Goal: Task Accomplishment & Management: Manage account settings

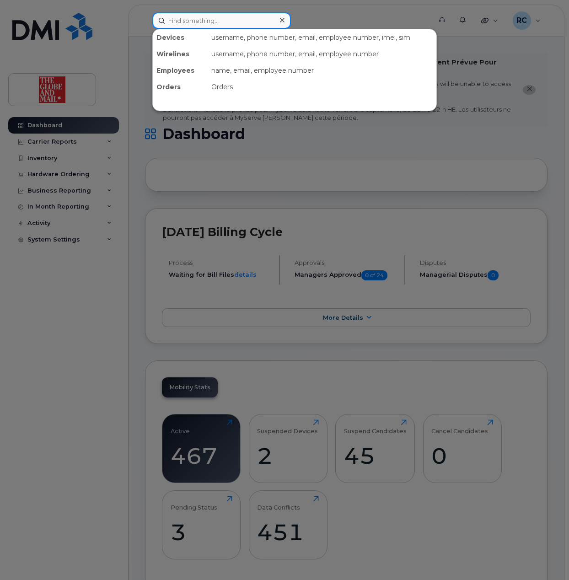
click at [169, 24] on input at bounding box center [221, 20] width 138 height 16
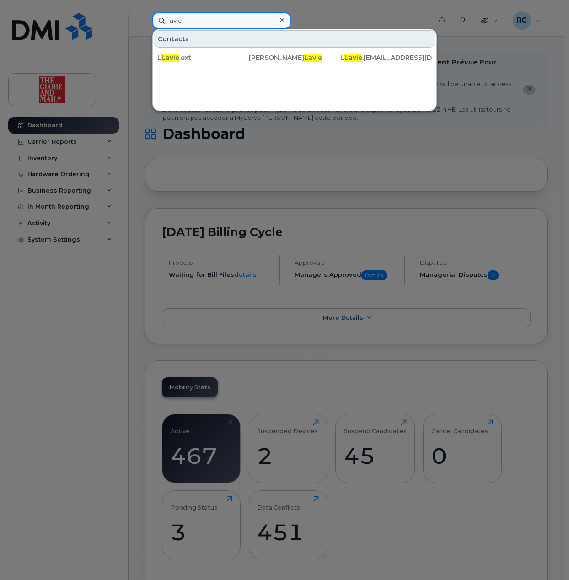
type input "lavie"
click at [283, 17] on icon at bounding box center [282, 19] width 5 height 7
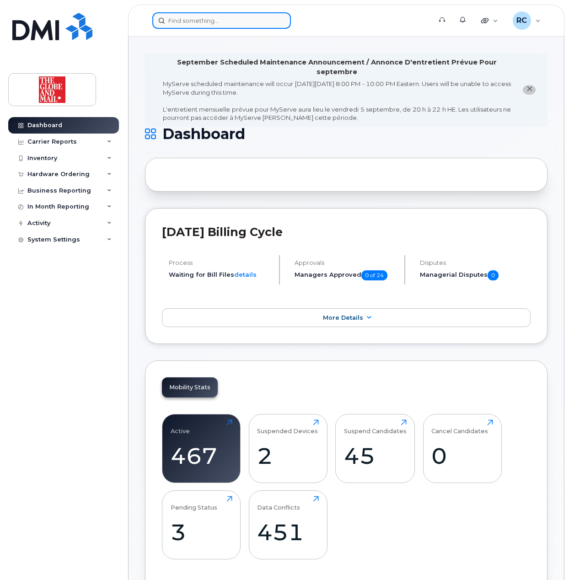
click at [236, 21] on input at bounding box center [221, 20] width 138 height 16
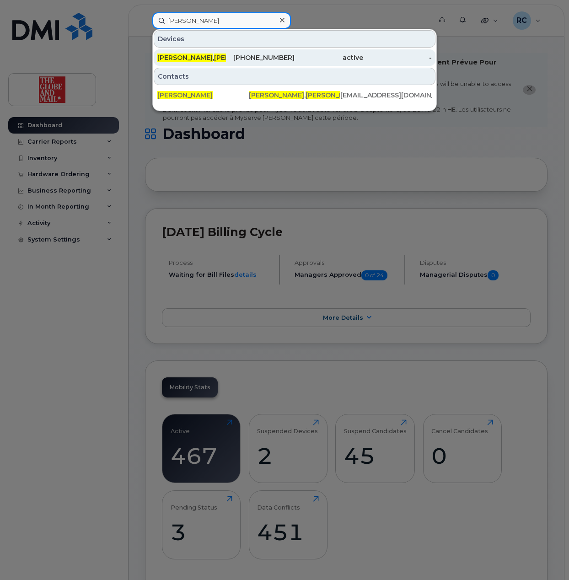
type input "[PERSON_NAME]"
click at [214, 58] on span "[PERSON_NAME]" at bounding box center [241, 57] width 55 height 8
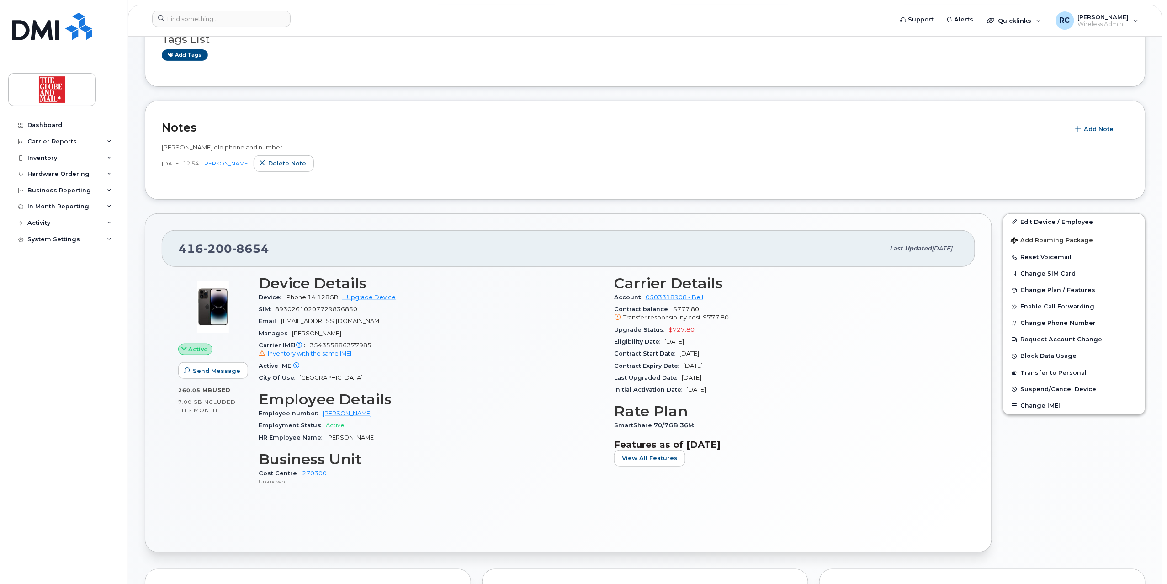
scroll to position [244, 0]
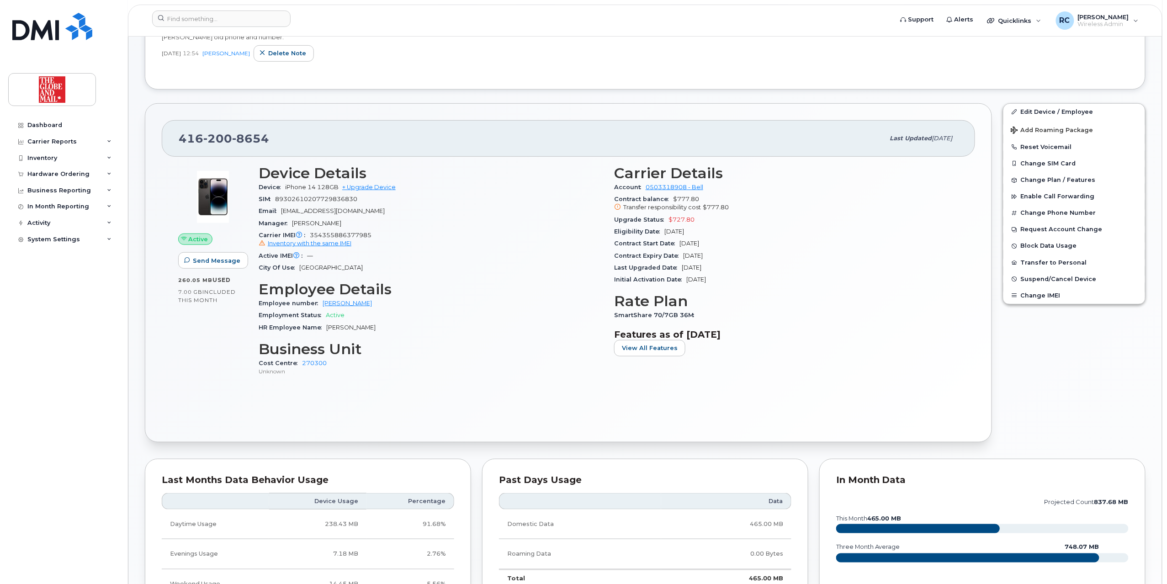
click at [410, 283] on h3 "Employee Details" at bounding box center [431, 289] width 345 height 16
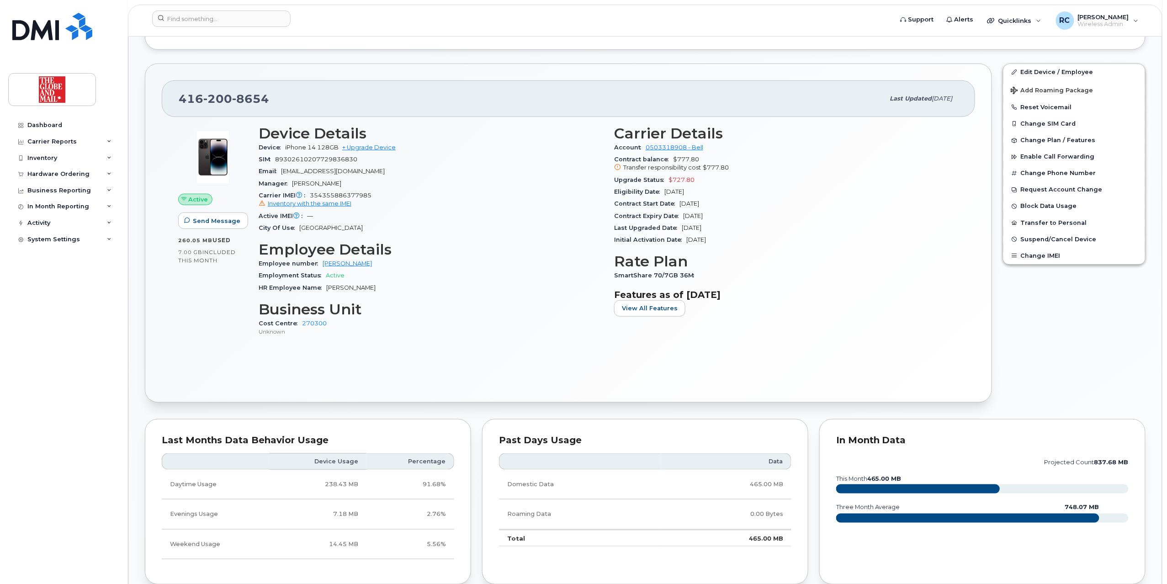
scroll to position [304, 0]
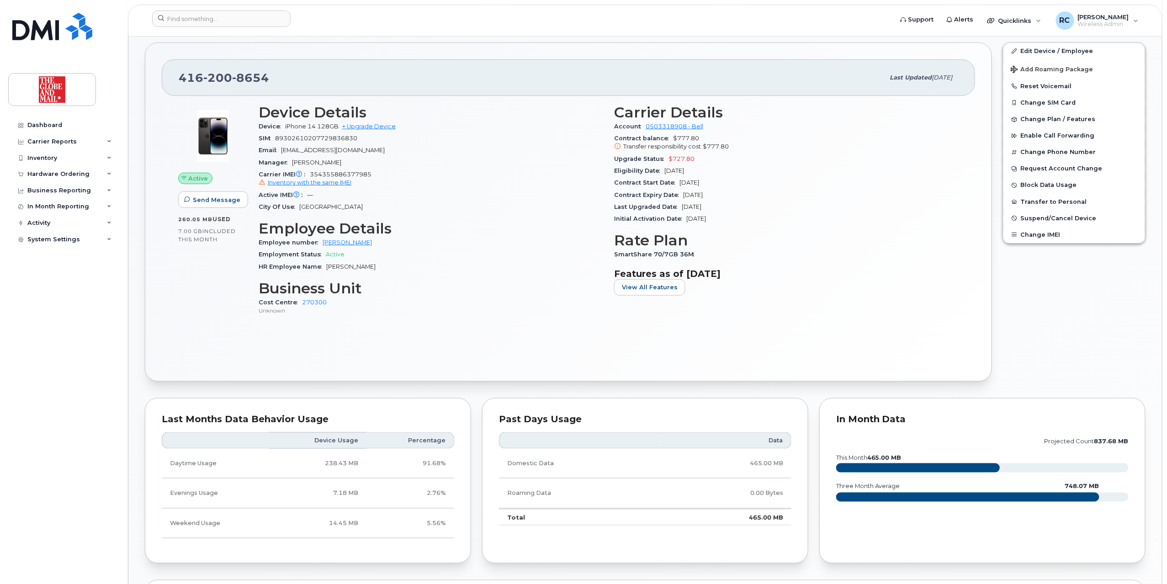
click at [452, 335] on div "Active Send Message 260.05 MB  used 7.00 GB  included this month Device Details…" at bounding box center [569, 230] width 814 height 269
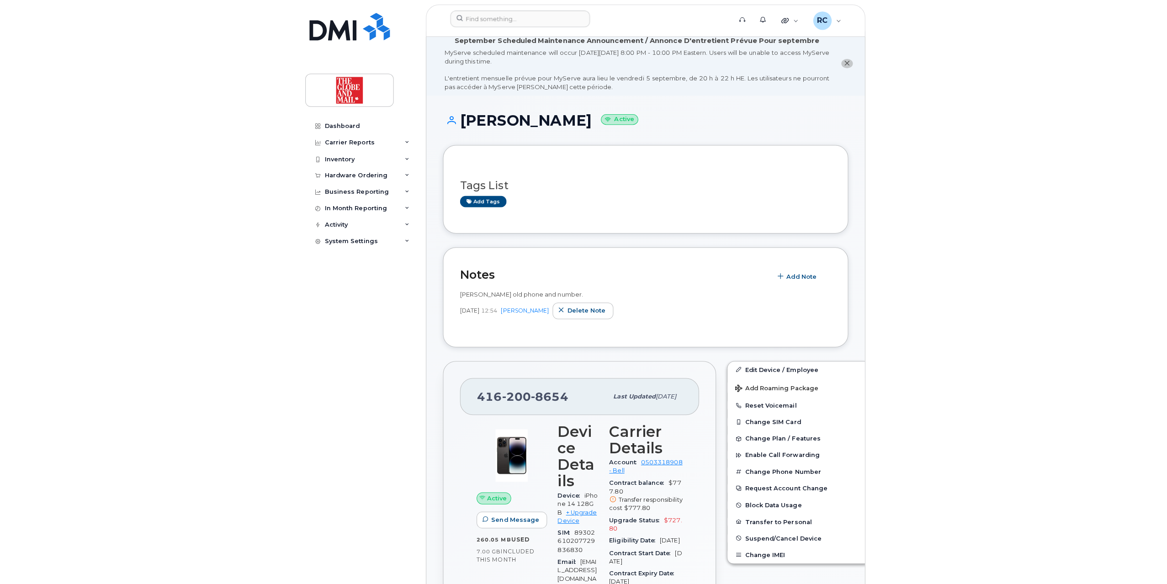
scroll to position [0, 0]
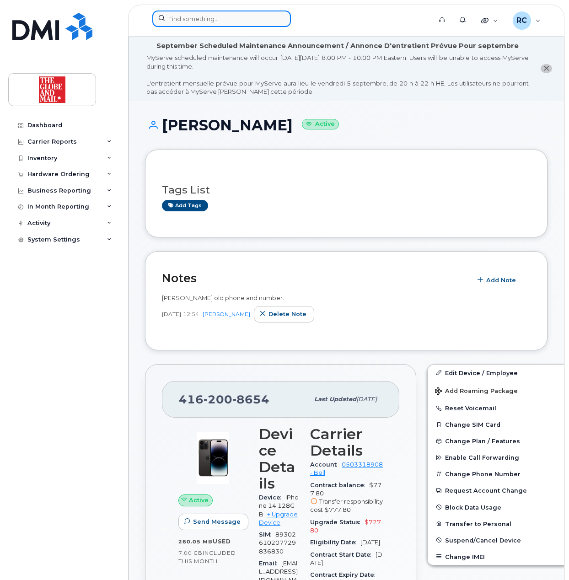
click at [247, 22] on input at bounding box center [221, 19] width 138 height 16
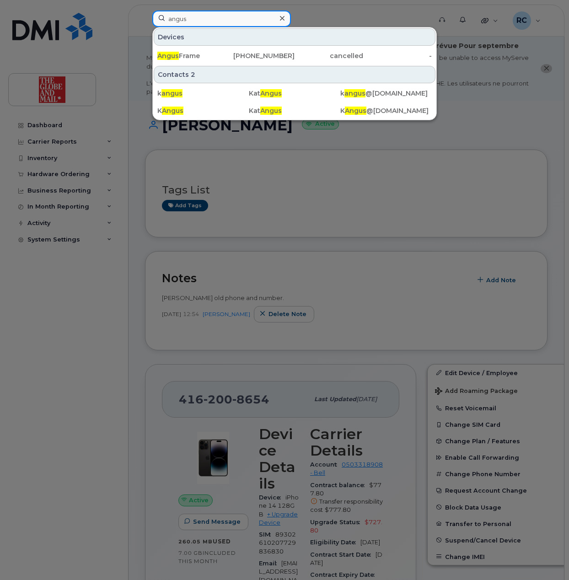
click at [209, 21] on input "angus" at bounding box center [221, 19] width 138 height 16
type input "angus"
click at [278, 17] on div at bounding box center [281, 18] width 13 height 13
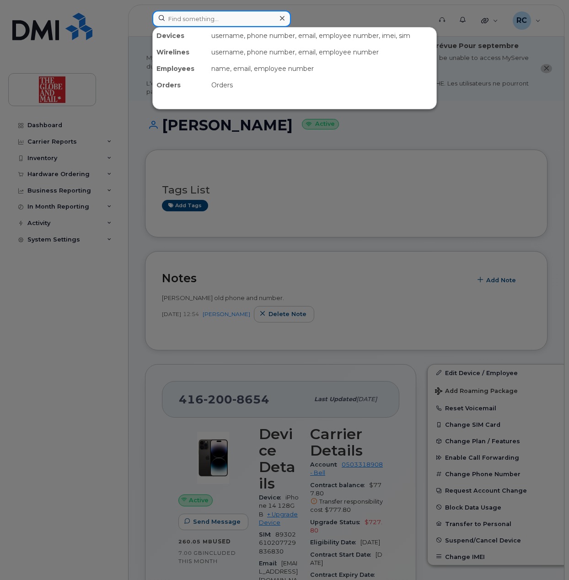
click at [244, 26] on input at bounding box center [221, 19] width 138 height 16
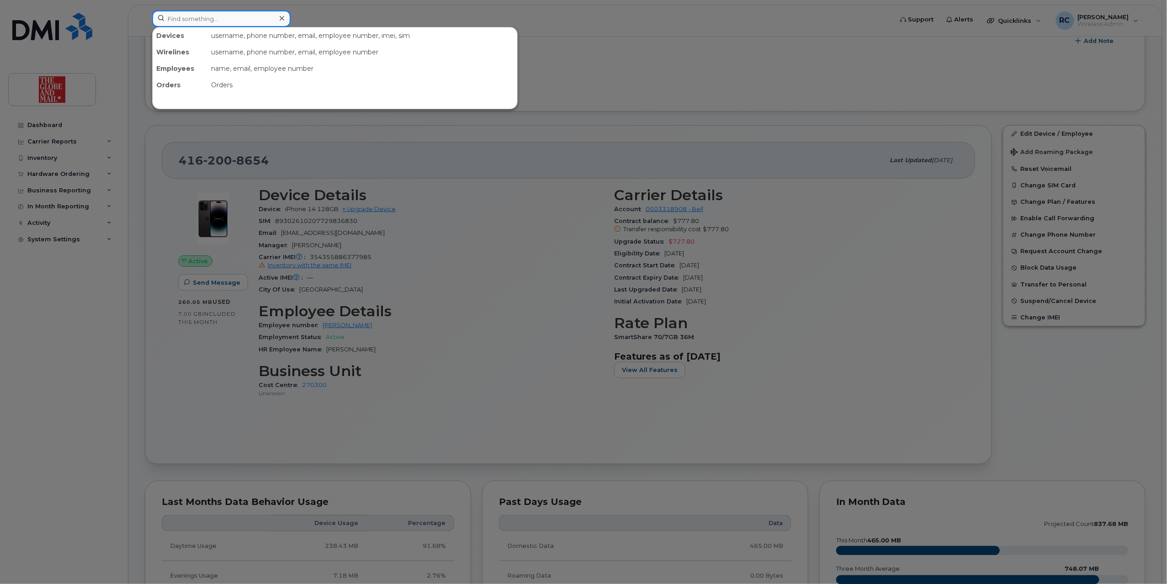
scroll to position [304, 0]
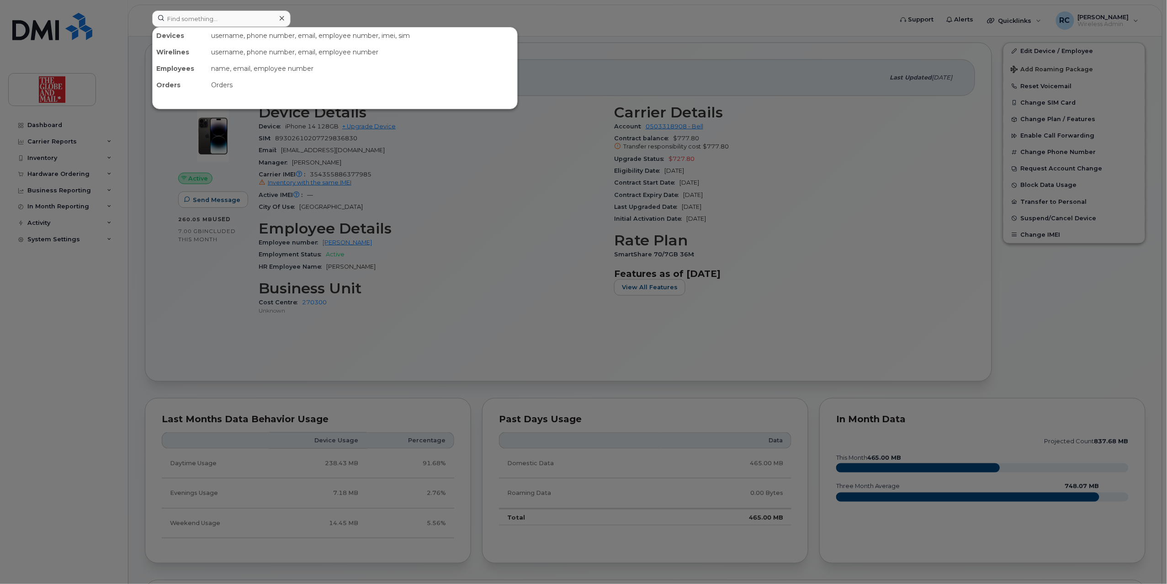
click at [35, 121] on div at bounding box center [583, 292] width 1167 height 584
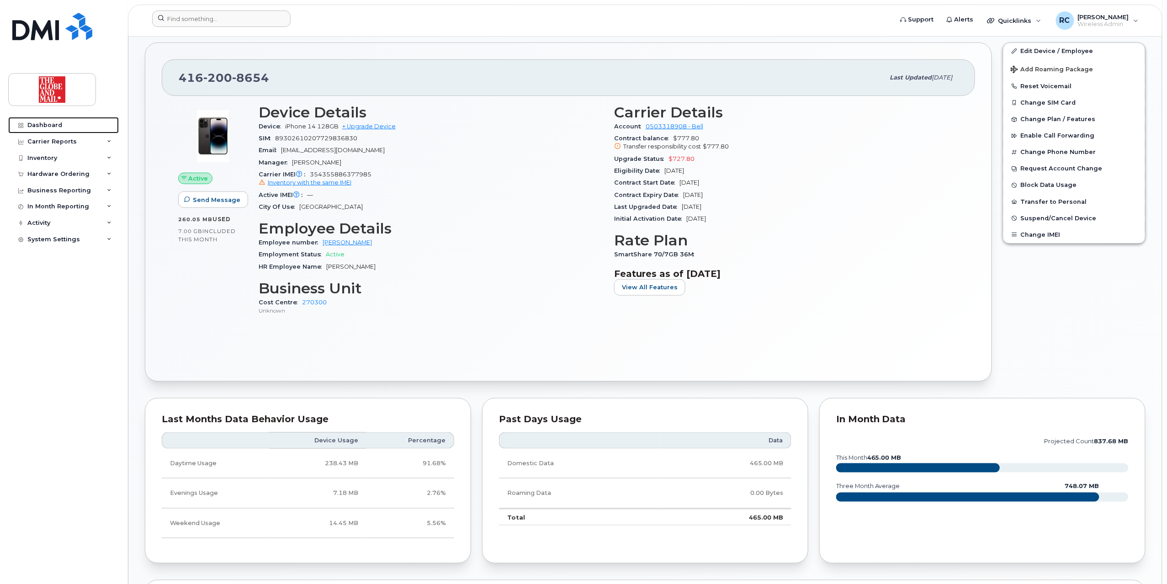
click at [35, 121] on link "Dashboard" at bounding box center [63, 125] width 111 height 16
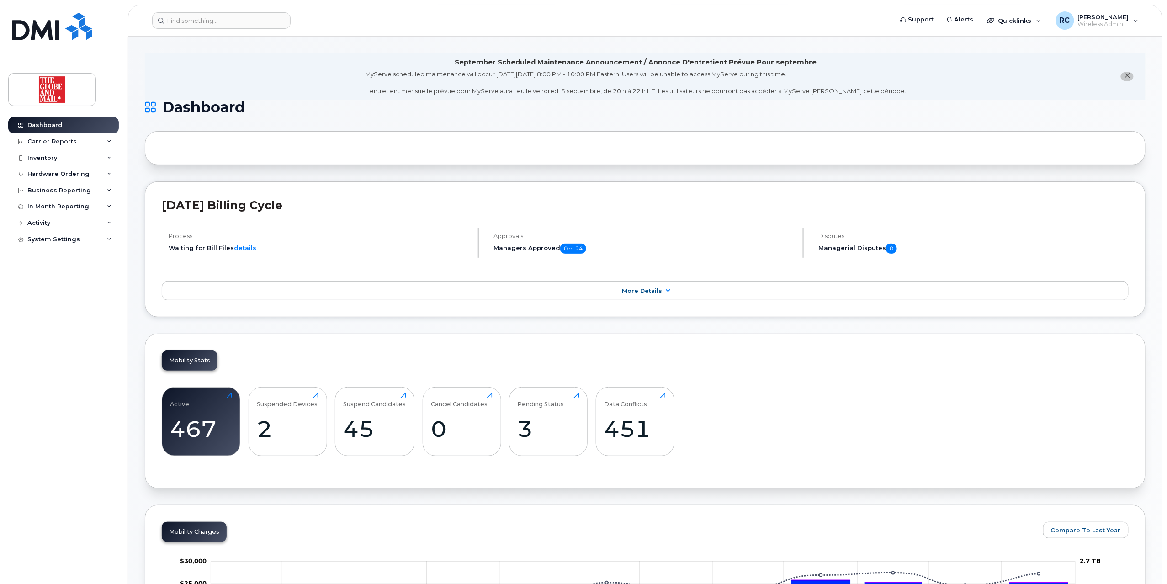
drag, startPoint x: 59, startPoint y: 333, endPoint x: 77, endPoint y: 294, distance: 42.5
click at [59, 332] on div "Dashboard Carrier Reports Monthly Billing Data Daily Data Pooling Data Behavior…" at bounding box center [64, 343] width 113 height 453
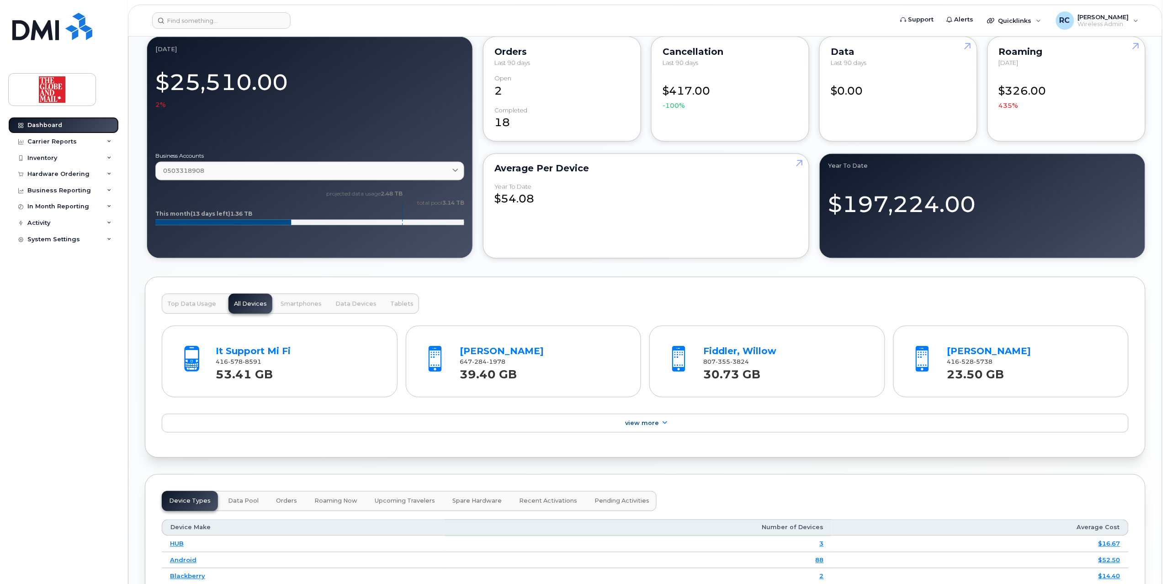
scroll to position [727, 0]
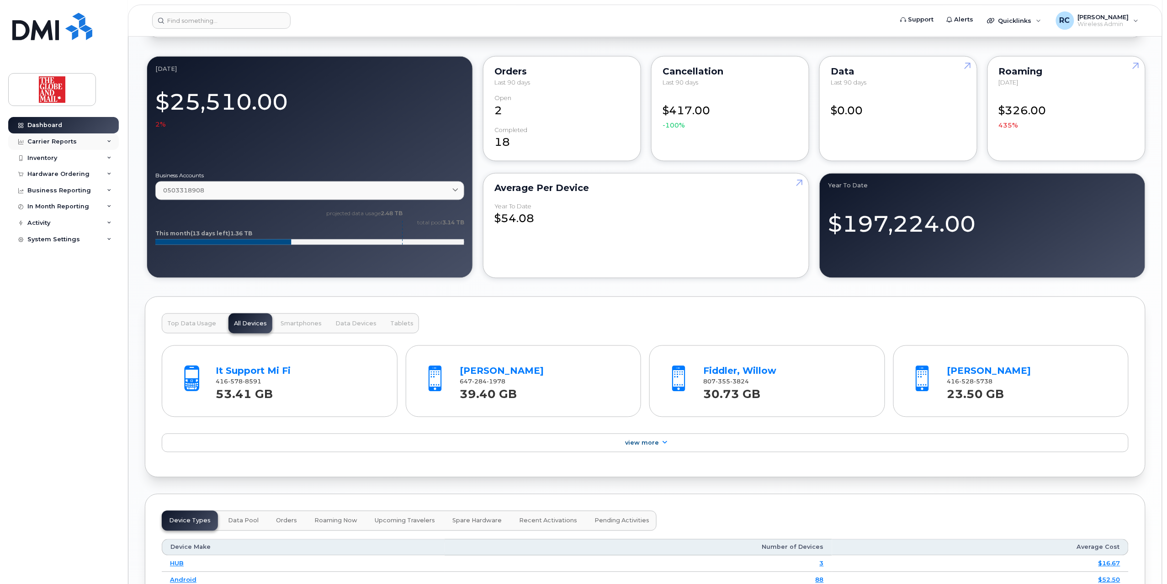
click at [39, 144] on div "Carrier Reports" at bounding box center [51, 141] width 49 height 7
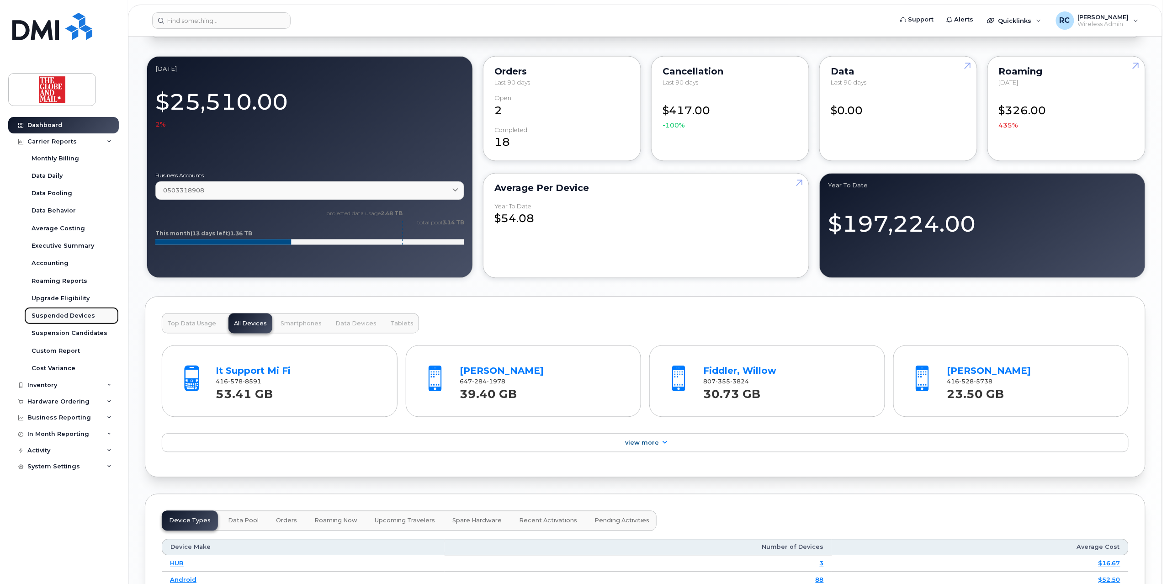
click at [64, 315] on div "Suspended Devices" at bounding box center [64, 316] width 64 height 8
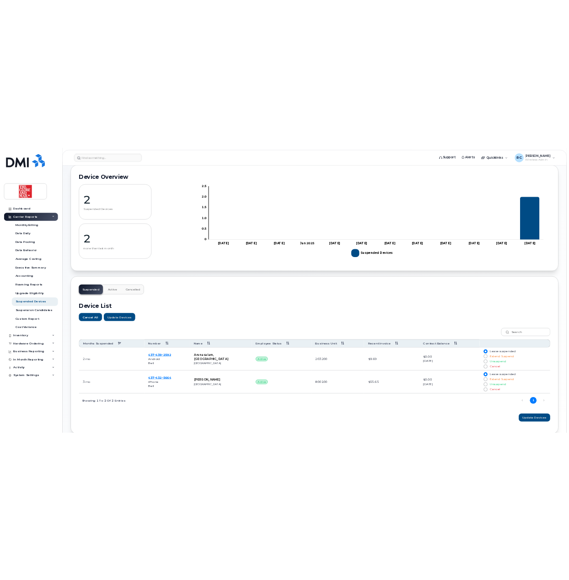
scroll to position [102, 0]
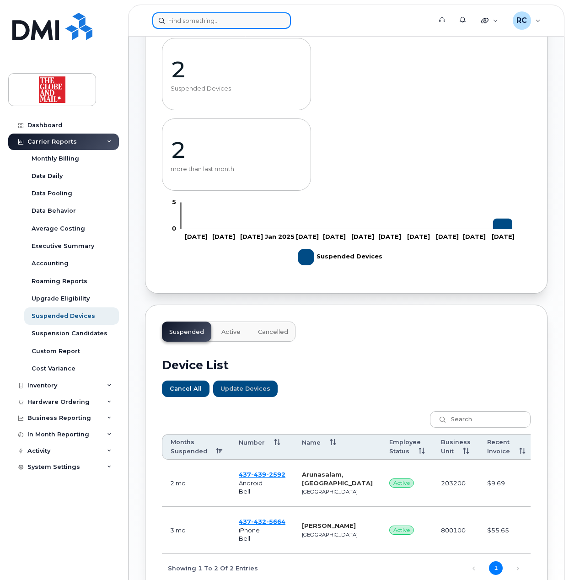
click at [203, 19] on input at bounding box center [221, 20] width 138 height 16
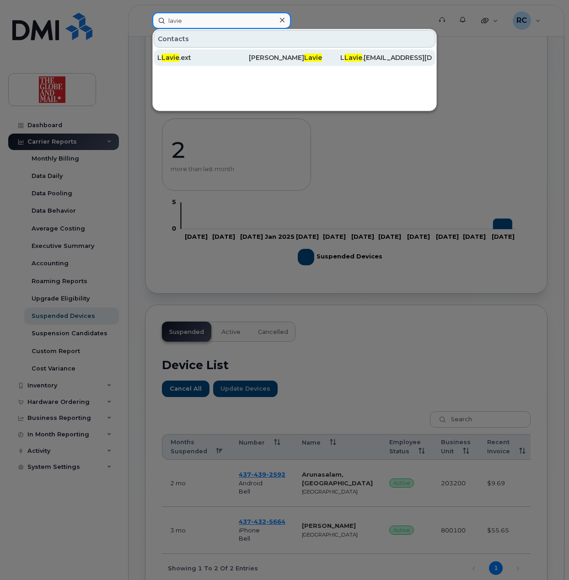
type input "lavie"
click at [192, 58] on div "L Lavie .ext" at bounding box center [202, 57] width 91 height 9
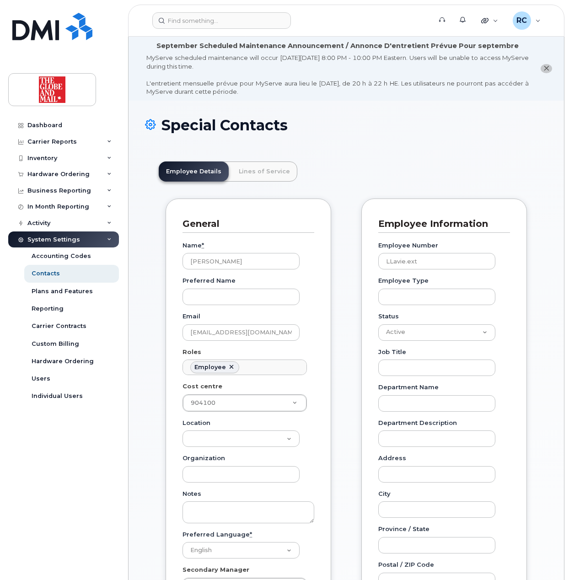
scroll to position [27, 0]
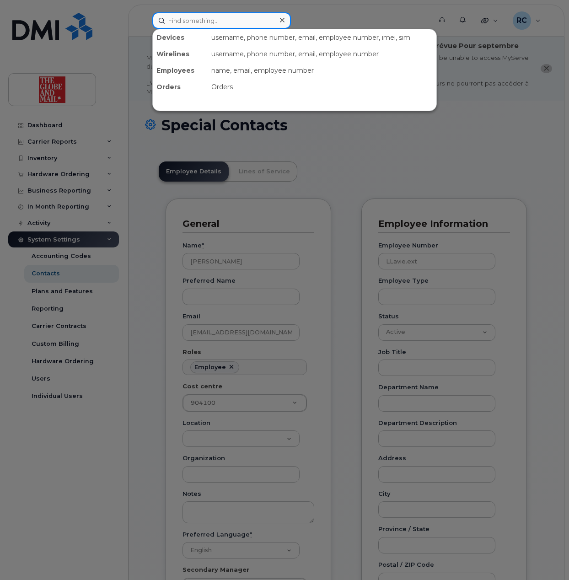
click at [222, 22] on input at bounding box center [221, 20] width 138 height 16
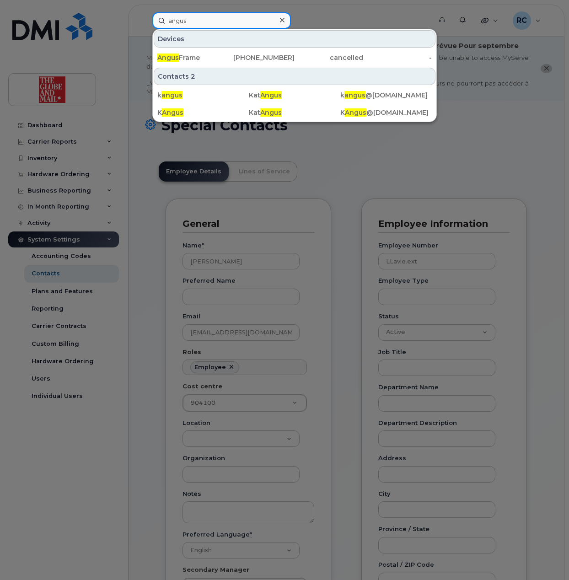
type input "angus"
click at [207, 27] on input "angus" at bounding box center [221, 20] width 138 height 16
click at [282, 21] on icon at bounding box center [282, 20] width 5 height 5
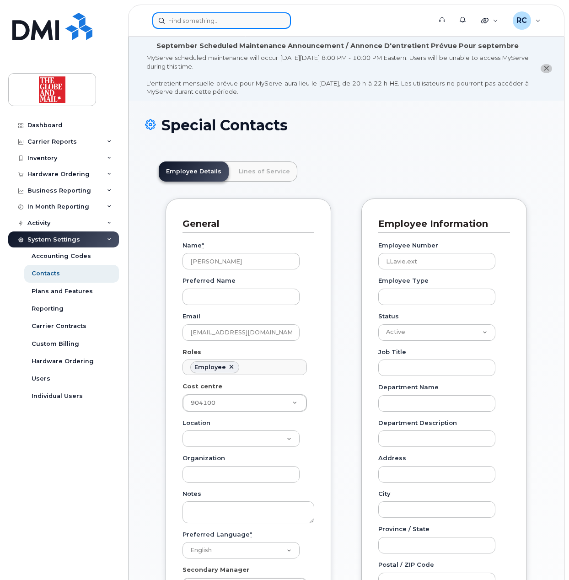
click at [253, 22] on input at bounding box center [221, 20] width 138 height 16
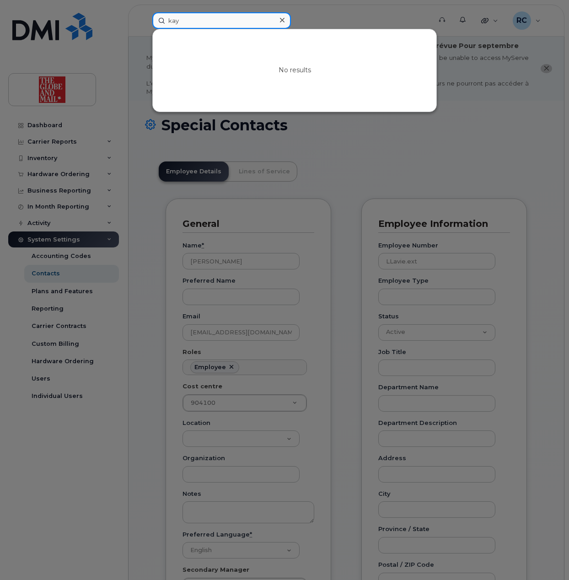
type input "kay"
click at [284, 19] on icon at bounding box center [282, 19] width 5 height 7
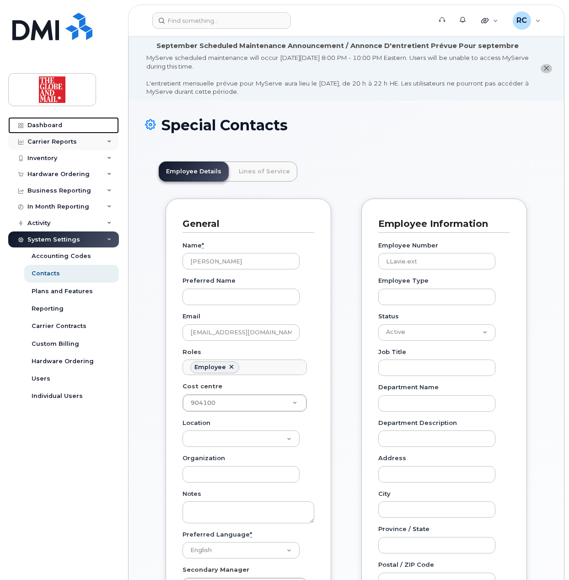
drag, startPoint x: 47, startPoint y: 126, endPoint x: 93, endPoint y: 135, distance: 47.5
click at [47, 126] on div "Dashboard" at bounding box center [44, 125] width 35 height 7
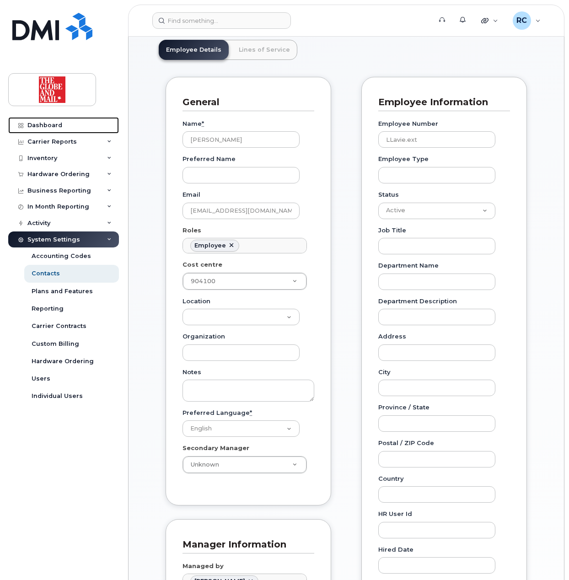
scroll to position [253, 0]
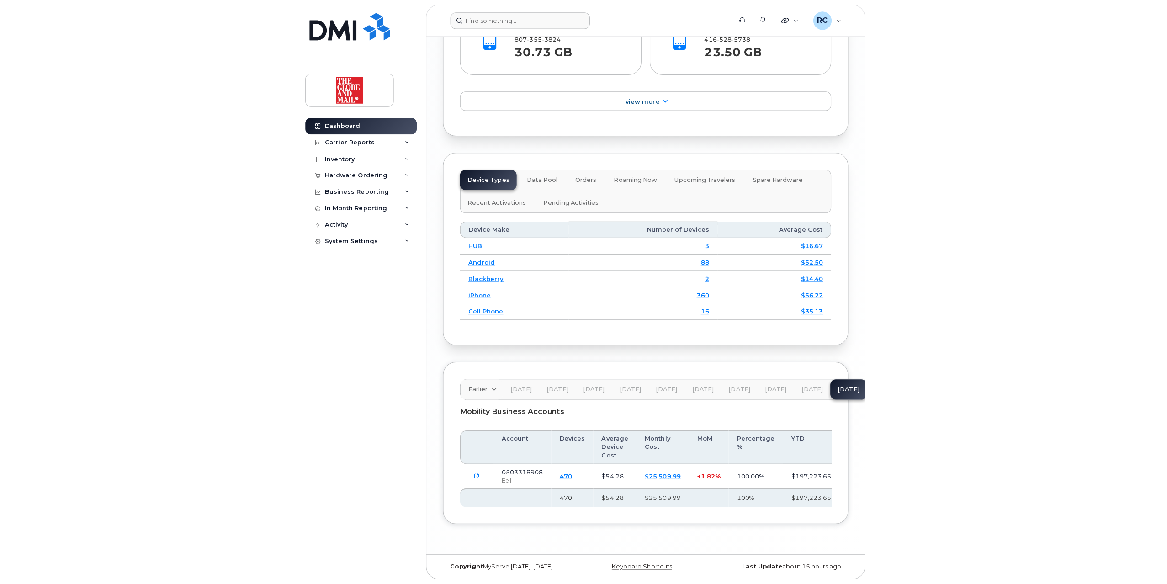
scroll to position [1032, 0]
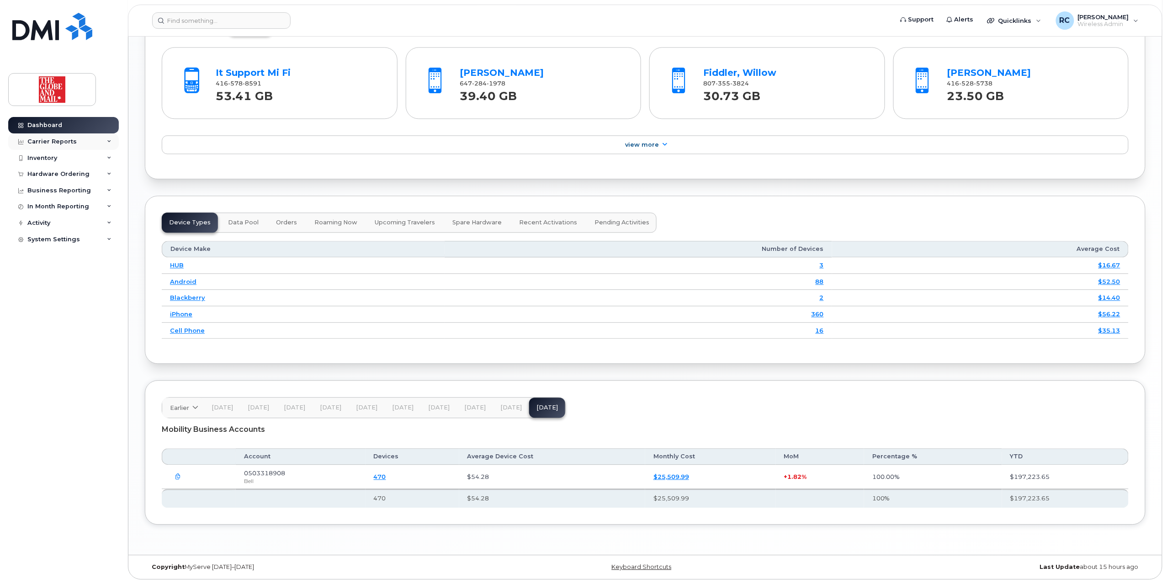
click at [53, 140] on div "Carrier Reports" at bounding box center [51, 141] width 49 height 7
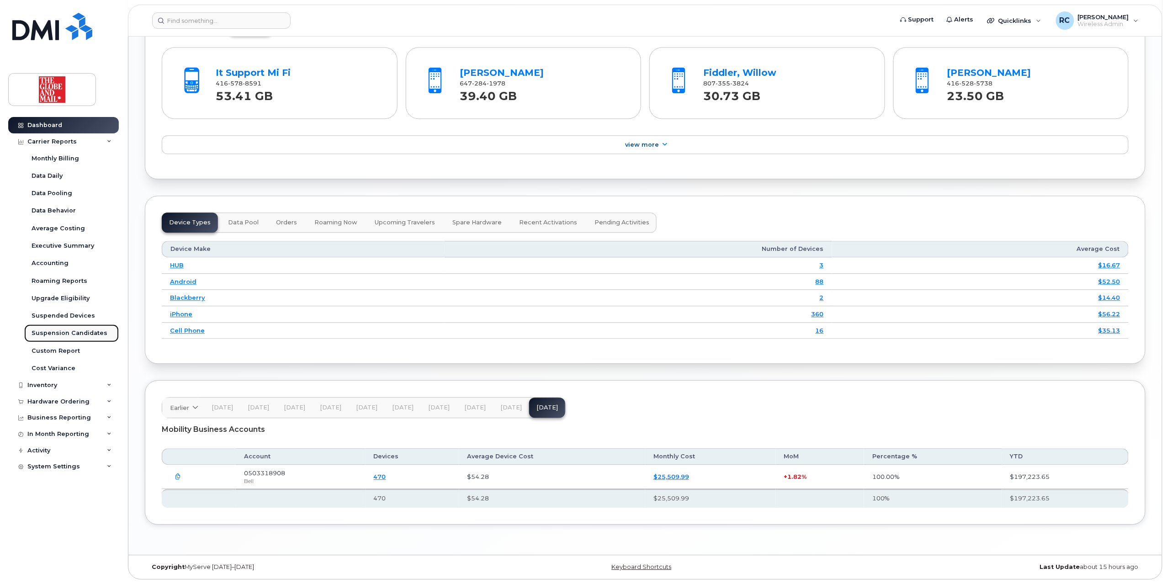
click at [59, 331] on div "Suspension Candidates" at bounding box center [70, 333] width 76 height 8
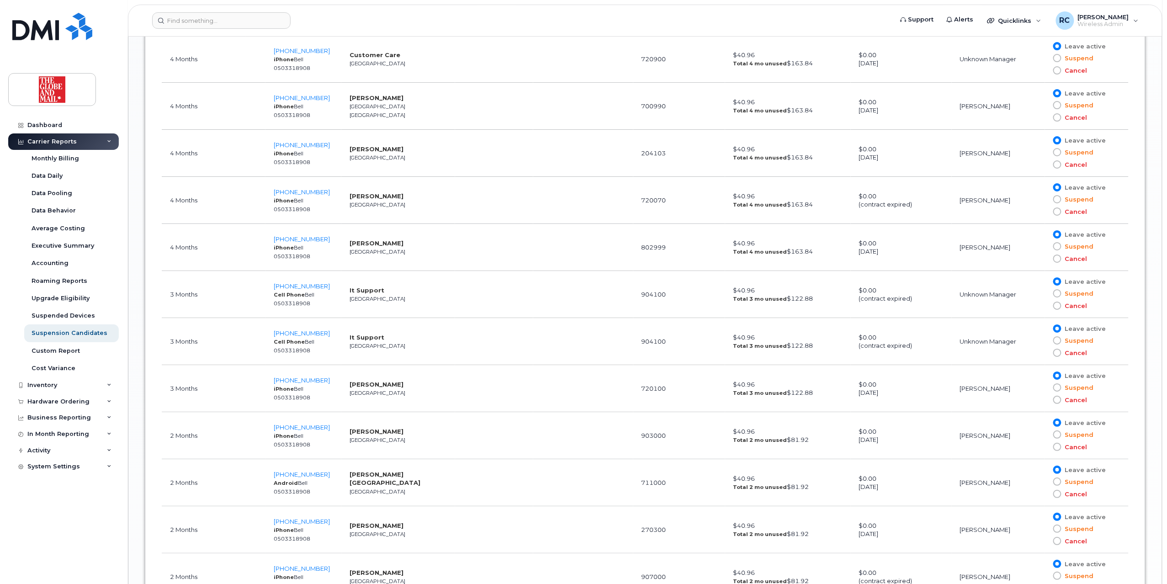
scroll to position [1587, 0]
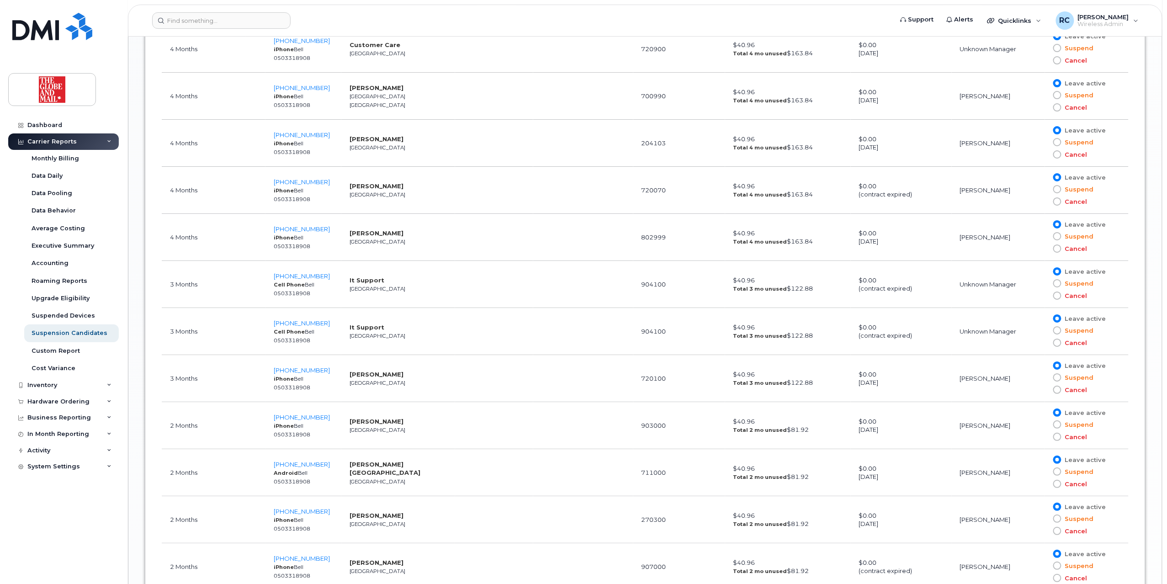
click at [403, 202] on td "Thompson, Claire Toronto" at bounding box center [398, 190] width 114 height 47
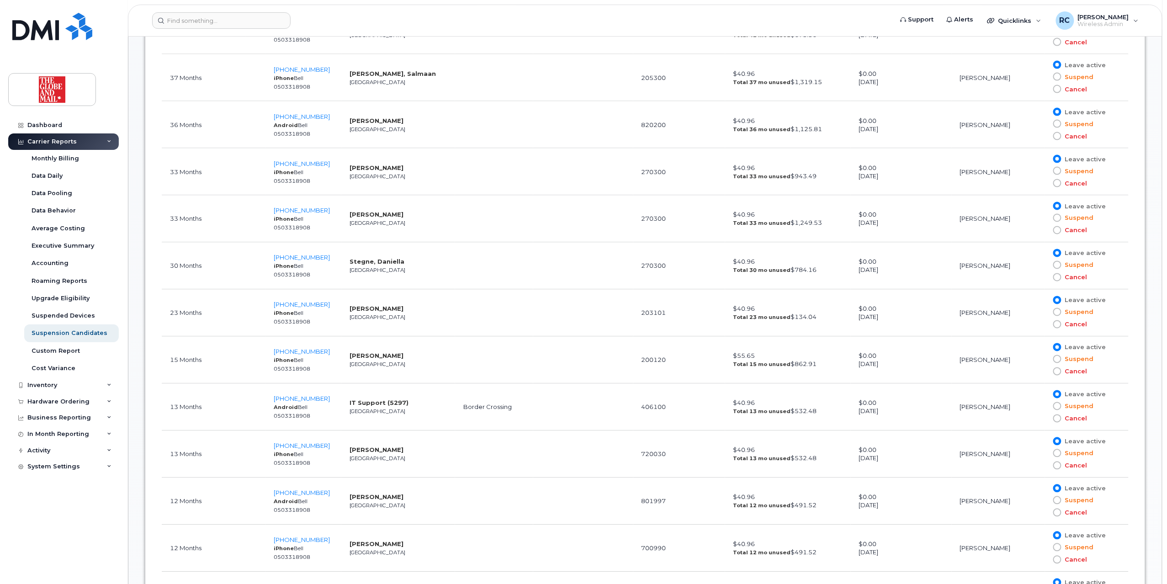
scroll to position [551, 0]
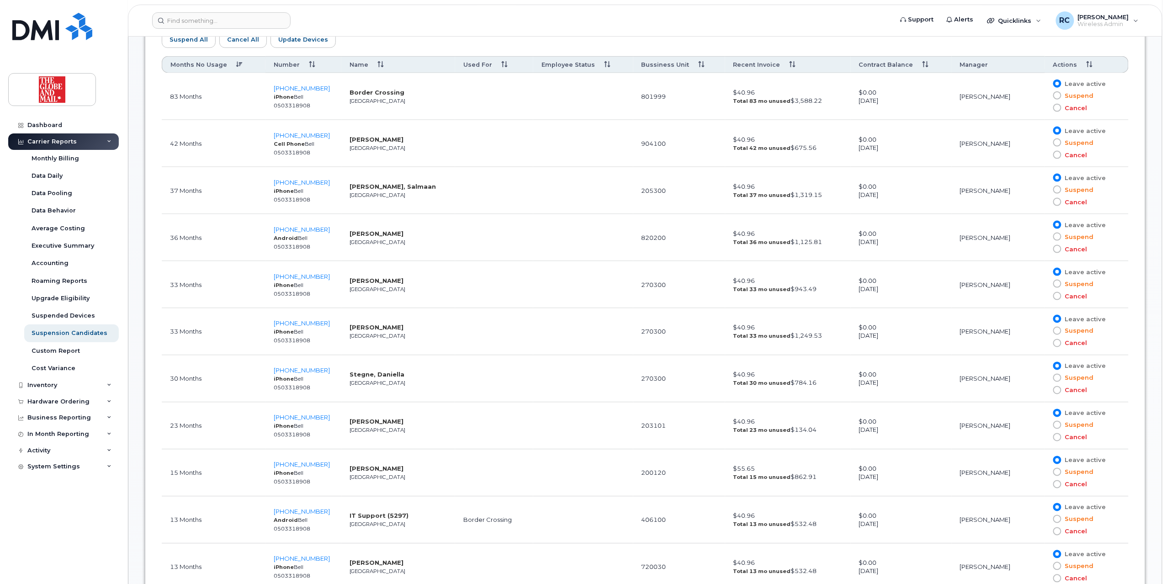
click at [414, 195] on td "Farooqui, Salmaan Toronto" at bounding box center [398, 190] width 114 height 47
click at [291, 229] on span "647-326-1419" at bounding box center [302, 229] width 56 height 7
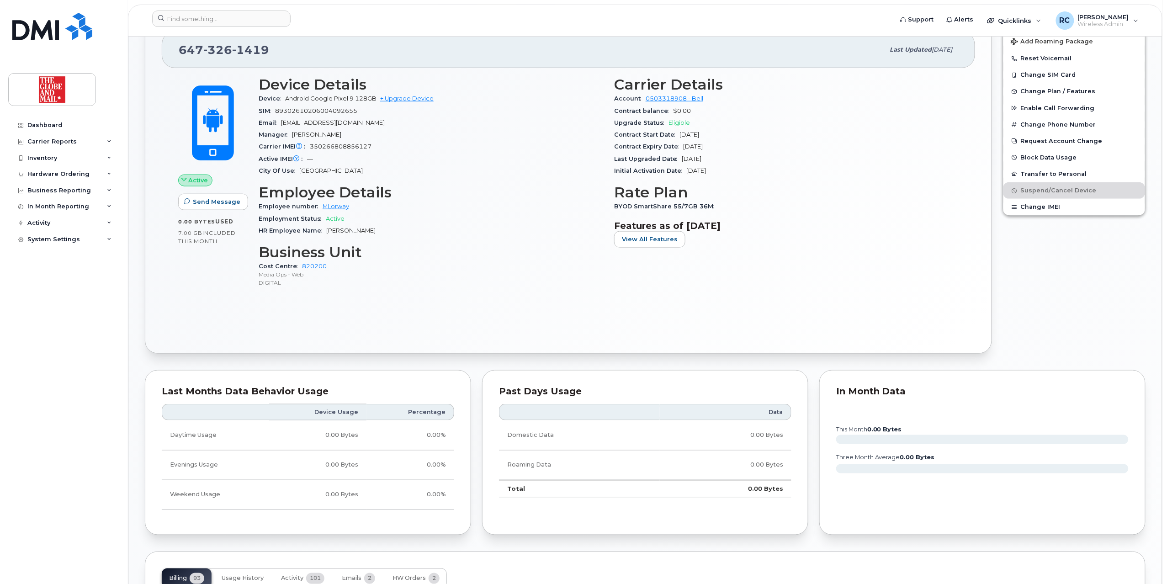
scroll to position [731, 0]
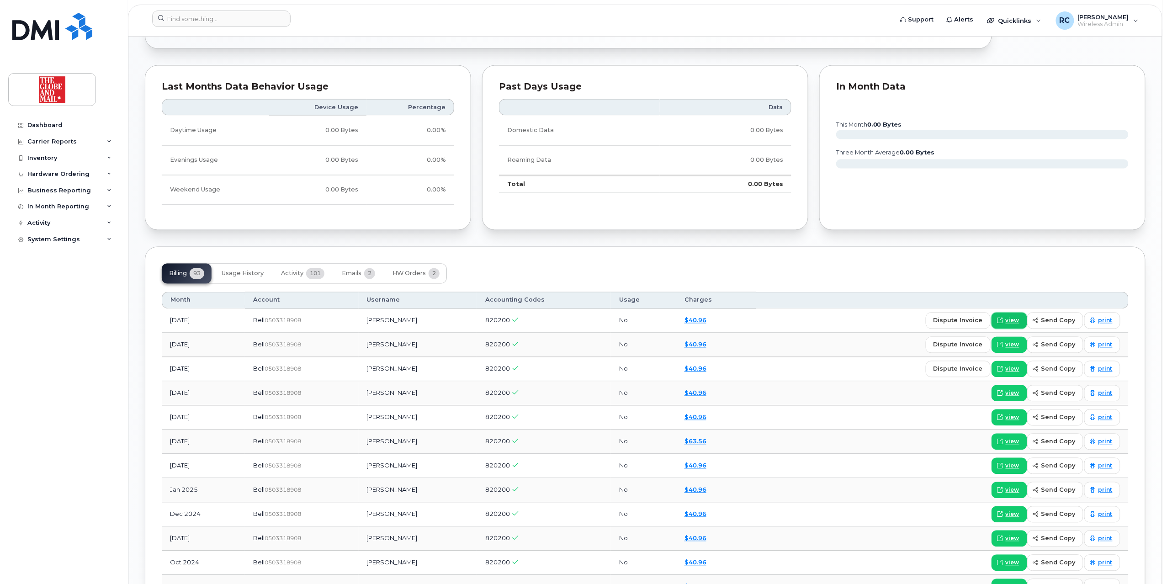
click at [1016, 325] on span "view" at bounding box center [1013, 321] width 14 height 8
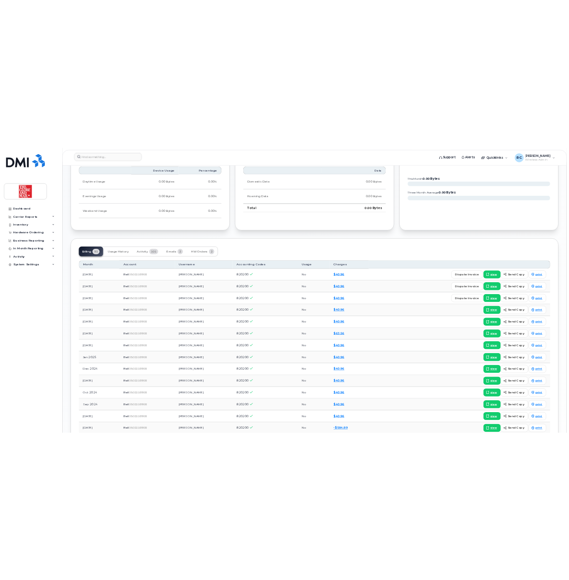
scroll to position [609, 0]
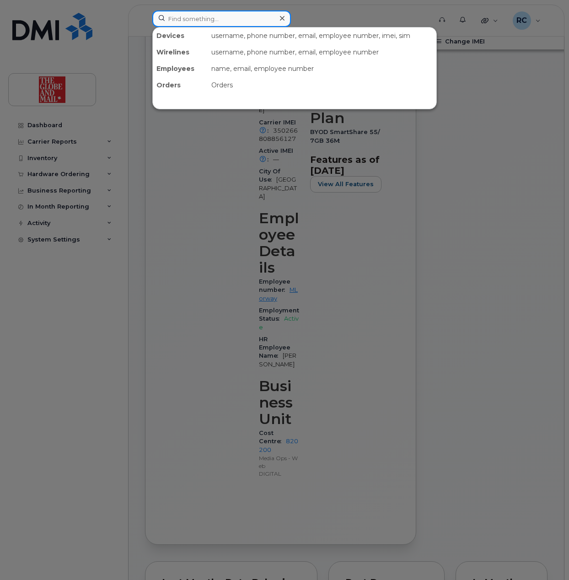
click at [213, 21] on input at bounding box center [221, 19] width 138 height 16
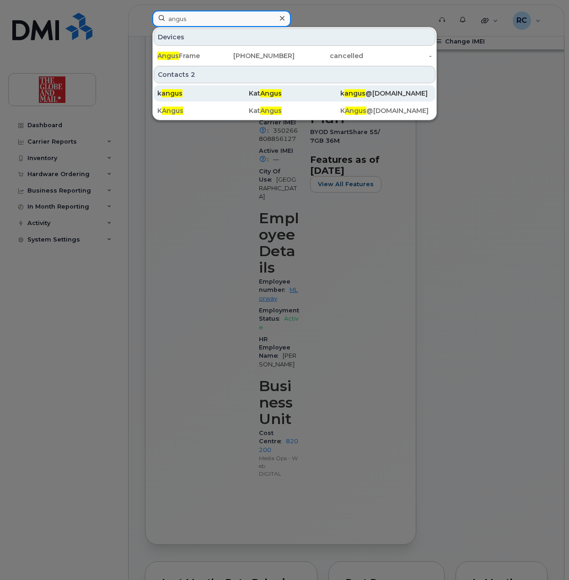
type input "angus"
click at [178, 92] on span "angus" at bounding box center [171, 93] width 21 height 8
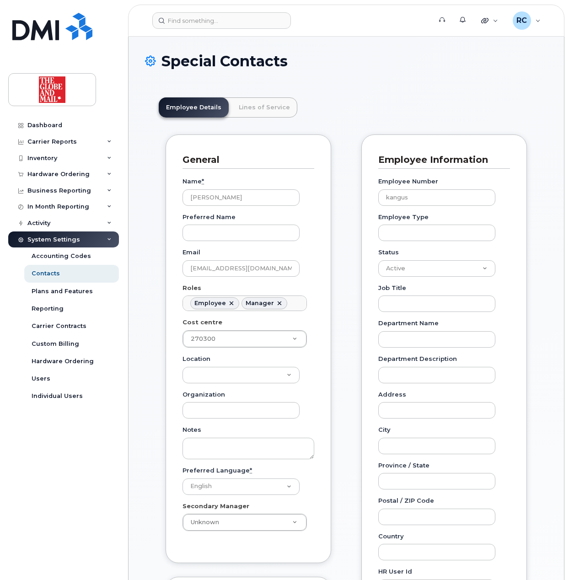
scroll to position [27, 0]
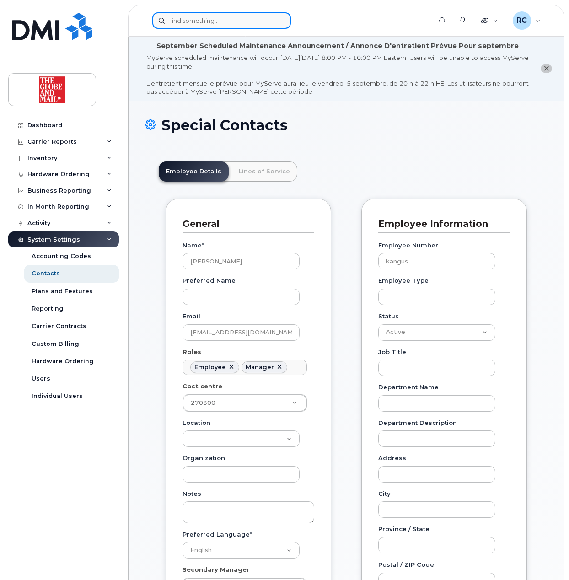
click at [172, 26] on input at bounding box center [221, 20] width 138 height 16
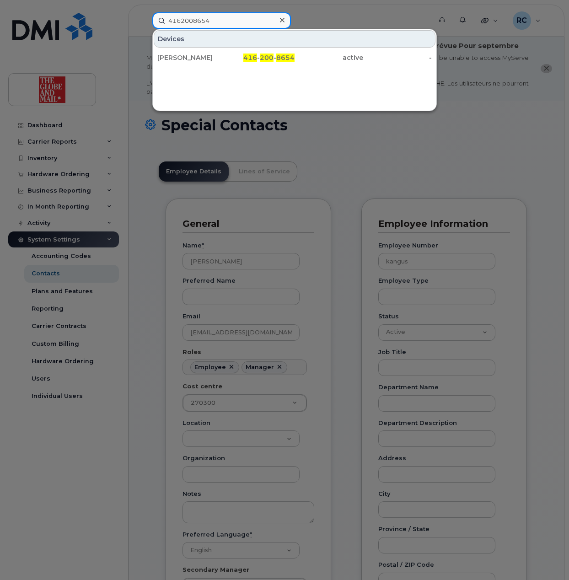
type input "4162008654"
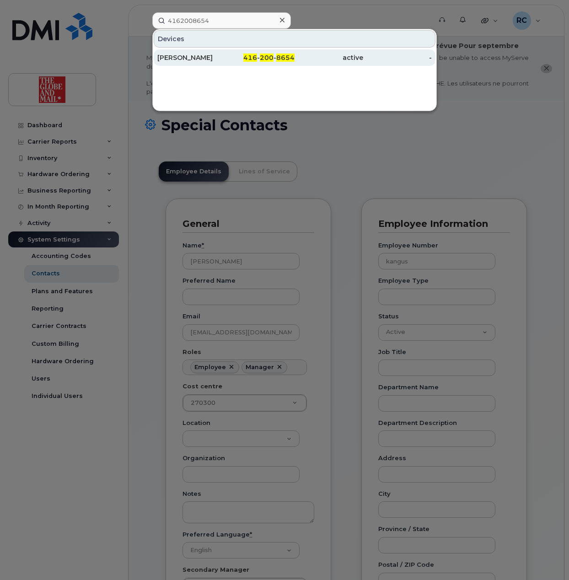
click at [207, 59] on div "[PERSON_NAME]" at bounding box center [191, 57] width 69 height 9
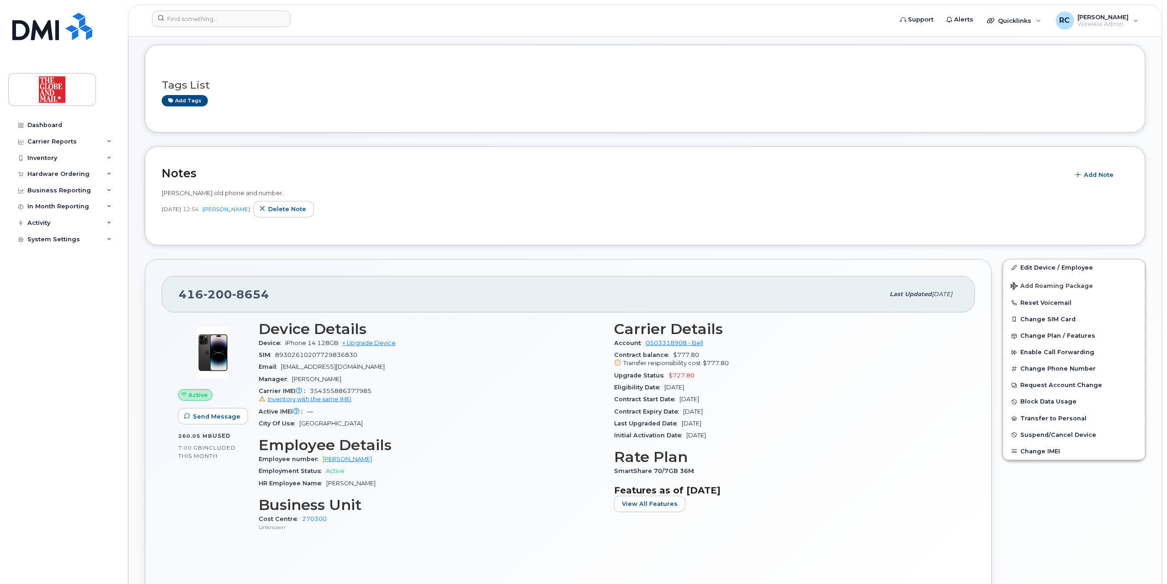
scroll to position [183, 0]
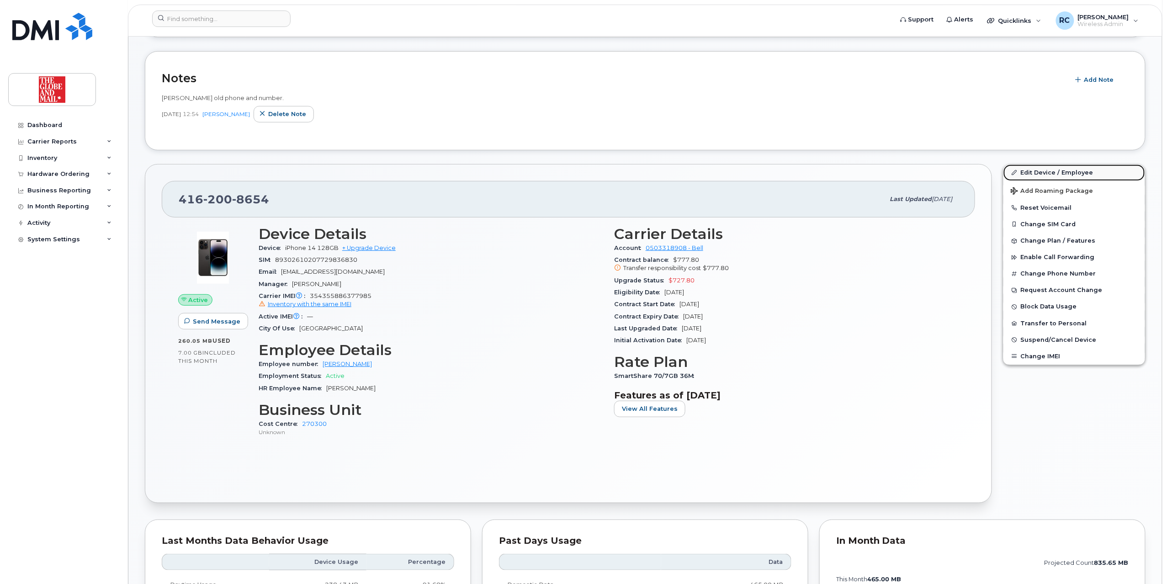
click at [568, 172] on link "Edit Device / Employee" at bounding box center [1075, 173] width 142 height 16
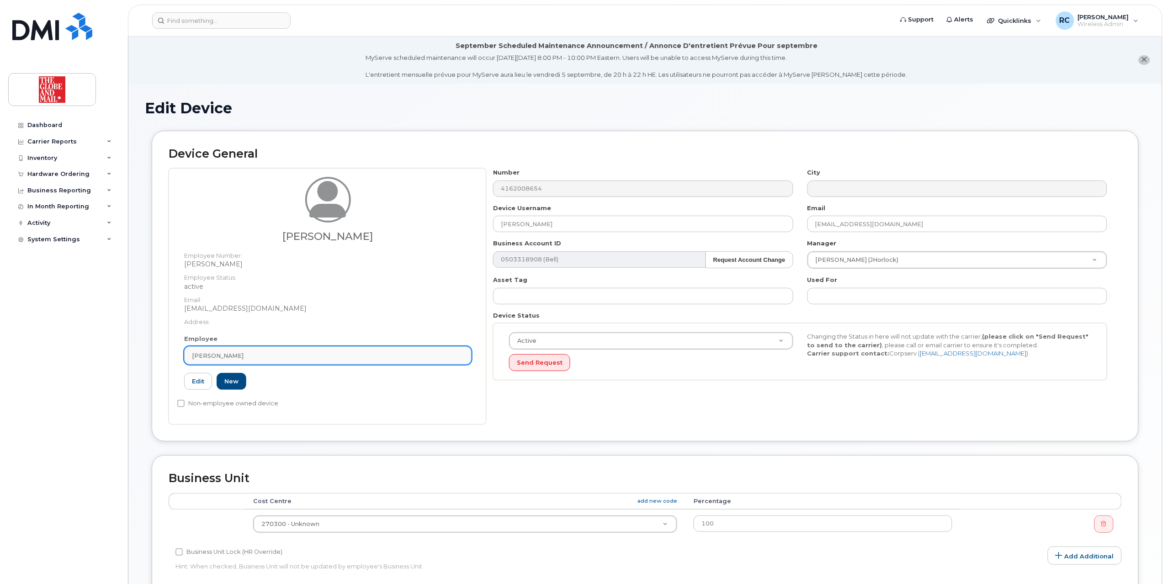
click at [313, 353] on div "[PERSON_NAME]" at bounding box center [328, 355] width 272 height 9
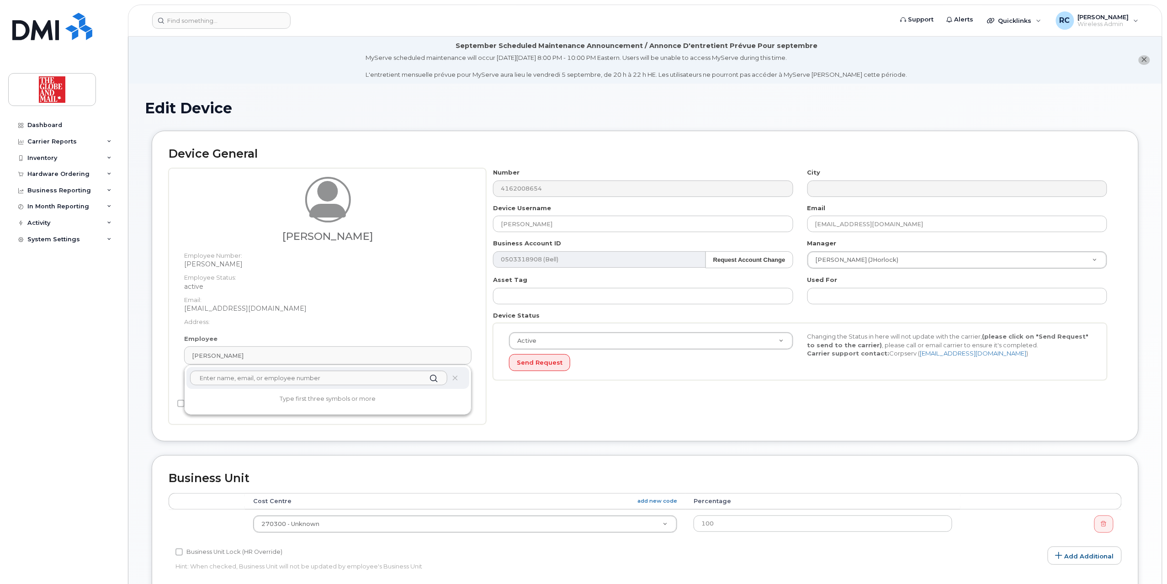
click at [380, 266] on dd "[PERSON_NAME]" at bounding box center [327, 264] width 287 height 9
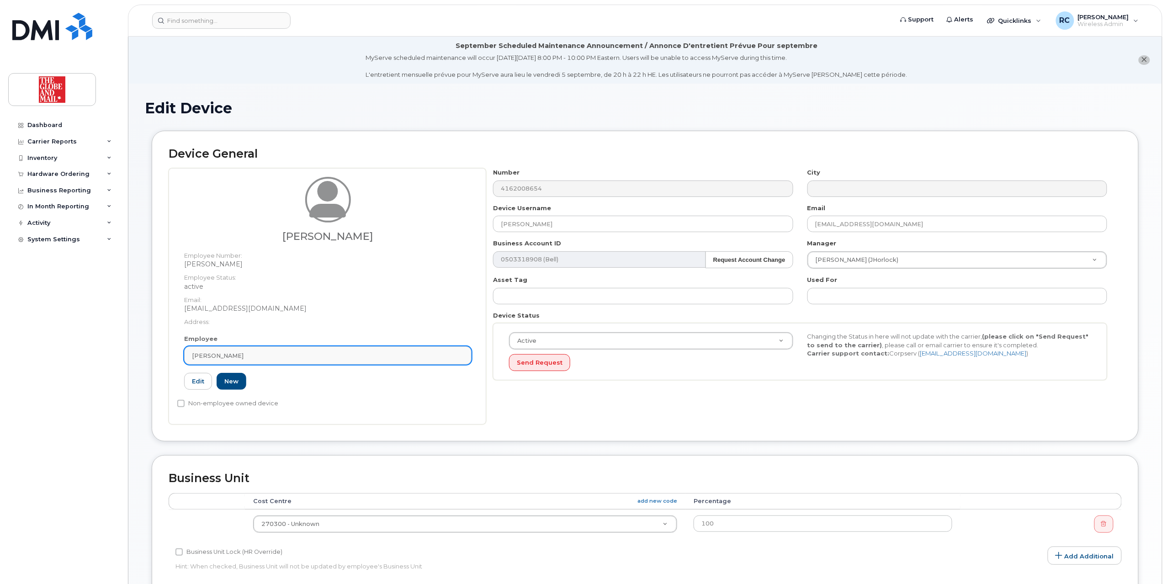
click at [201, 351] on span "[PERSON_NAME]" at bounding box center [218, 355] width 52 height 9
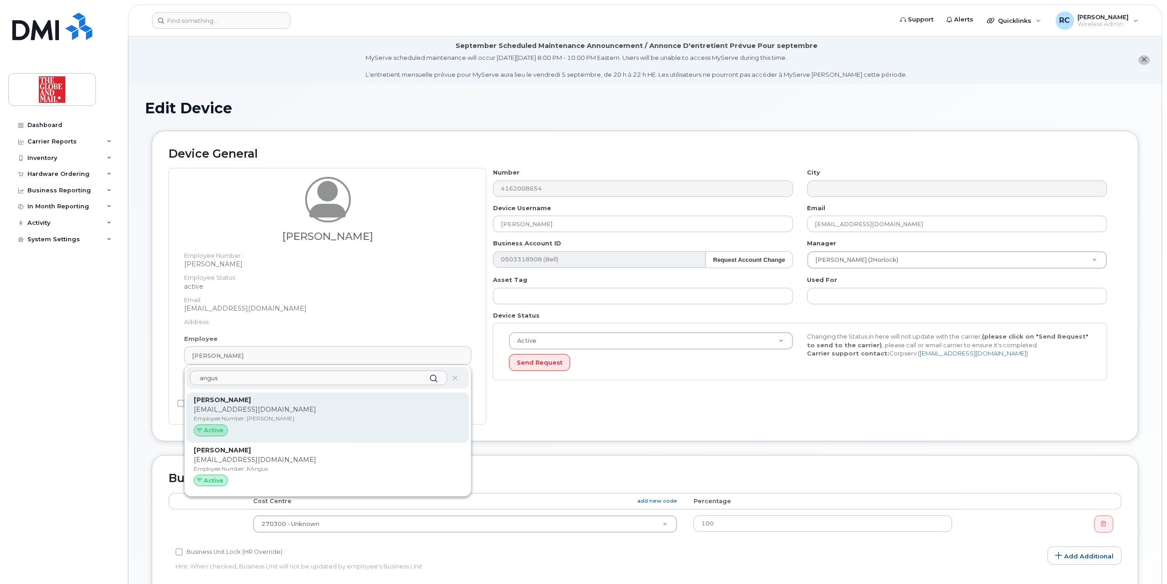
type input "angus"
click at [223, 431] on span "Active" at bounding box center [214, 430] width 20 height 9
click at [215, 430] on span "Active" at bounding box center [214, 430] width 20 height 9
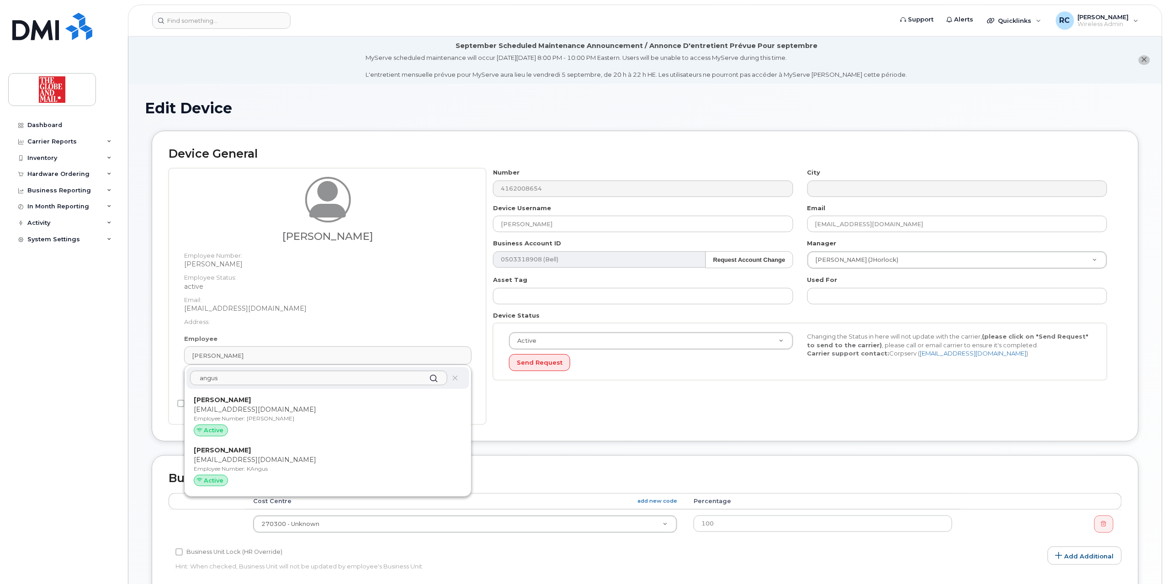
click at [328, 346] on div "Employee Cole, Janine angus Kat Angus kangus@globeandmail.com Employee Number: …" at bounding box center [327, 367] width 301 height 64
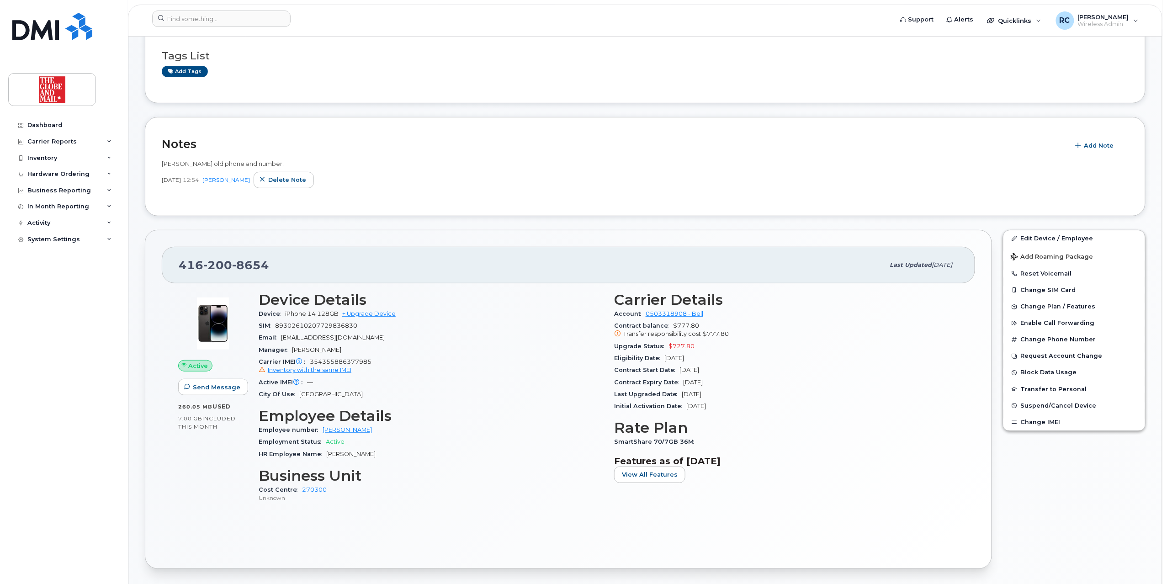
scroll to position [122, 0]
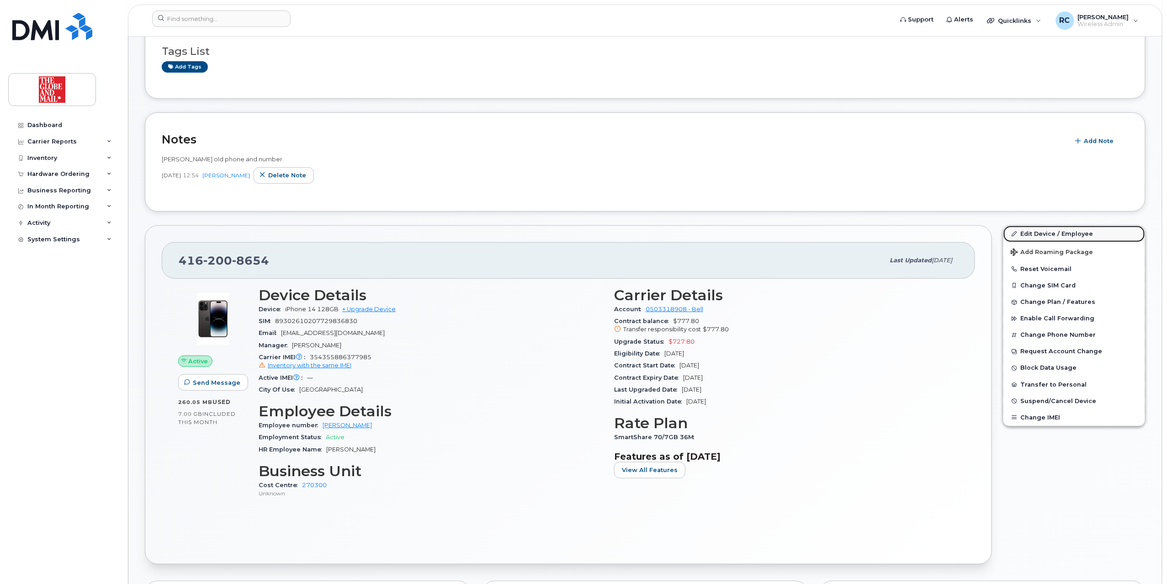
click at [1032, 233] on link "Edit Device / Employee" at bounding box center [1075, 234] width 142 height 16
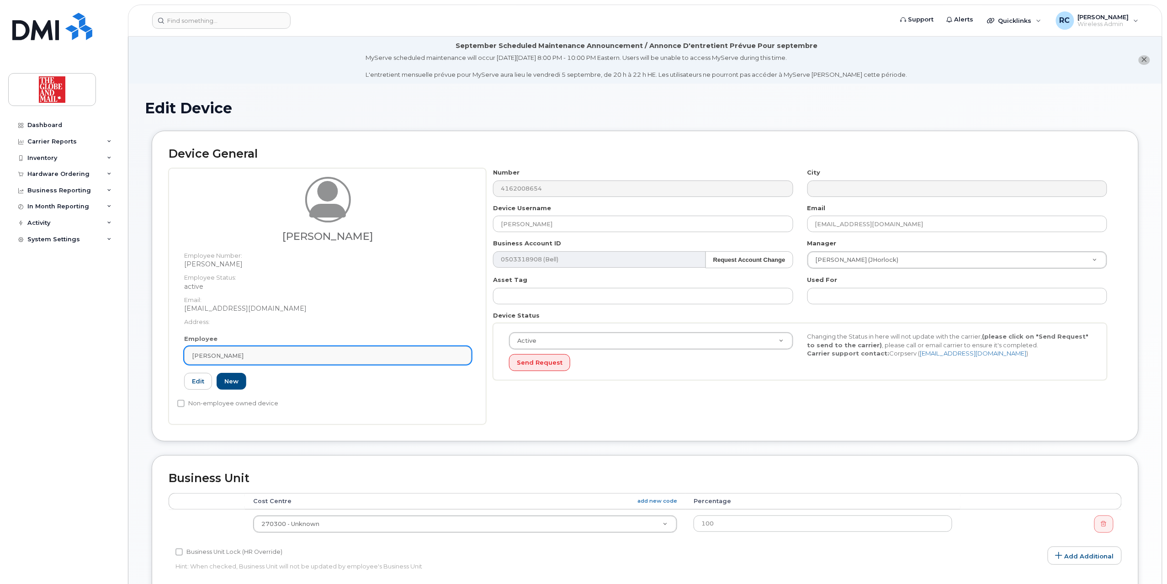
click at [233, 356] on div "[PERSON_NAME]" at bounding box center [328, 355] width 272 height 9
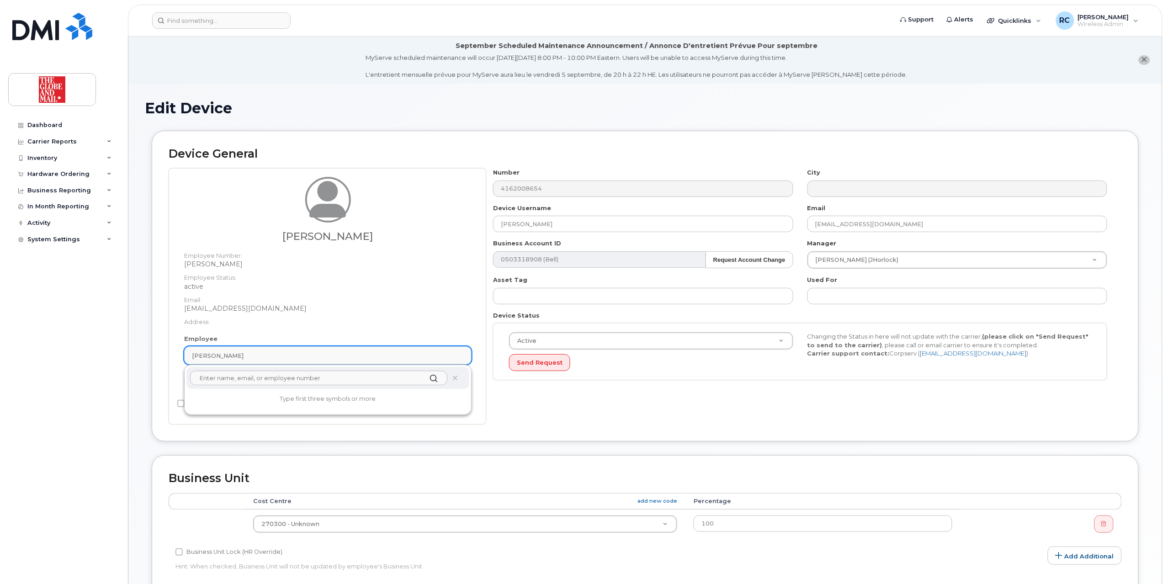
click at [240, 357] on div "[PERSON_NAME]" at bounding box center [328, 355] width 272 height 9
click at [539, 455] on div "Device General Cole, Janine Employee Number: Janine Cole Employee Status: activ…" at bounding box center [645, 293] width 1001 height 324
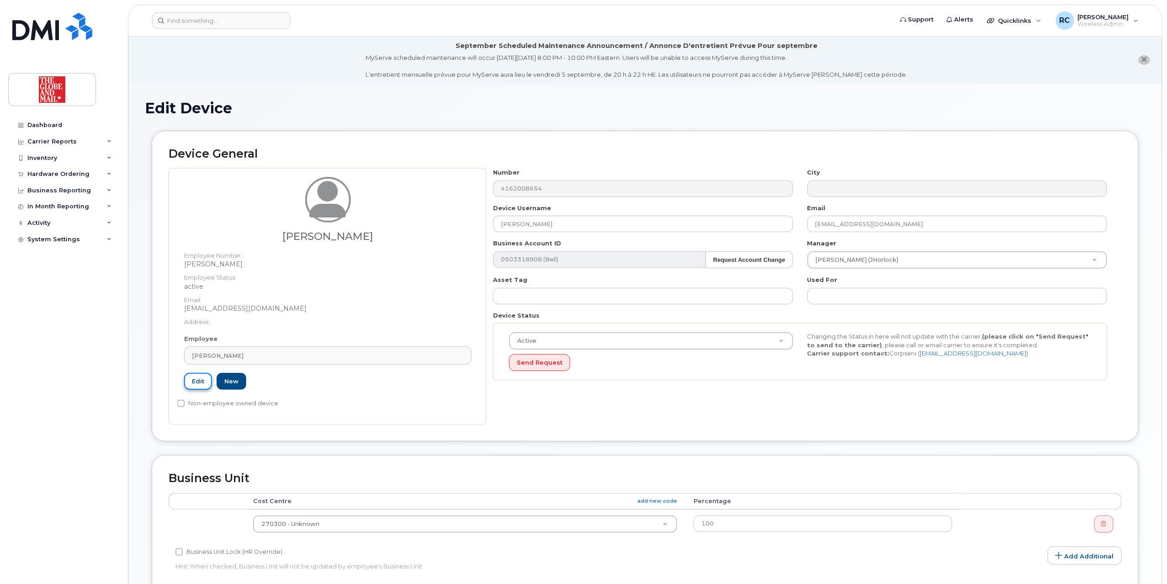
click at [196, 381] on link "Edit" at bounding box center [198, 381] width 28 height 17
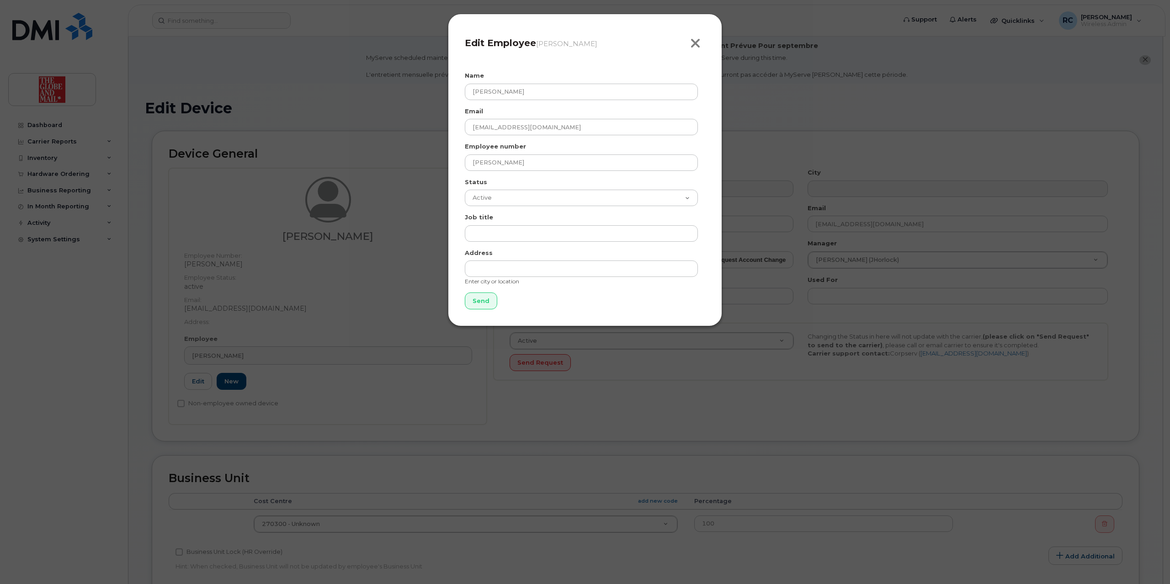
click at [699, 42] on icon "button" at bounding box center [695, 44] width 11 height 14
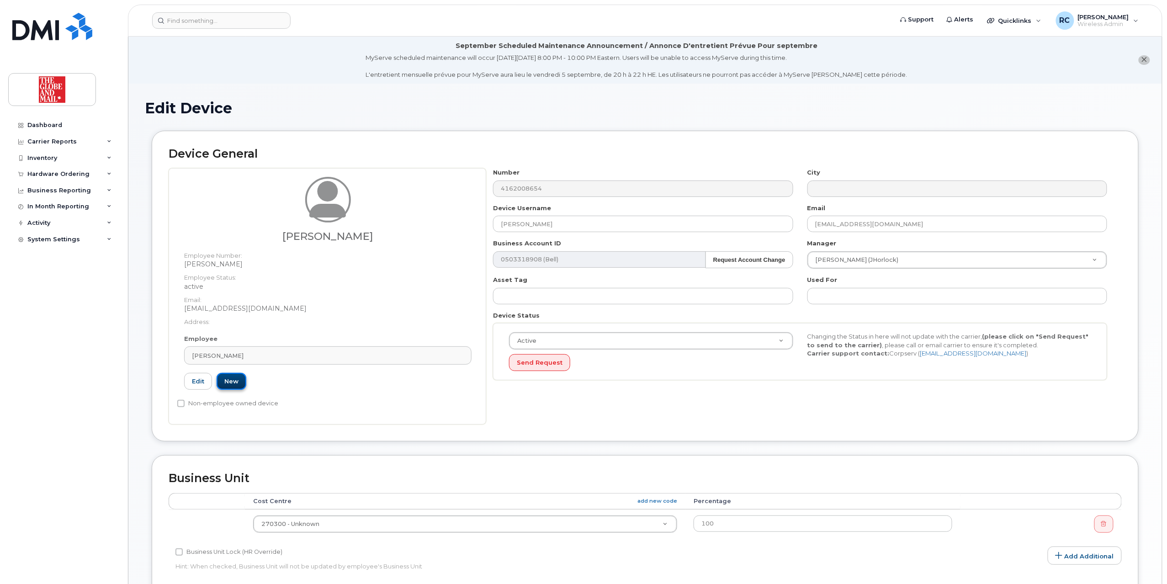
click at [235, 383] on link "New" at bounding box center [232, 381] width 30 height 17
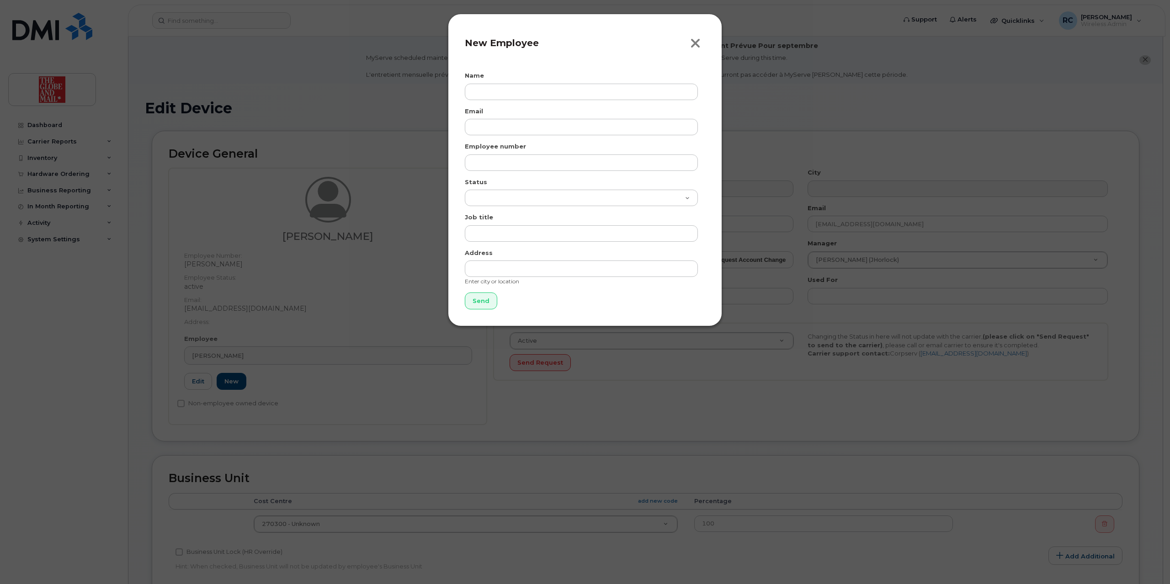
click at [695, 41] on icon "button" at bounding box center [695, 44] width 11 height 14
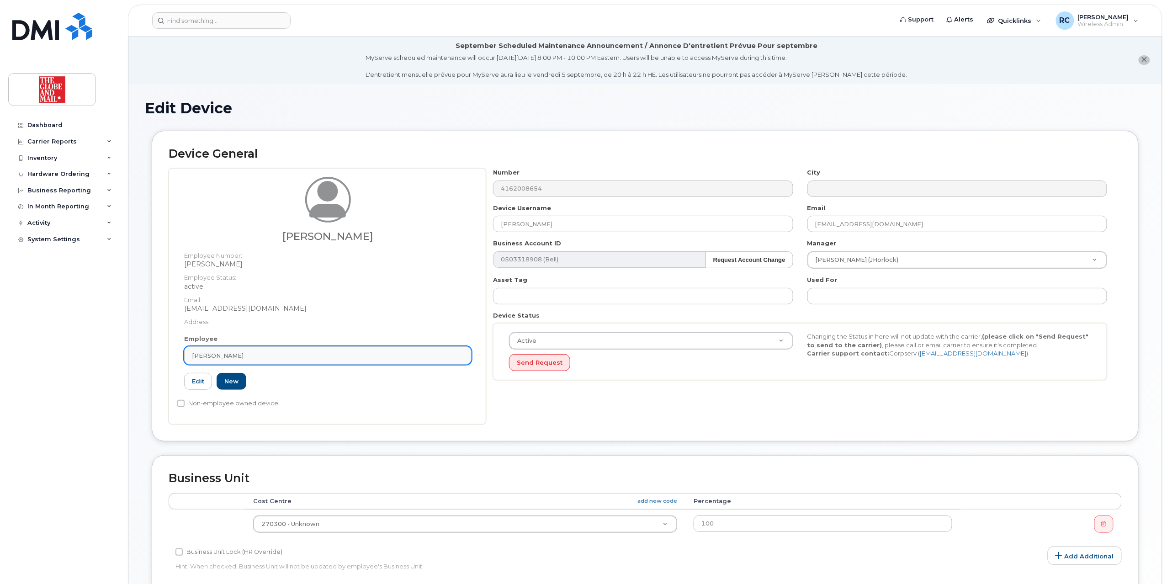
click at [217, 354] on span "[PERSON_NAME]" at bounding box center [218, 355] width 52 height 9
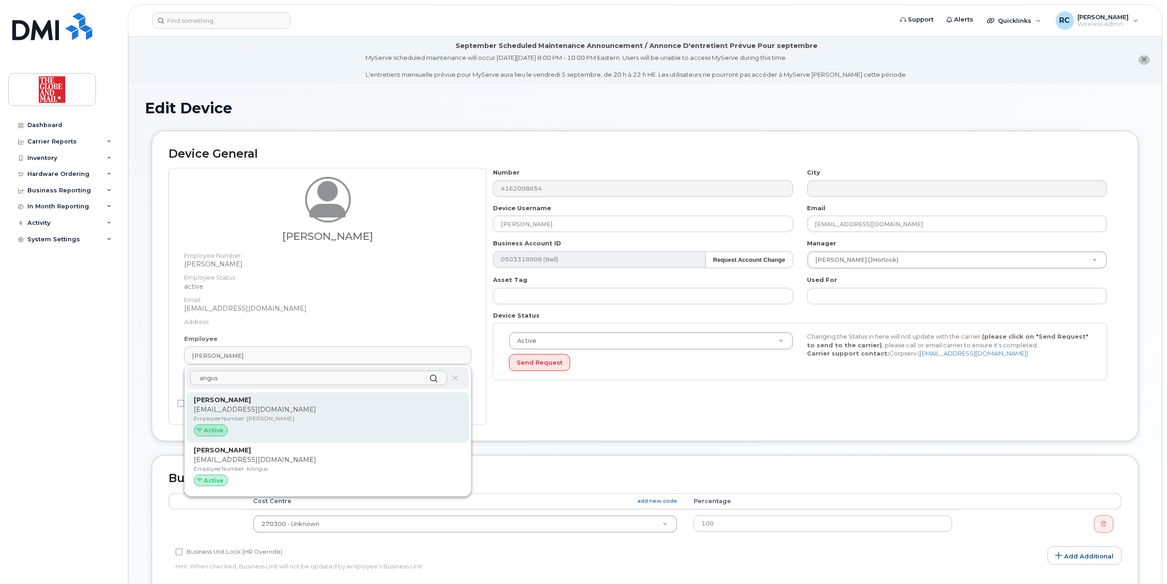
type input "angus"
click at [207, 429] on span "Active" at bounding box center [214, 430] width 20 height 9
click at [220, 406] on p "kangus@globeandmail.com" at bounding box center [328, 410] width 268 height 10
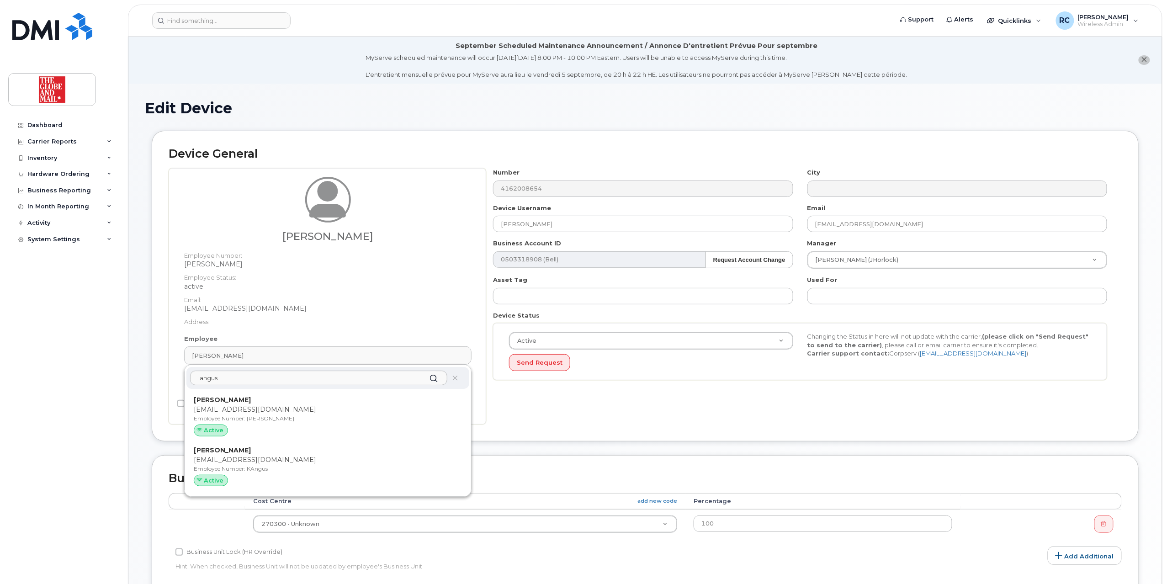
type input "Kat Angus"
type input "kangus@globeandmail.com"
type input "84531"
type input "kangus"
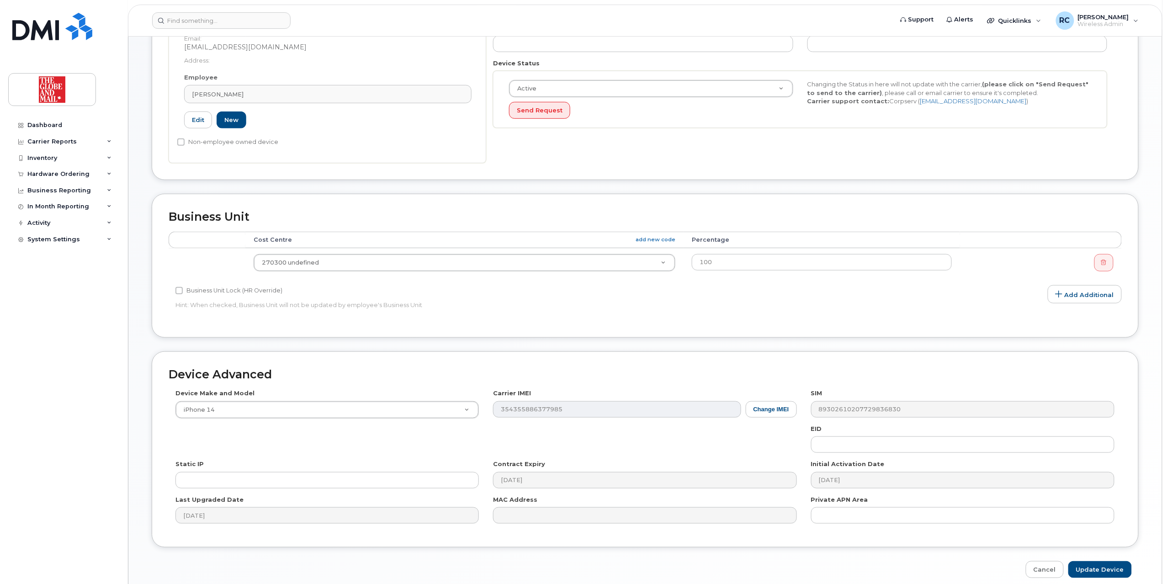
scroll to position [294, 0]
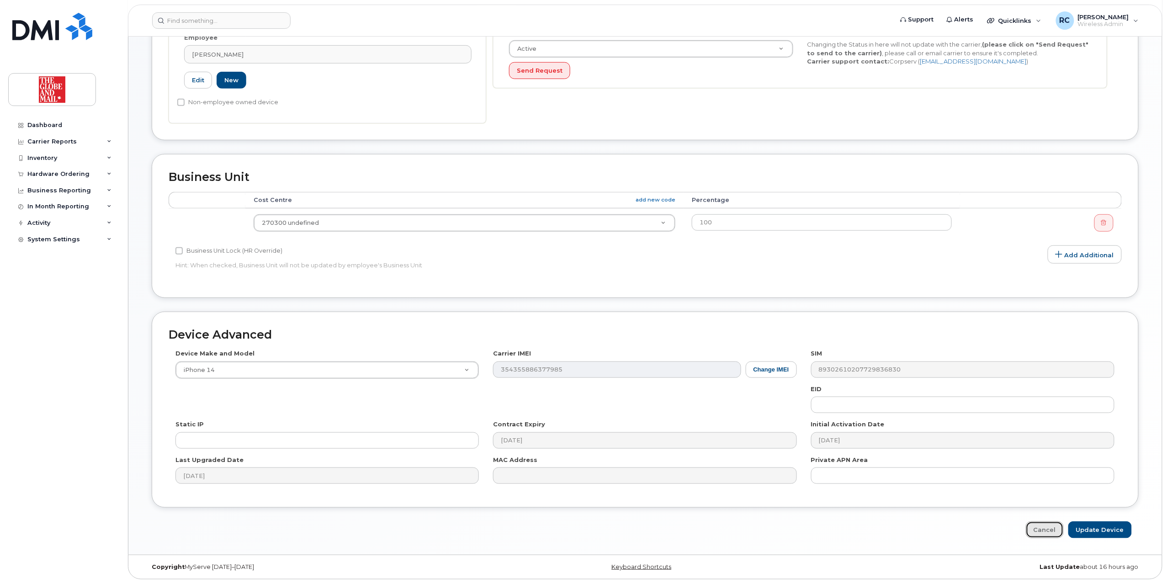
click at [1052, 532] on link "Cancel" at bounding box center [1045, 529] width 38 height 17
click at [1048, 530] on link "Cancel" at bounding box center [1045, 529] width 38 height 17
click at [1043, 532] on link "Cancel" at bounding box center [1045, 529] width 38 height 17
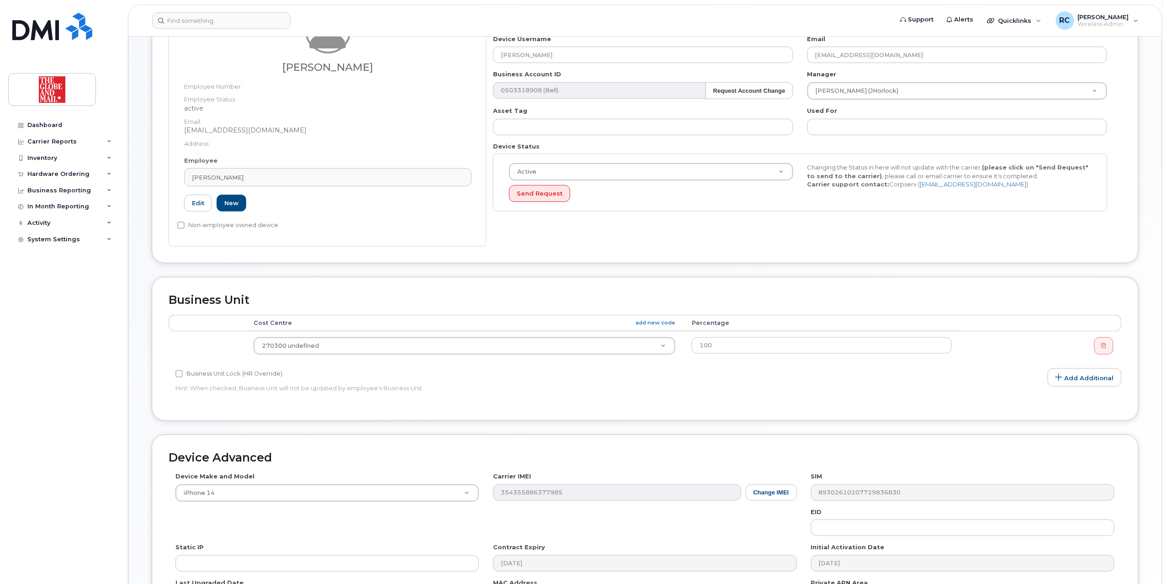
scroll to position [0, 0]
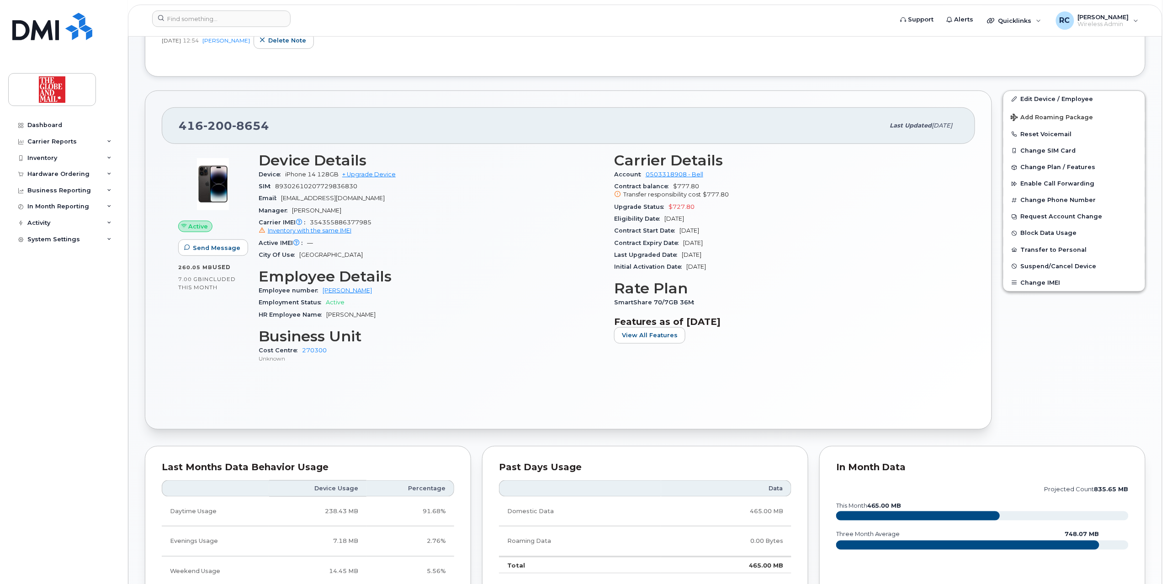
scroll to position [244, 0]
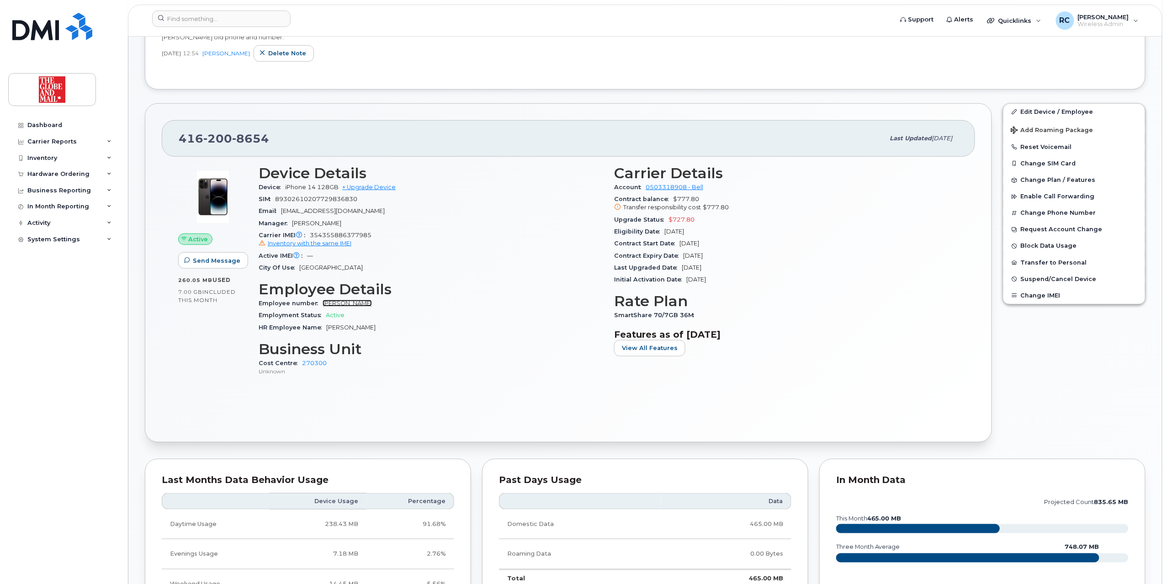
click at [341, 306] on link "[PERSON_NAME]" at bounding box center [347, 303] width 49 height 7
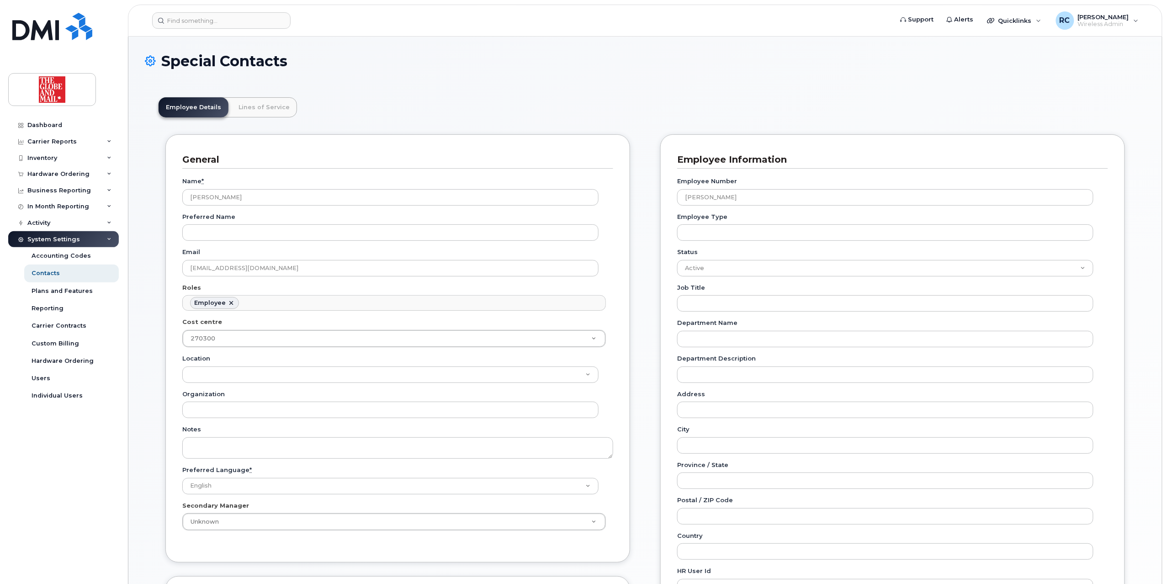
scroll to position [27, 0]
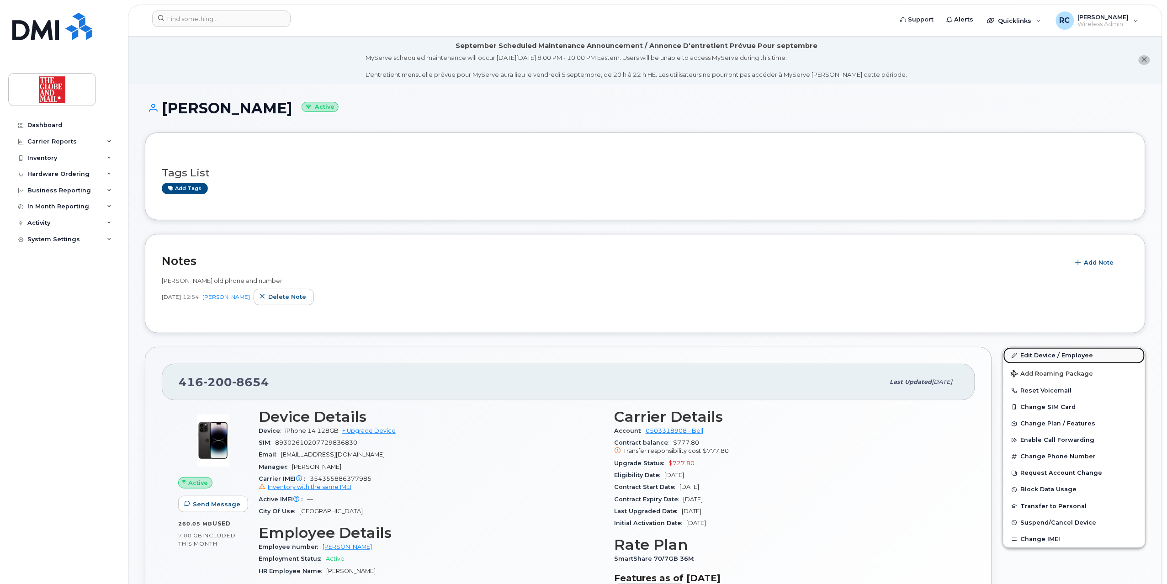
click at [1033, 355] on link "Edit Device / Employee" at bounding box center [1075, 355] width 142 height 16
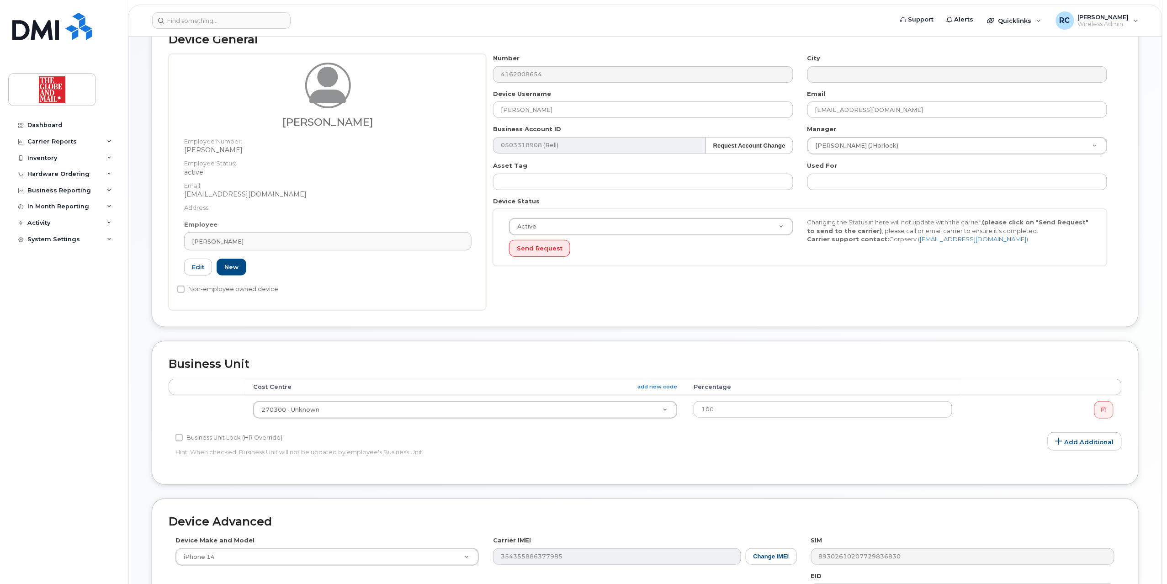
scroll to position [122, 0]
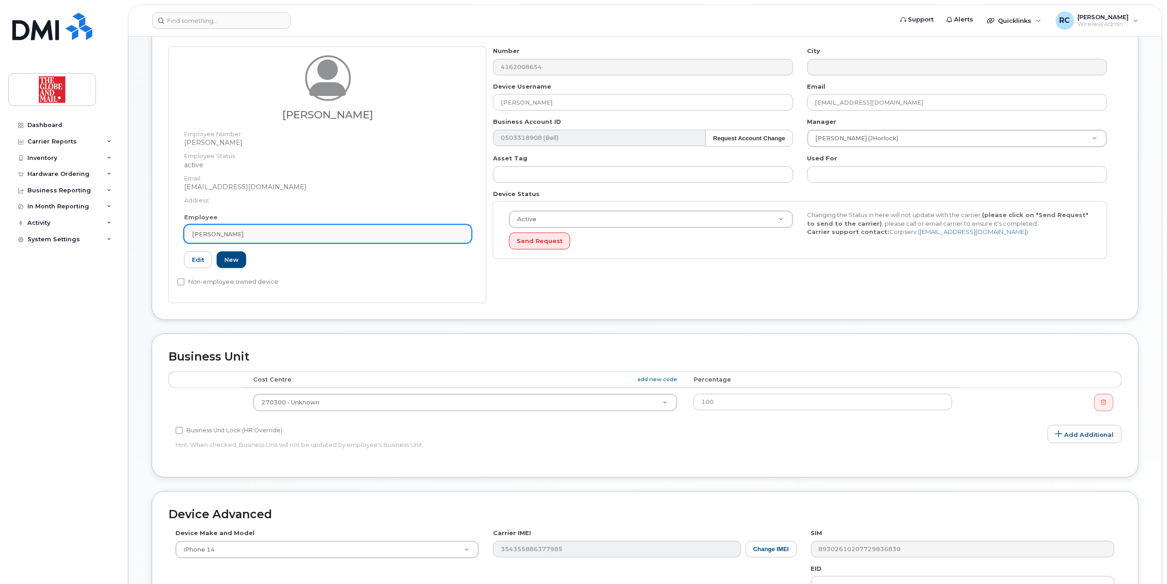
click at [302, 236] on div "[PERSON_NAME]" at bounding box center [328, 234] width 272 height 9
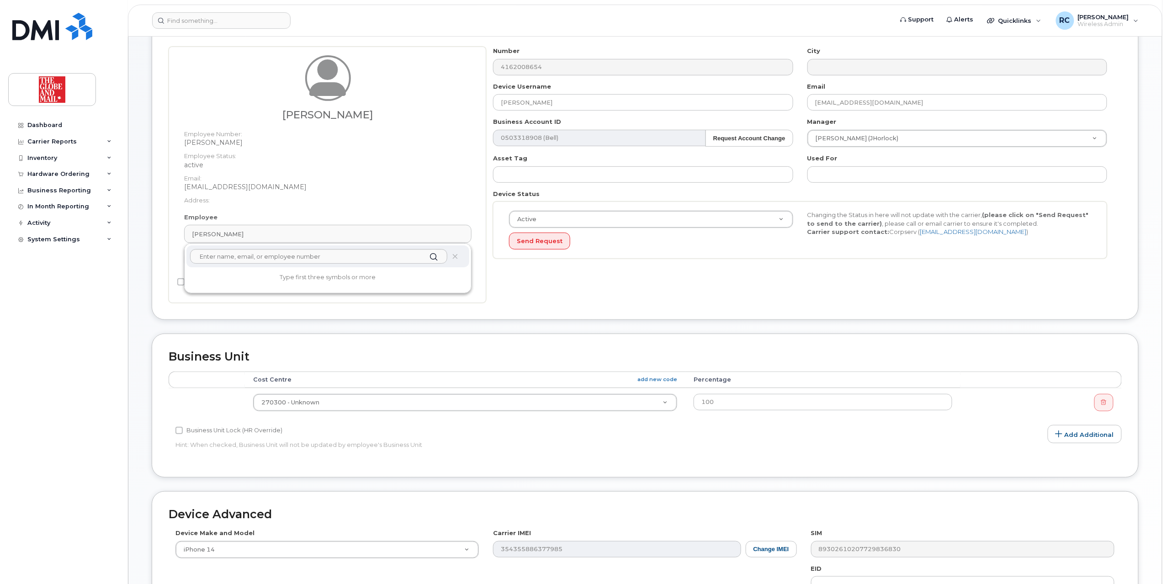
click at [461, 255] on div at bounding box center [327, 256] width 283 height 22
click at [326, 259] on input "text" at bounding box center [318, 256] width 257 height 15
click at [480, 323] on div "Device General [PERSON_NAME] Employee Number: [PERSON_NAME] Employee Status: ac…" at bounding box center [645, 171] width 1001 height 324
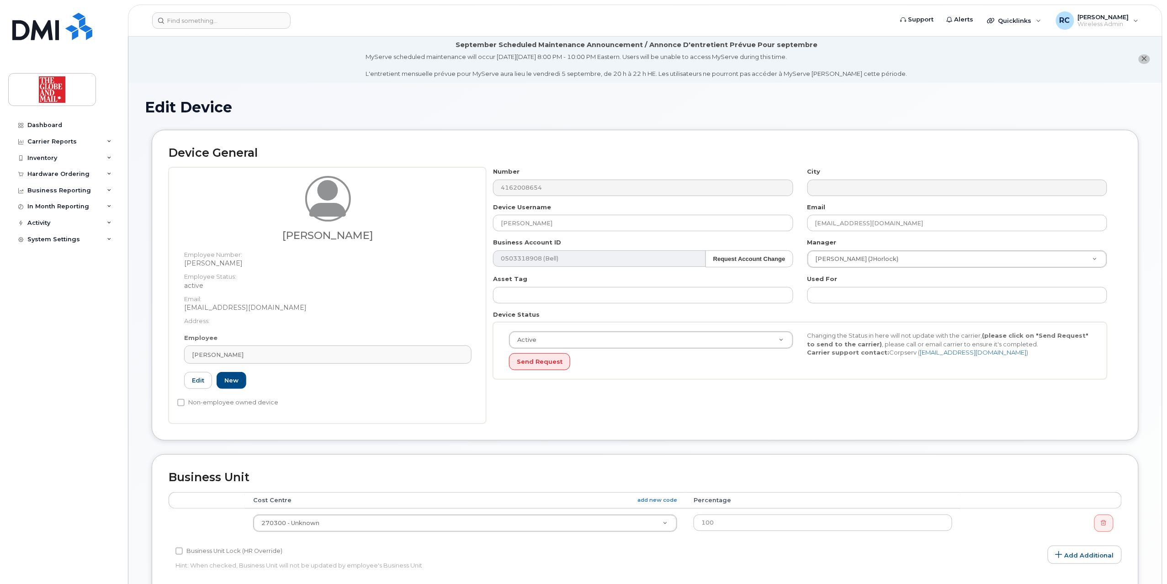
scroll to position [0, 0]
click at [323, 443] on div "Device General [PERSON_NAME] Employee Number: [PERSON_NAME] Employee Status: ac…" at bounding box center [645, 293] width 1001 height 324
click at [282, 357] on div "[PERSON_NAME]" at bounding box center [328, 355] width 272 height 9
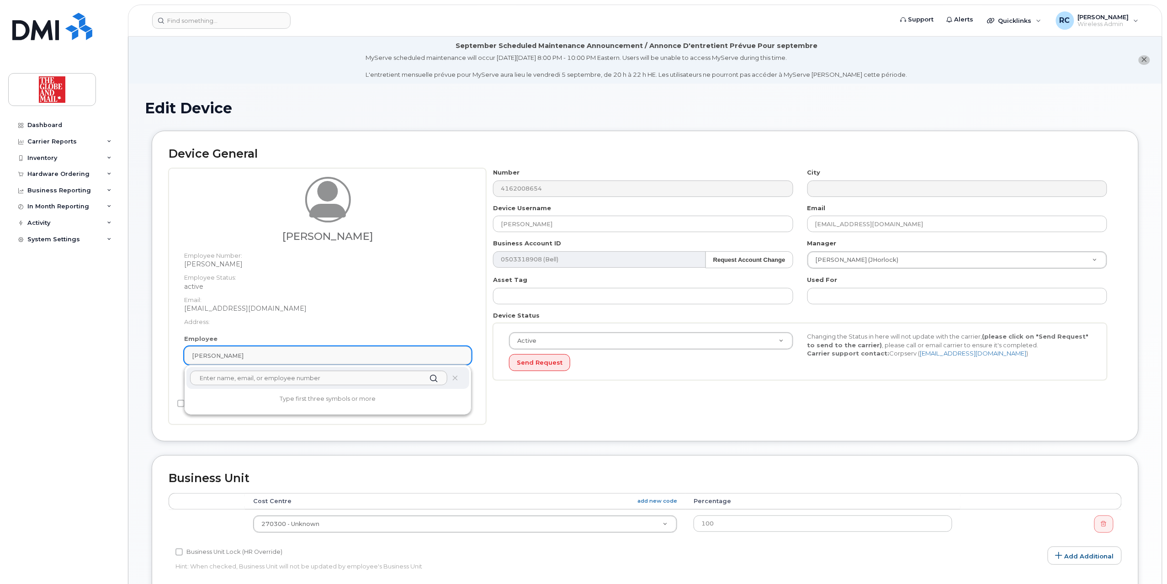
click at [282, 361] on link "[PERSON_NAME]" at bounding box center [327, 355] width 287 height 18
click at [324, 327] on div "Cole, Janine Employee Number: Janine Cole Employee Status: active Email: JCole@…" at bounding box center [327, 256] width 301 height 158
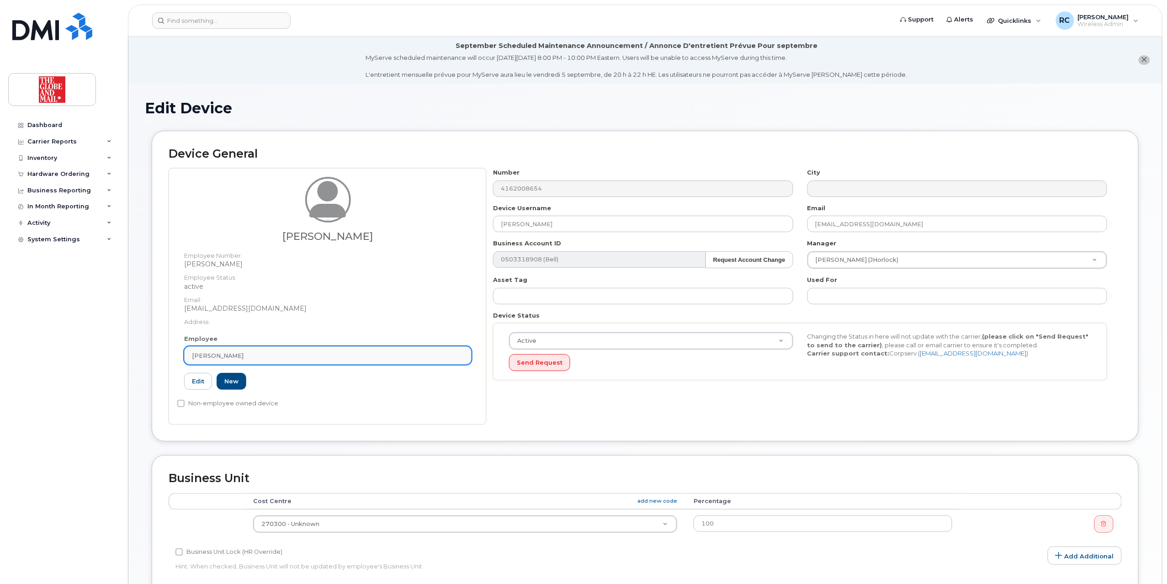
click at [220, 351] on link "[PERSON_NAME]" at bounding box center [327, 355] width 287 height 18
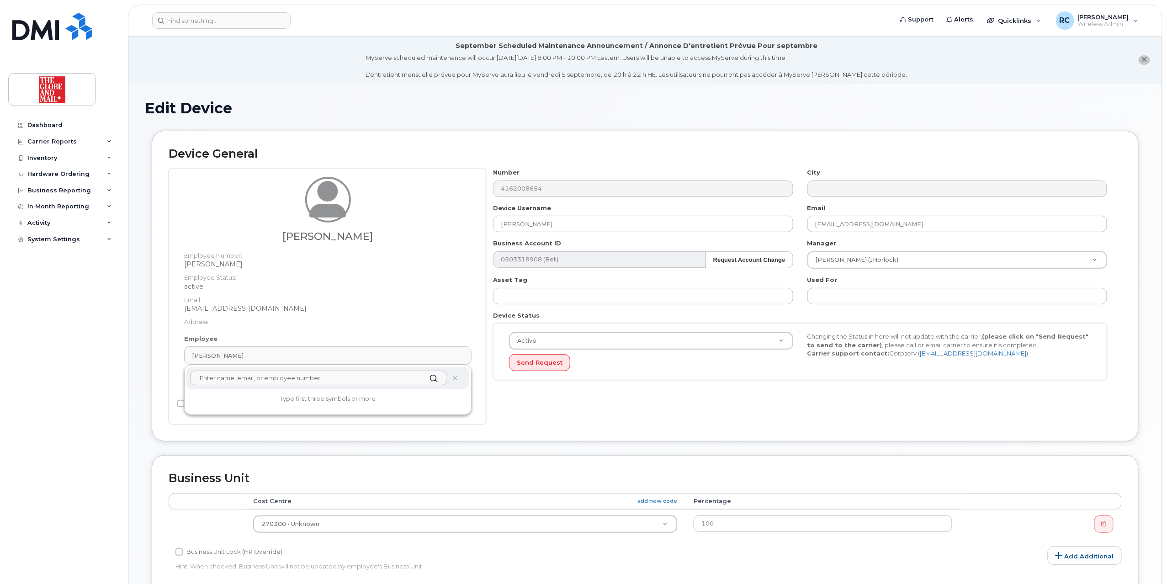
click at [331, 225] on div "[PERSON_NAME]" at bounding box center [327, 209] width 287 height 65
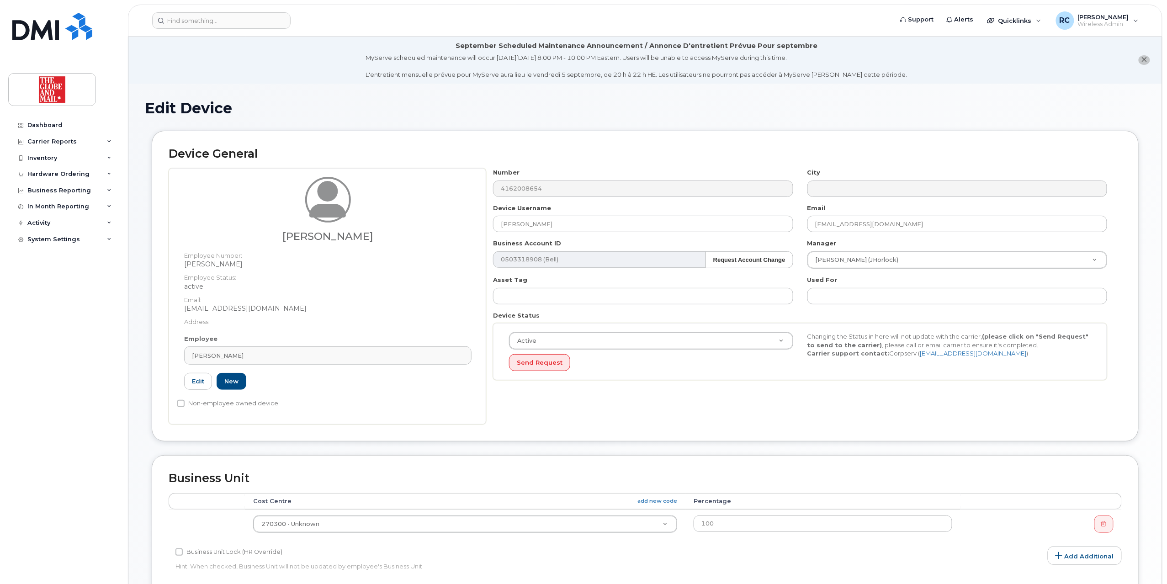
click at [331, 207] on icon at bounding box center [328, 198] width 37 height 39
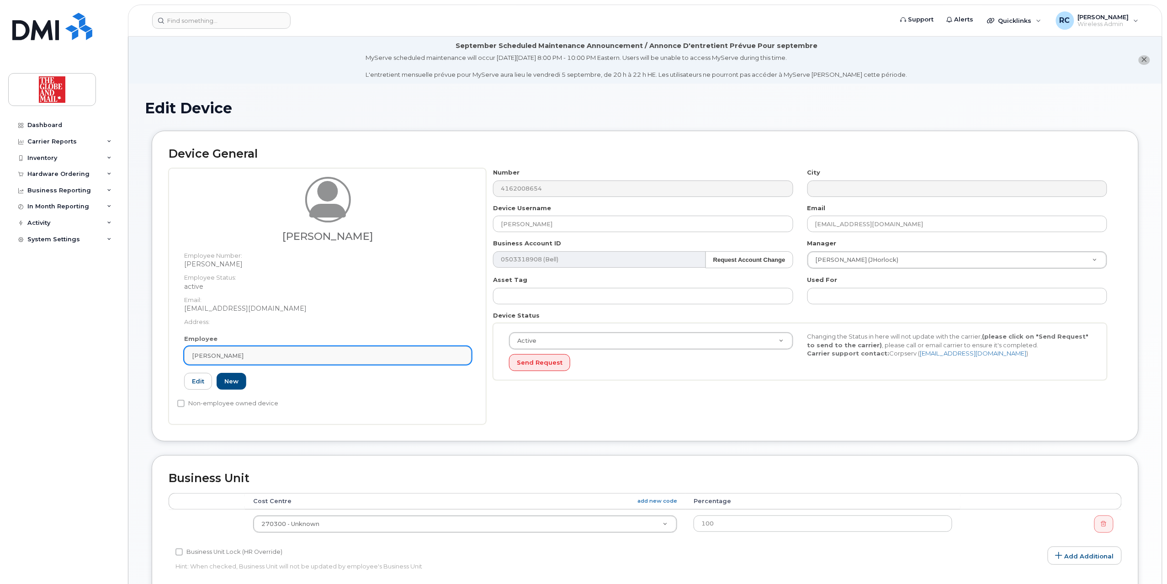
click at [262, 351] on div "[PERSON_NAME]" at bounding box center [328, 355] width 272 height 9
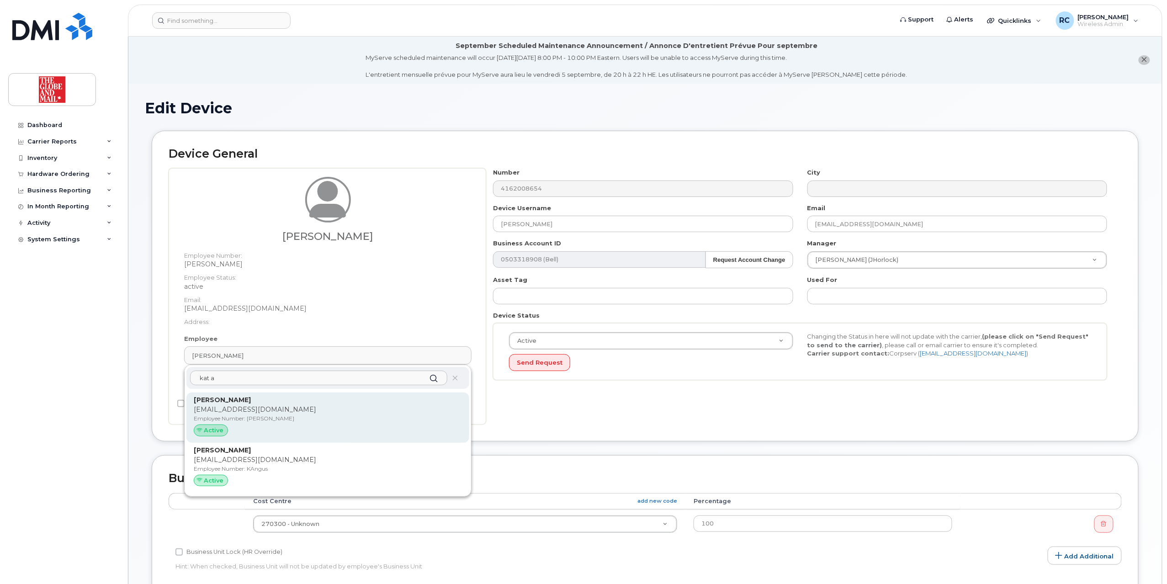
type input "kat a"
click at [246, 411] on p "[EMAIL_ADDRESS][DOMAIN_NAME]" at bounding box center [328, 410] width 268 height 10
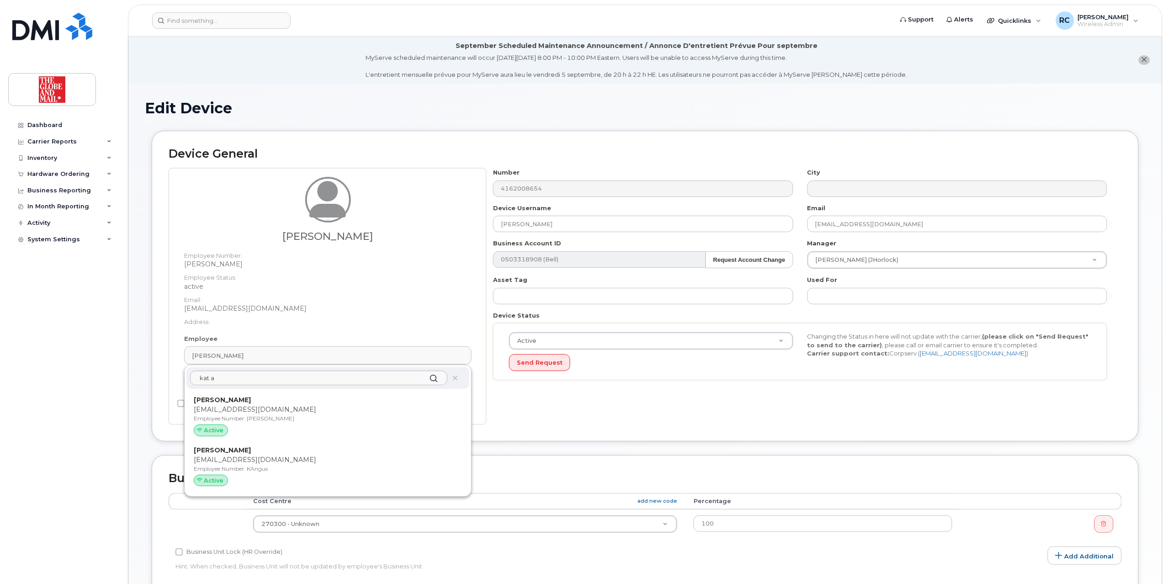
type input "kangus"
type input "[PERSON_NAME]"
type input "[EMAIL_ADDRESS][DOMAIN_NAME]"
type input "84531"
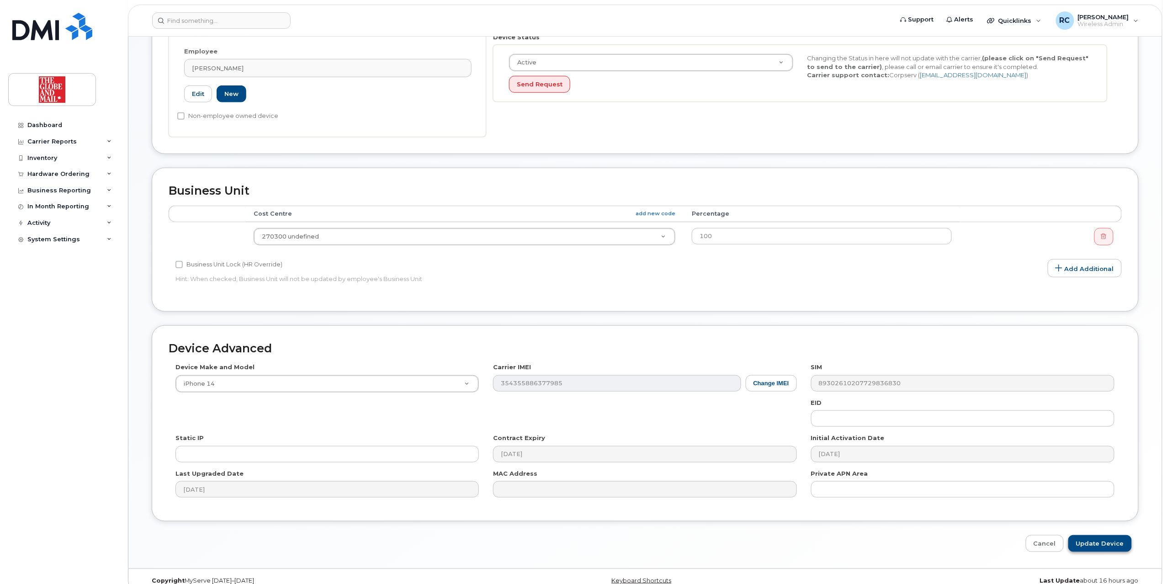
scroll to position [294, 0]
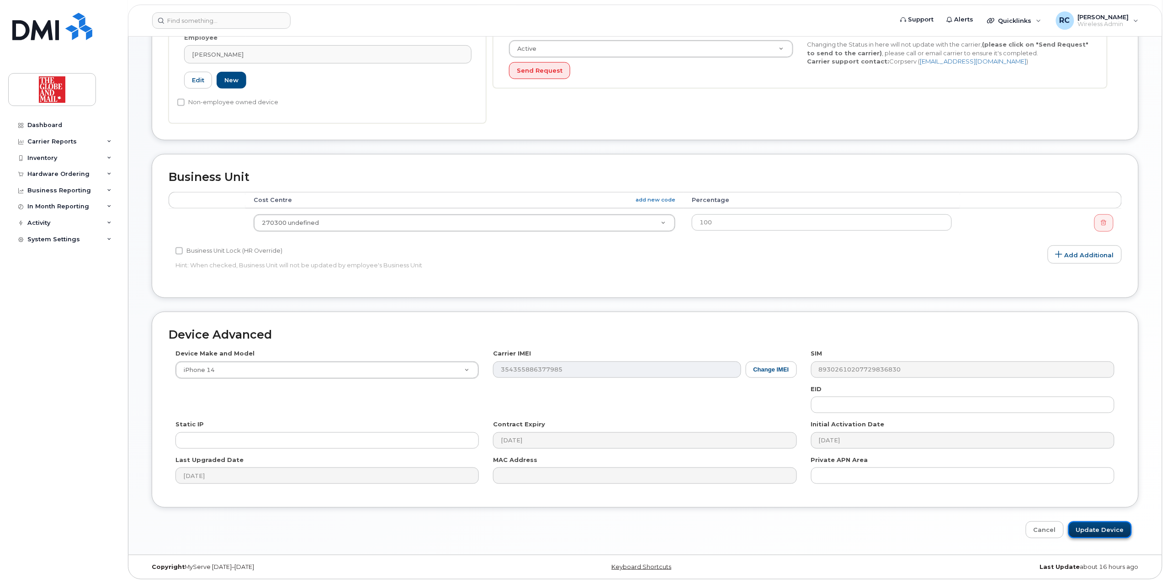
click at [1103, 528] on input "Update Device" at bounding box center [1101, 529] width 64 height 17
type input "Saving..."
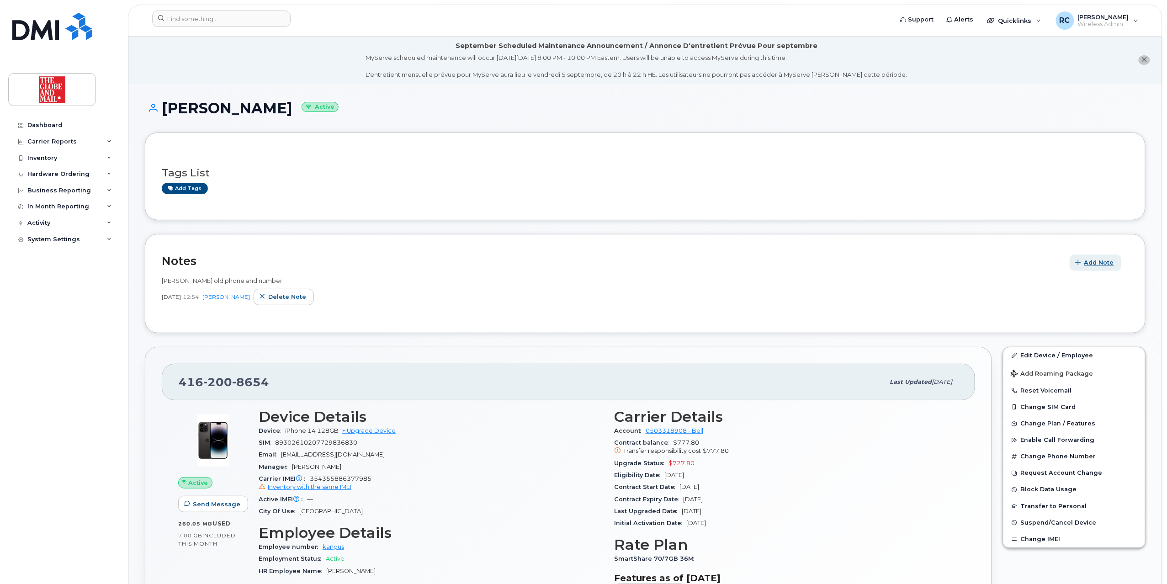
click at [1086, 261] on span "Add Note" at bounding box center [1100, 262] width 30 height 9
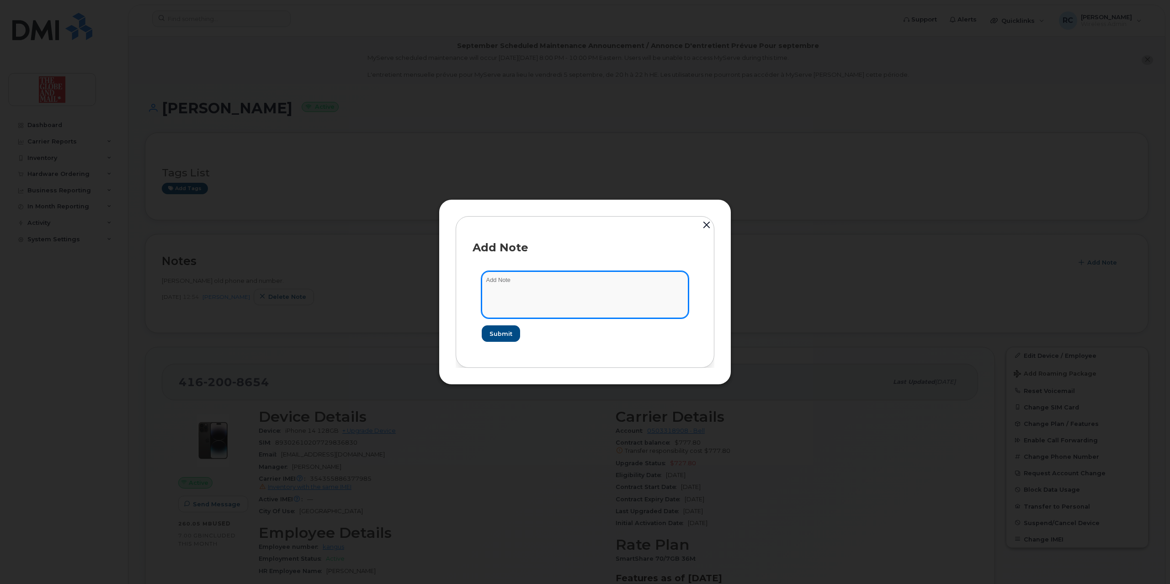
click at [617, 287] on textarea at bounding box center [585, 294] width 207 height 47
type textarea "Janine Cole old number"
click at [502, 331] on span "Submit" at bounding box center [500, 334] width 23 height 9
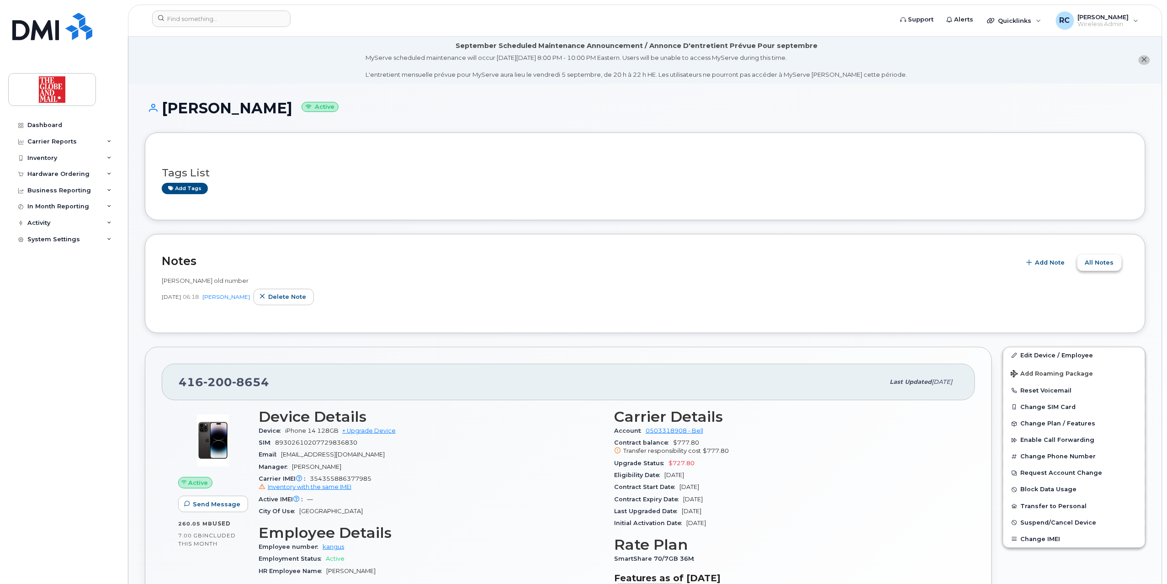
click at [1100, 264] on span "All Notes" at bounding box center [1099, 262] width 29 height 9
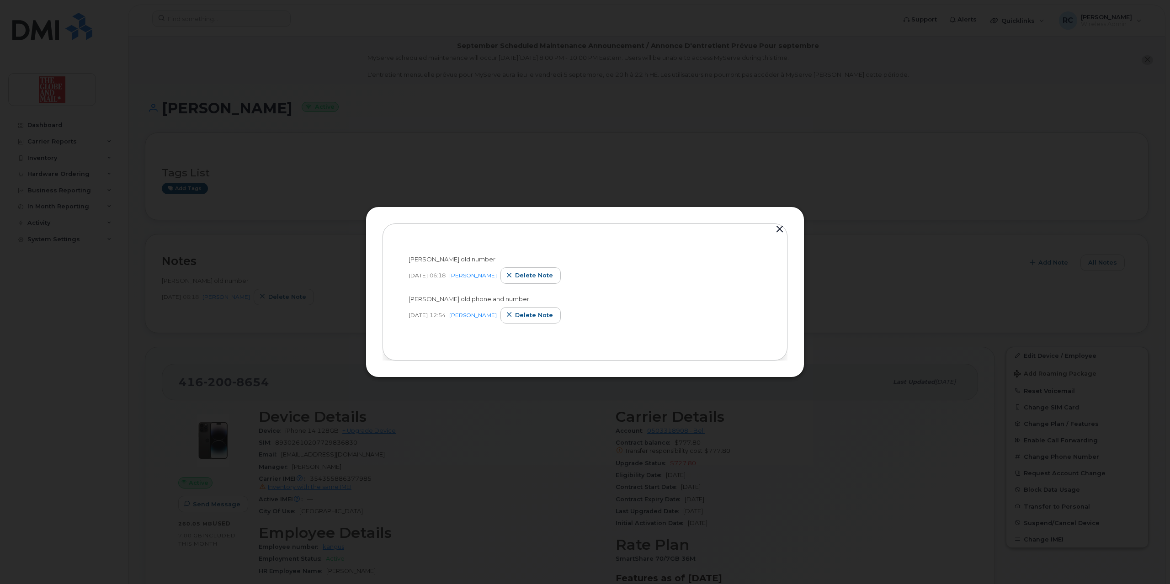
click at [869, 152] on div at bounding box center [585, 292] width 1170 height 584
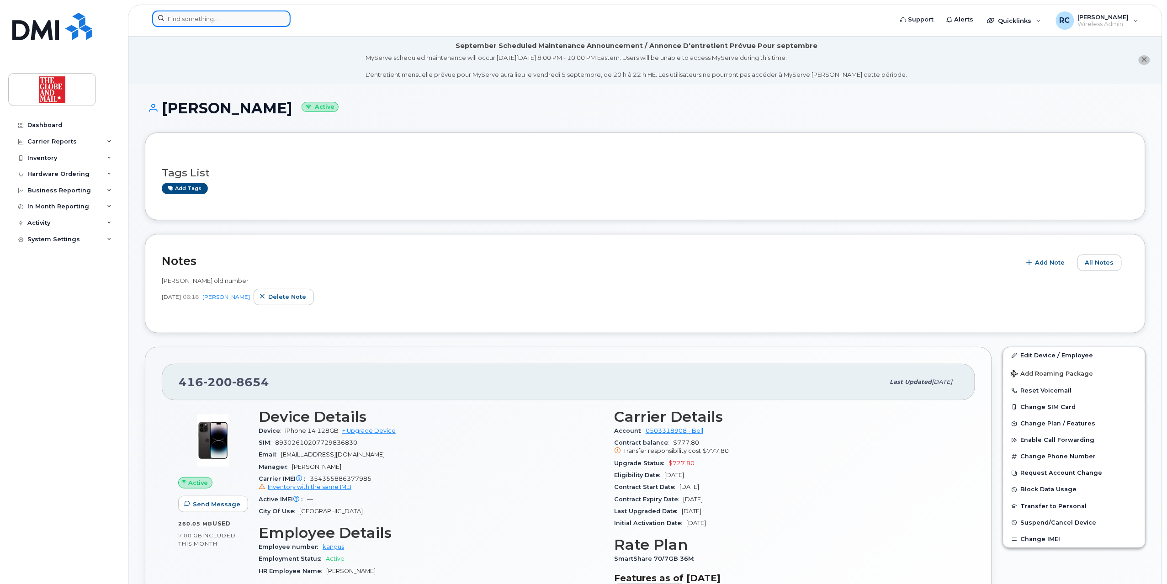
click at [231, 17] on input at bounding box center [221, 19] width 138 height 16
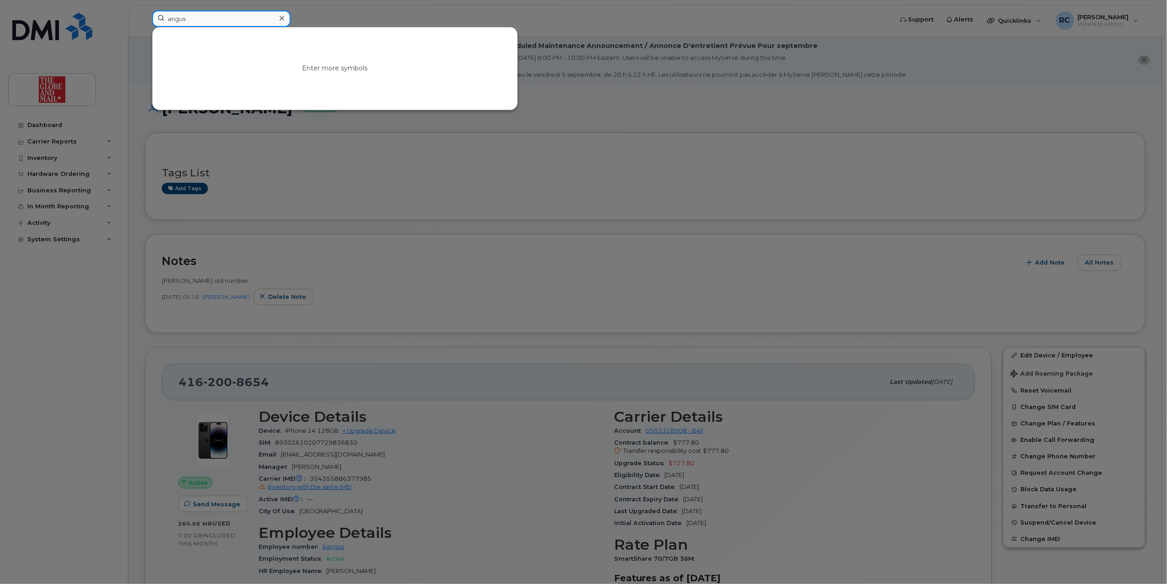
type input "angus"
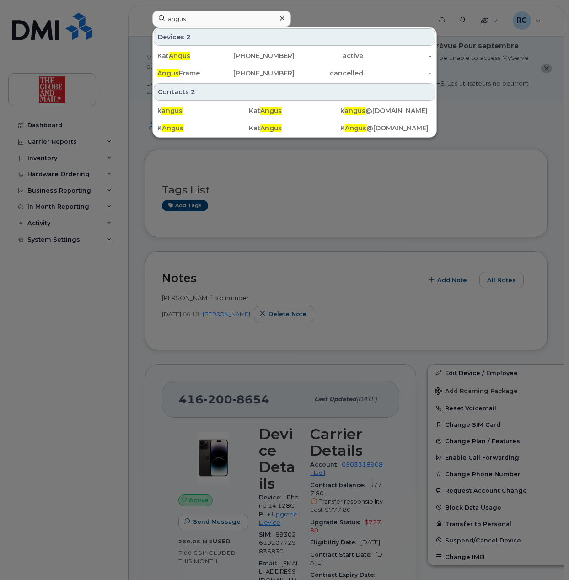
click at [280, 19] on icon at bounding box center [282, 18] width 5 height 7
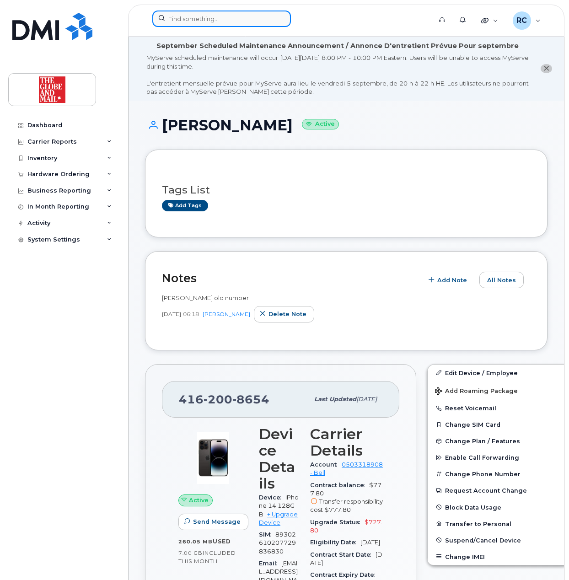
click at [280, 19] on div at bounding box center [221, 19] width 138 height 16
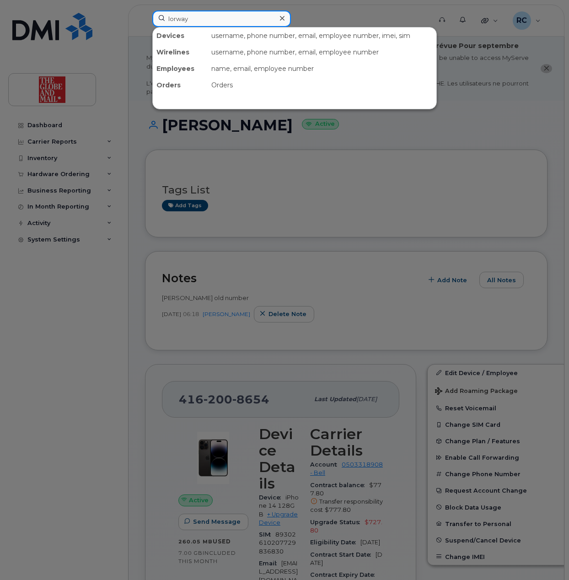
type input "lorway"
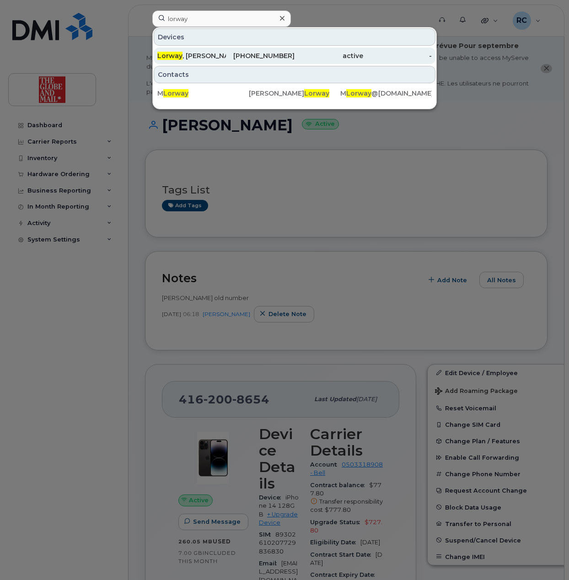
click at [178, 57] on span "Lorway" at bounding box center [169, 56] width 25 height 8
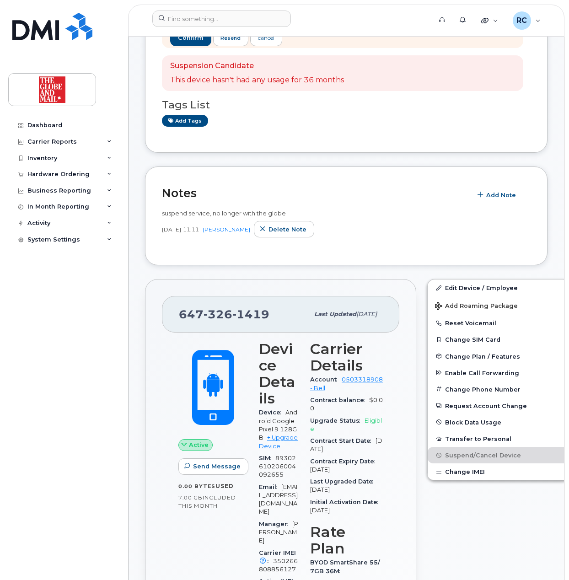
scroll to position [183, 0]
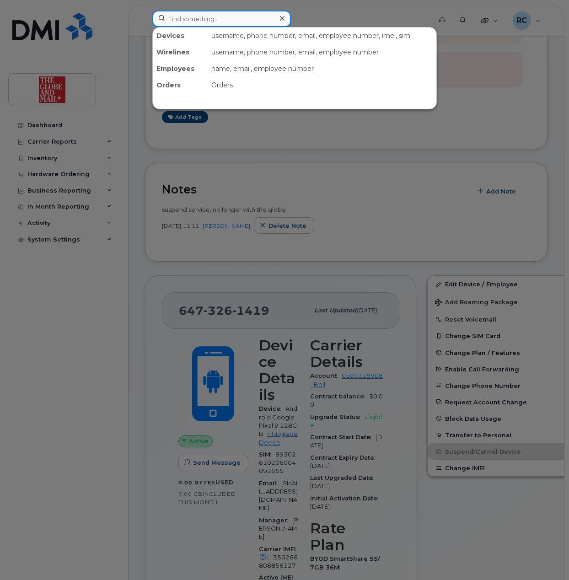
click at [233, 24] on input at bounding box center [221, 19] width 138 height 16
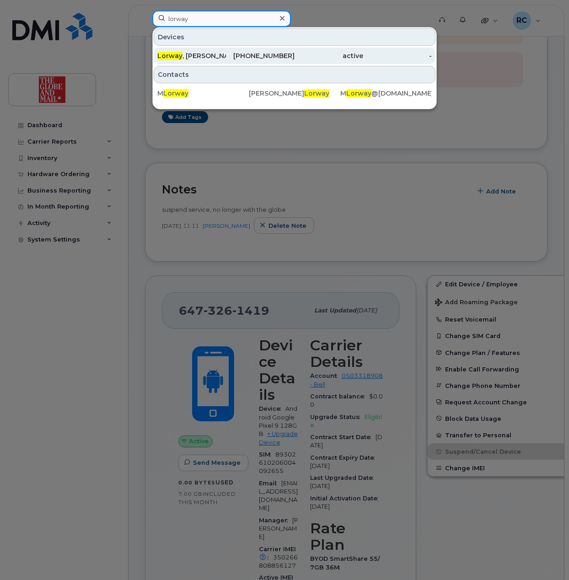
type input "lorway"
click at [205, 55] on div "[PERSON_NAME]" at bounding box center [191, 55] width 69 height 9
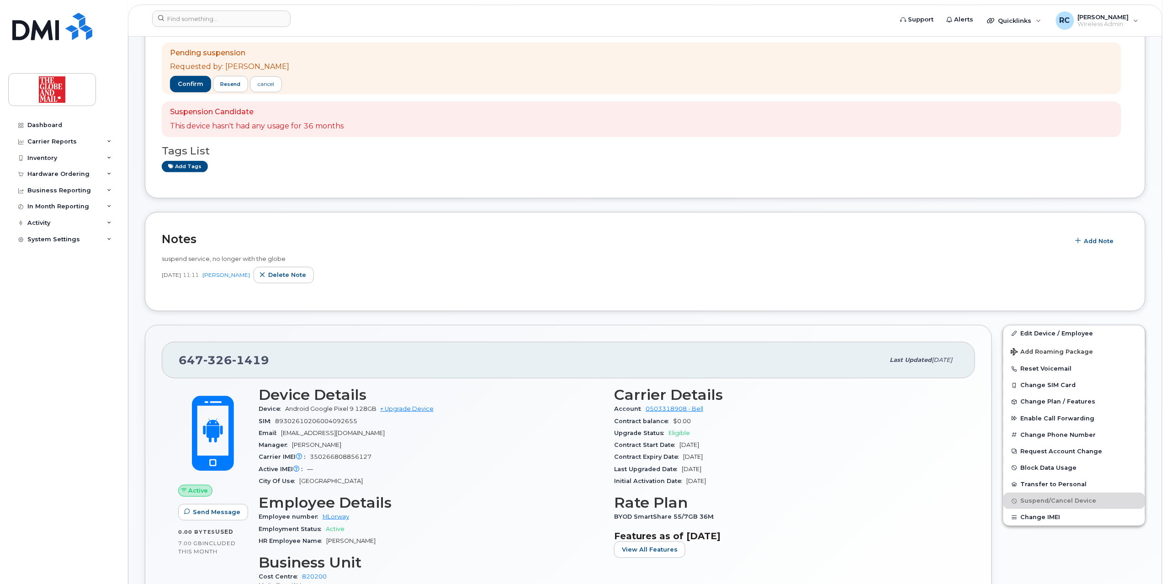
scroll to position [122, 0]
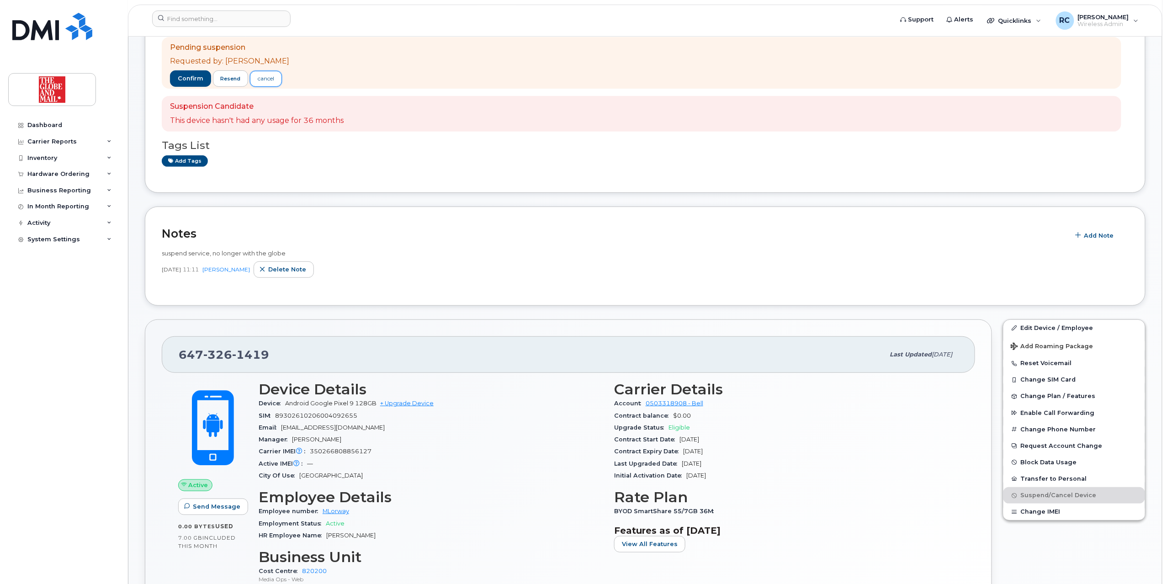
click at [274, 78] on div "cancel" at bounding box center [266, 78] width 16 height 8
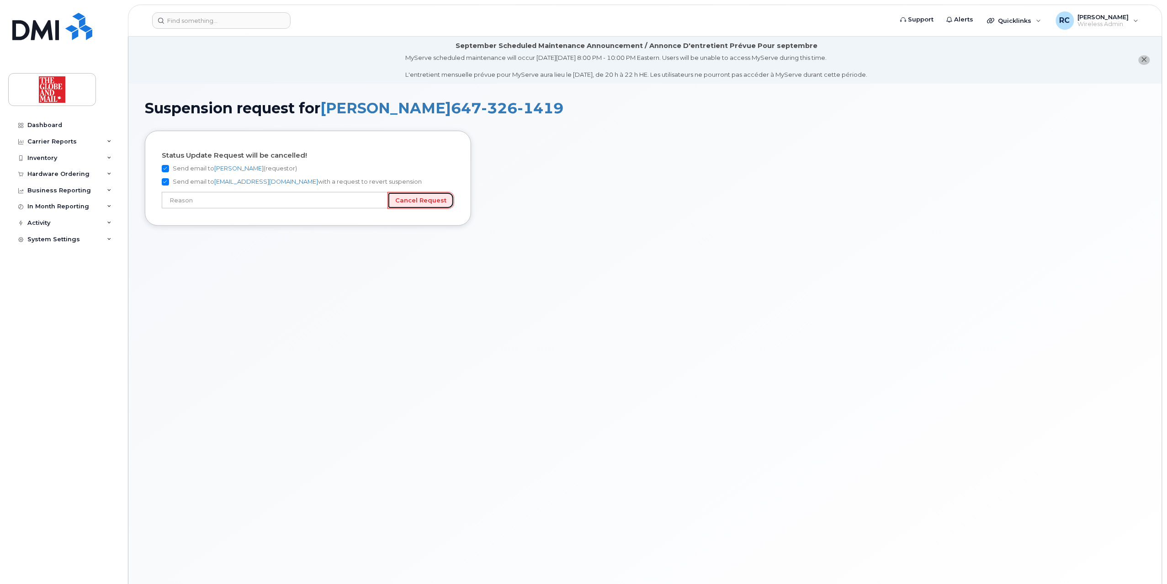
click at [427, 199] on input "Cancel Request" at bounding box center [421, 200] width 67 height 17
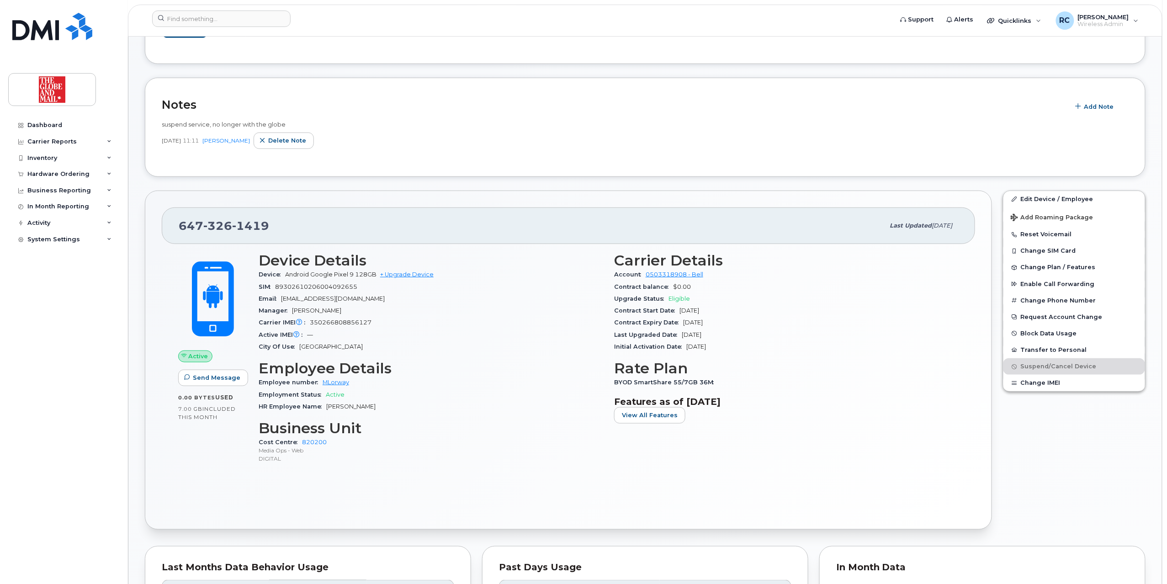
scroll to position [304, 0]
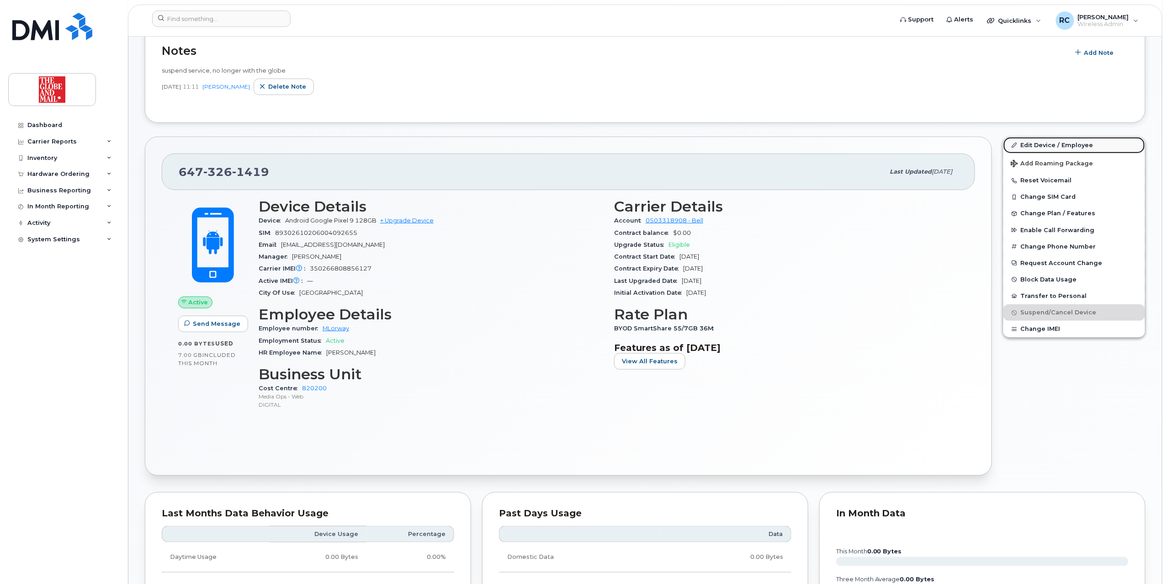
click at [1044, 144] on link "Edit Device / Employee" at bounding box center [1075, 145] width 142 height 16
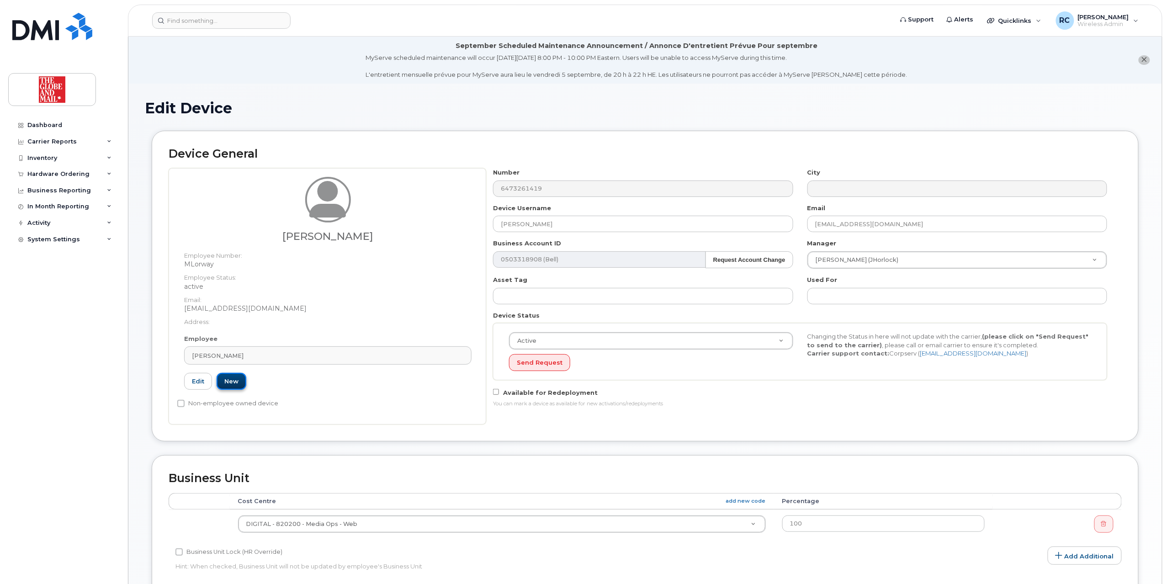
click at [237, 387] on link "New" at bounding box center [232, 381] width 30 height 17
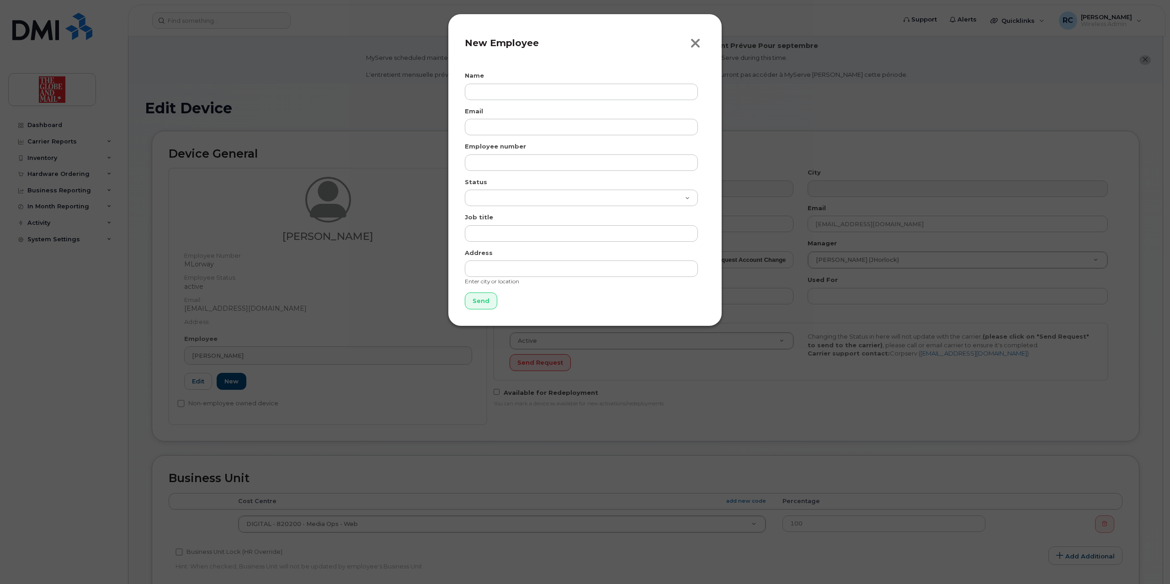
drag, startPoint x: 693, startPoint y: 41, endPoint x: 378, endPoint y: 311, distance: 414.9
click at [693, 42] on icon "button" at bounding box center [695, 44] width 11 height 14
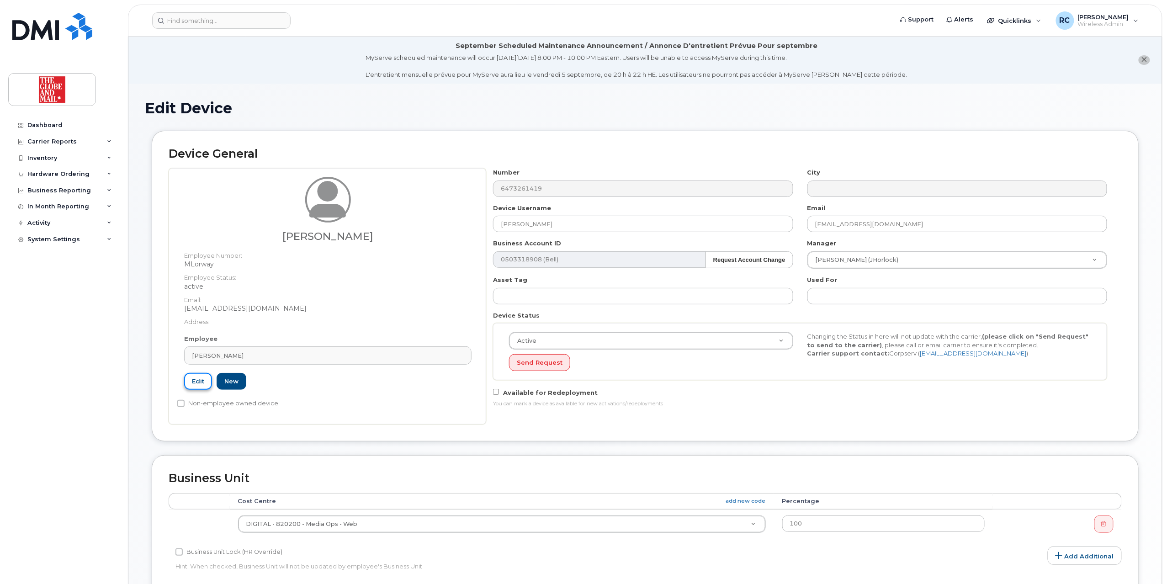
click at [191, 387] on link "Edit" at bounding box center [198, 381] width 28 height 17
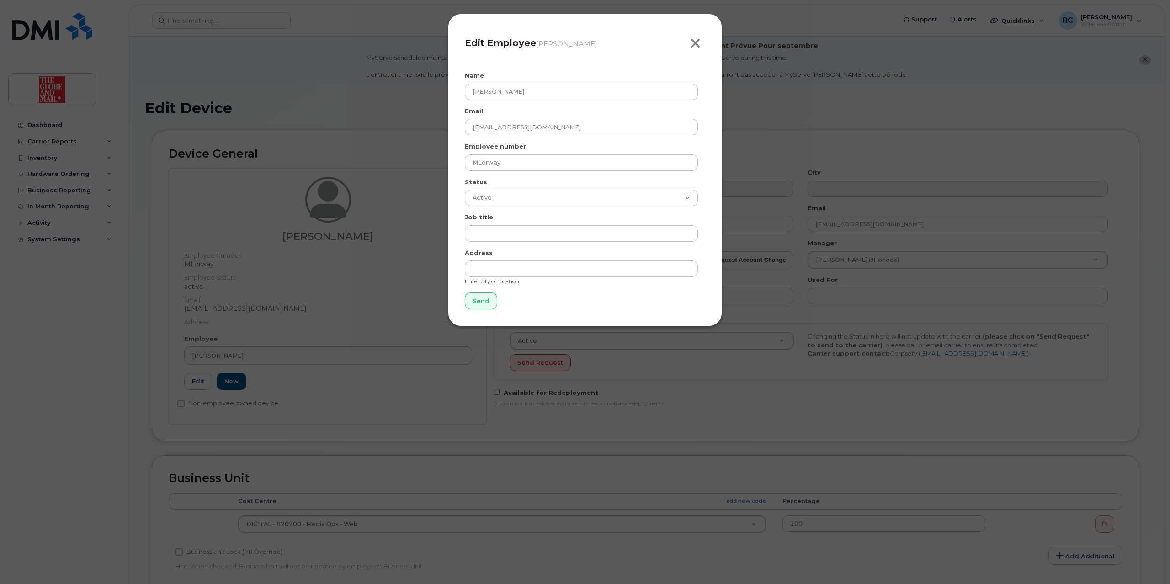
click at [700, 39] on icon "button" at bounding box center [695, 44] width 11 height 14
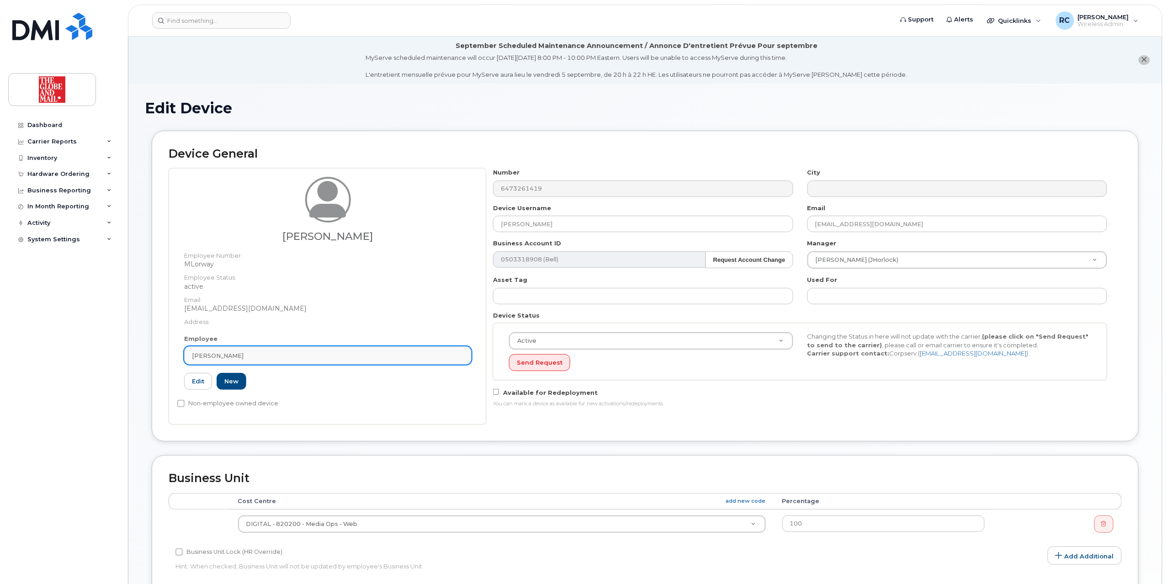
click at [318, 353] on div "Melissa Lorway" at bounding box center [328, 355] width 272 height 9
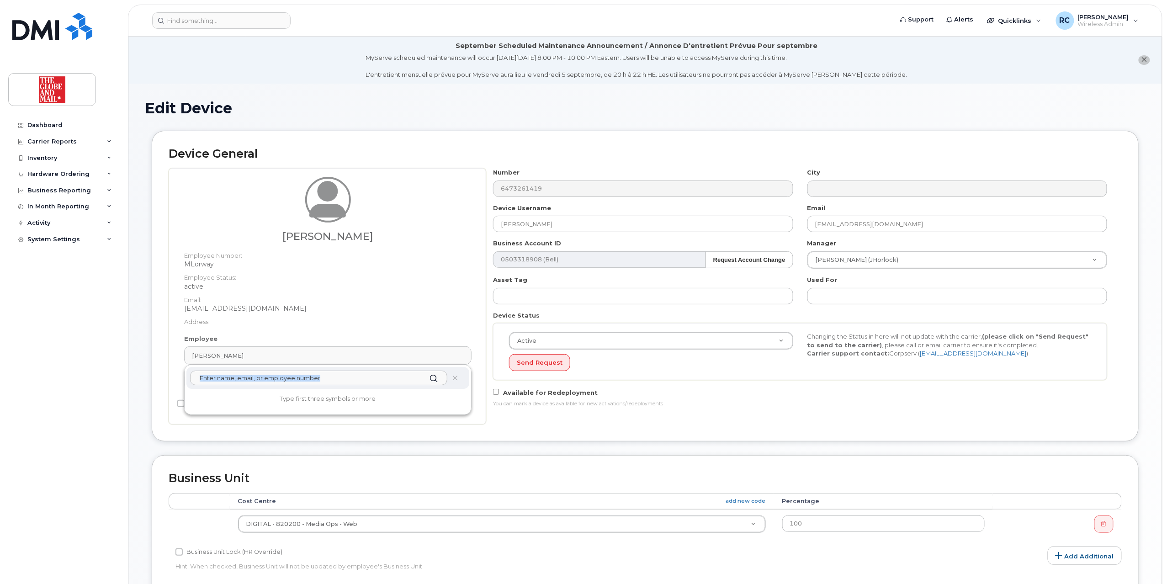
drag, startPoint x: 453, startPoint y: 379, endPoint x: 421, endPoint y: 382, distance: 32.6
click at [422, 381] on div at bounding box center [327, 378] width 283 height 22
click at [403, 382] on input "text" at bounding box center [318, 378] width 257 height 15
click at [398, 379] on input "text" at bounding box center [318, 378] width 257 height 15
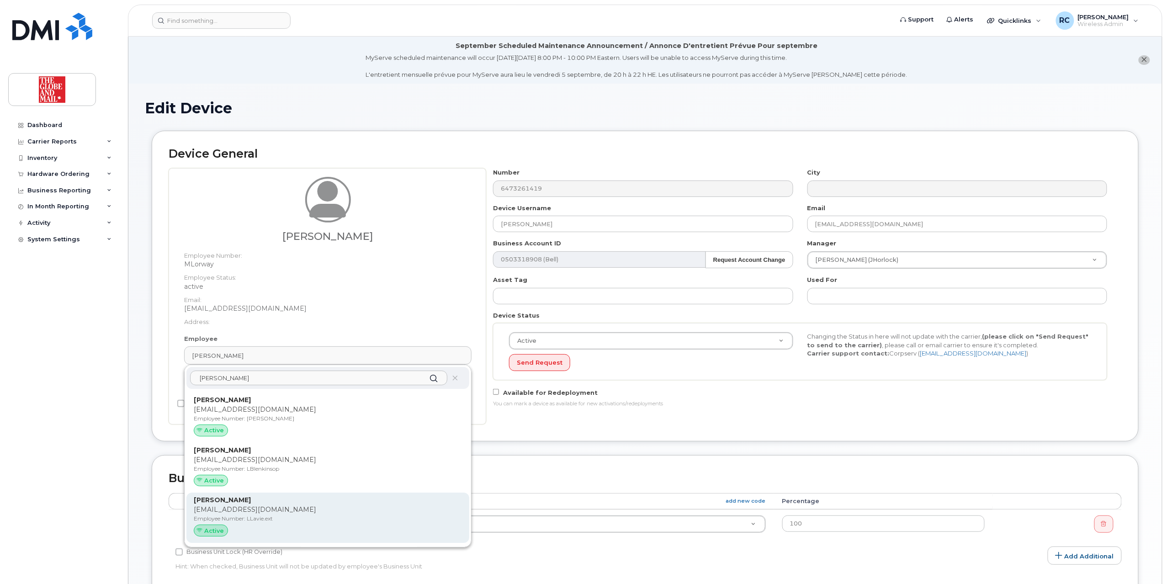
type input "laura"
click at [220, 516] on p "Employee Number: LLavie.ext" at bounding box center [328, 519] width 268 height 8
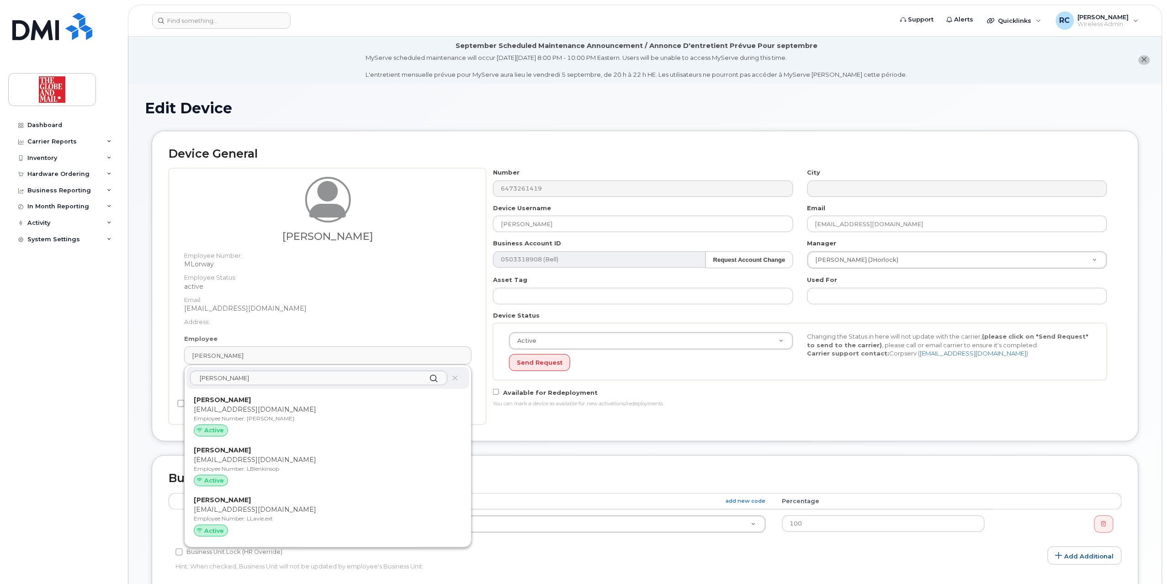
type input "LLavie.ext"
type input "[PERSON_NAME]"
type input "[EMAIL_ADDRESS][DOMAIN_NAME]"
type input "31484"
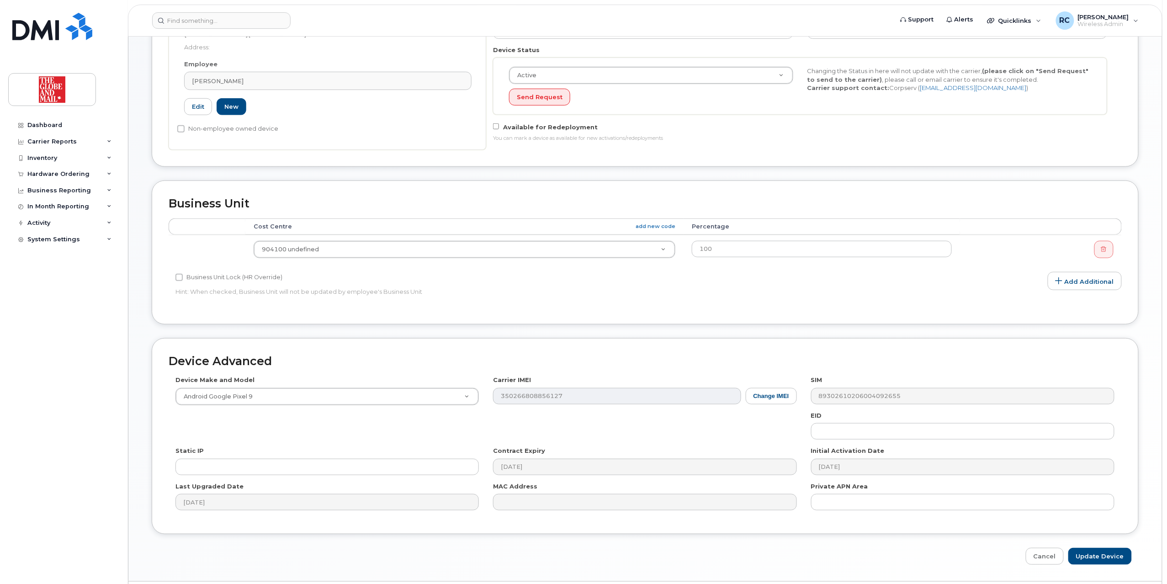
scroll to position [295, 0]
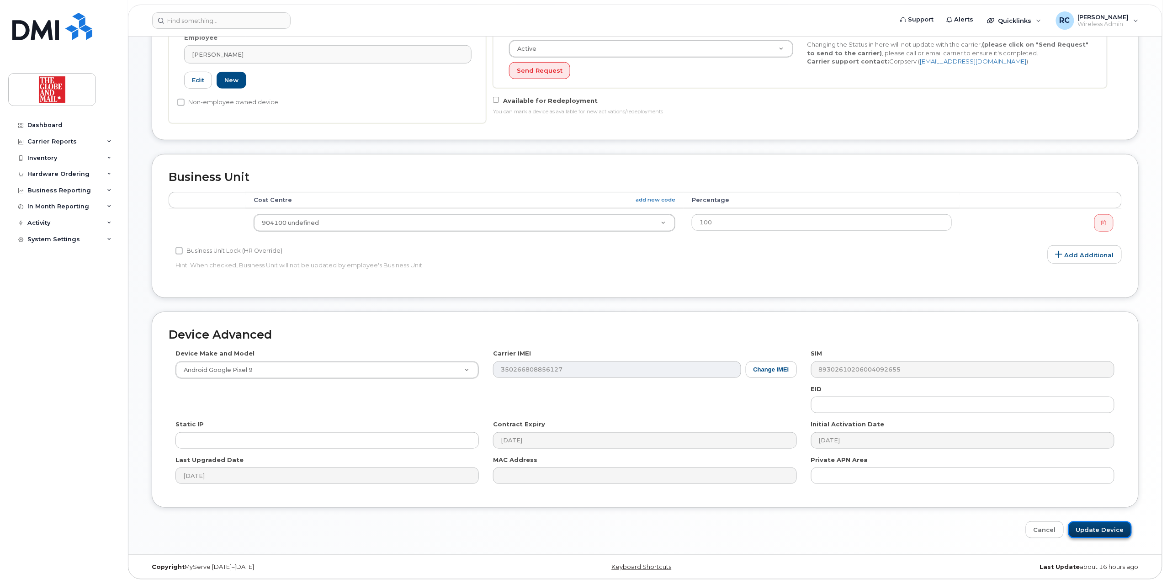
click at [1104, 531] on input "Update Device" at bounding box center [1101, 529] width 64 height 17
type input "Saving..."
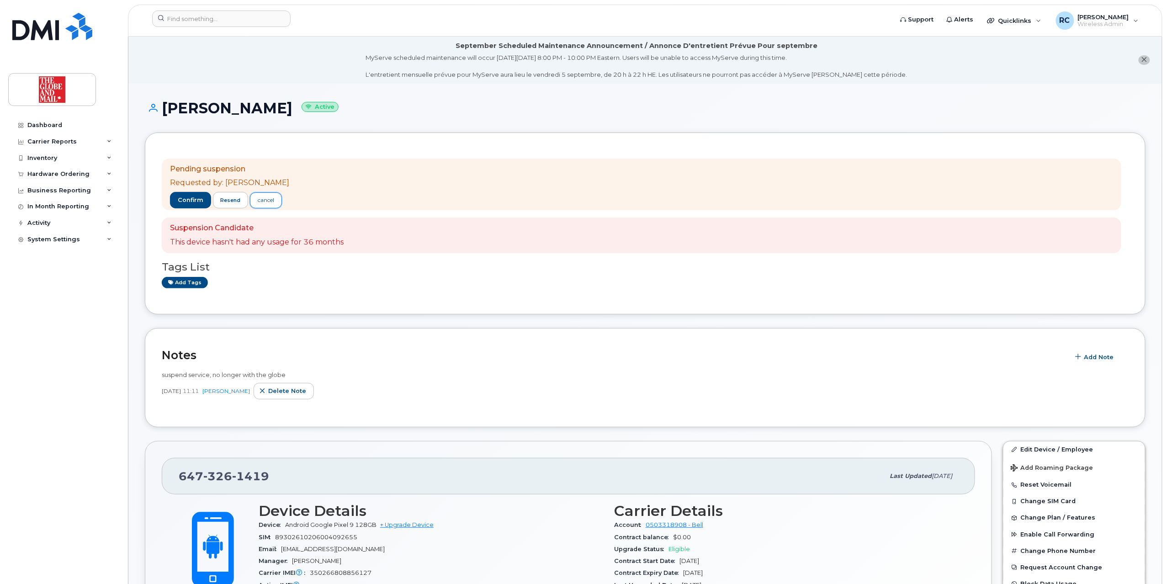
click at [269, 200] on div "cancel" at bounding box center [266, 200] width 16 height 8
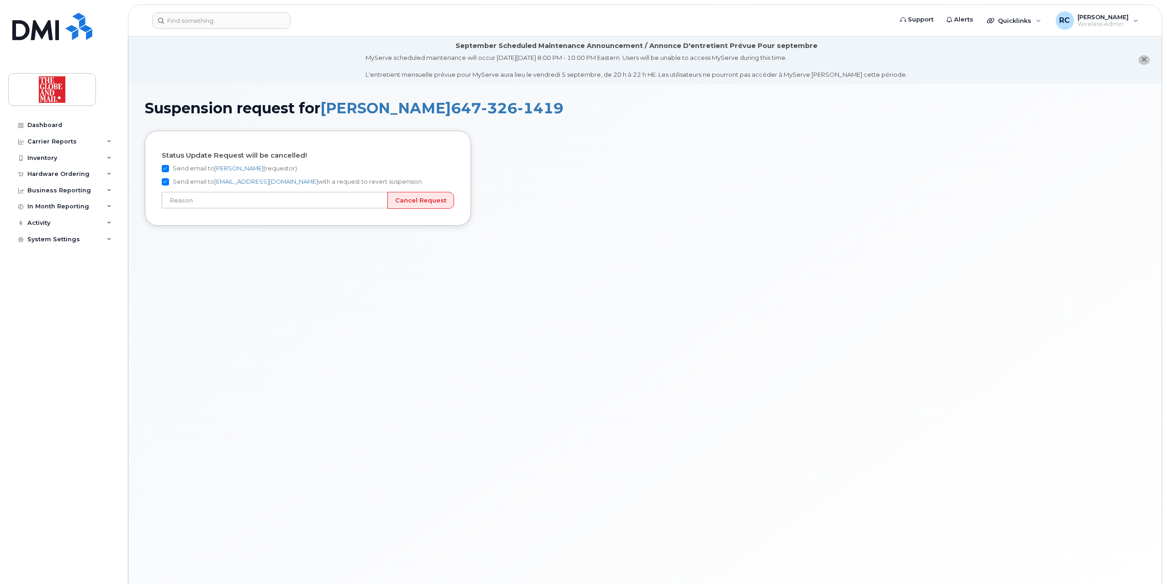
click at [165, 165] on input "Send email to [PERSON_NAME] (requestor)" at bounding box center [165, 168] width 7 height 7
checkbox input "false"
click at [270, 202] on input "text" at bounding box center [275, 200] width 226 height 16
click at [197, 196] on input "text" at bounding box center [275, 200] width 226 height 16
drag, startPoint x: 254, startPoint y: 200, endPoint x: 88, endPoint y: 207, distance: 166.5
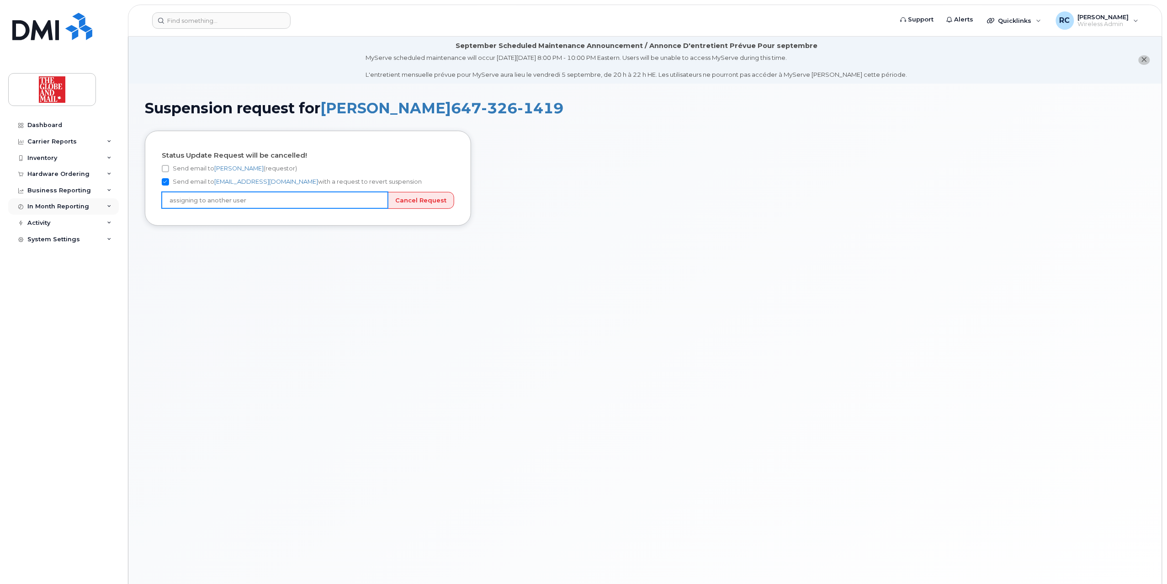
click at [128, 207] on div "Support Alerts Quicklinks Suspend / Cancel Device Change SIM Card Enable Call F…" at bounding box center [645, 322] width 1035 height 570
type input "w"
type input "assigning to another user"
click at [167, 167] on input "Send email to [PERSON_NAME] (requestor)" at bounding box center [165, 168] width 7 height 7
checkbox input "true"
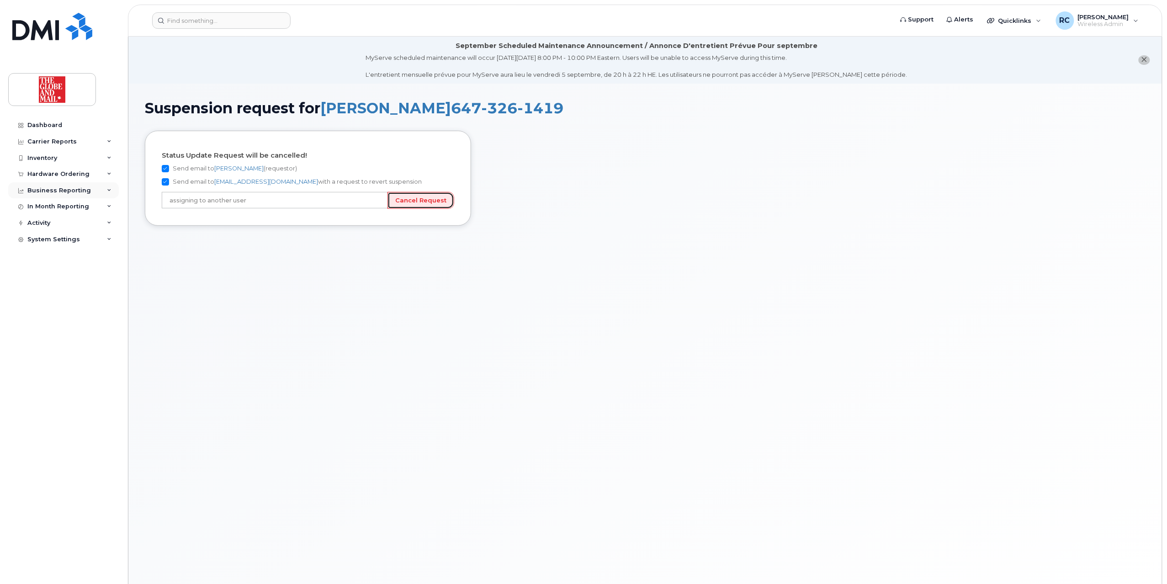
drag, startPoint x: 432, startPoint y: 198, endPoint x: 77, endPoint y: 189, distance: 355.2
click at [179, 248] on div "Suspension request for [PERSON_NAME] [PHONE_NUMBER] Status Update Request will …" at bounding box center [645, 345] width 1034 height 523
drag, startPoint x: 48, startPoint y: 12, endPoint x: 243, endPoint y: 202, distance: 272.1
click at [220, 207] on input "assigning to another user" at bounding box center [275, 200] width 226 height 16
drag, startPoint x: 548, startPoint y: 106, endPoint x: 530, endPoint y: 115, distance: 19.4
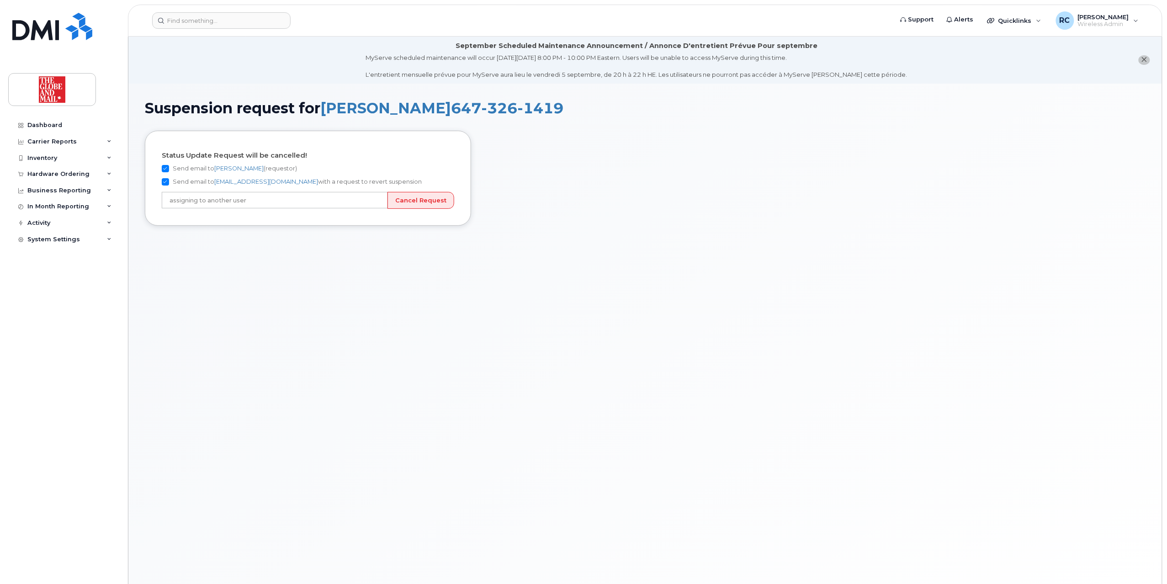
click at [531, 115] on h1 "Suspension request for Laura Lavie 647 326 1419" at bounding box center [645, 108] width 1001 height 16
click at [530, 116] on h1 "Suspension request for Laura Lavie 647 326 1419" at bounding box center [645, 108] width 1001 height 16
click at [203, 25] on input at bounding box center [221, 20] width 138 height 16
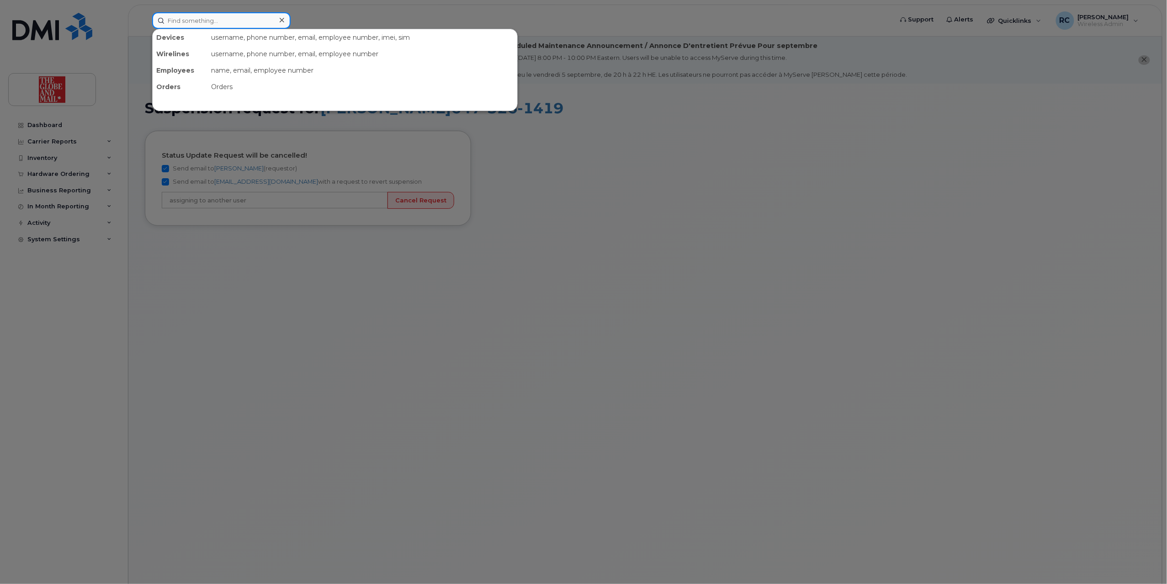
type input "5"
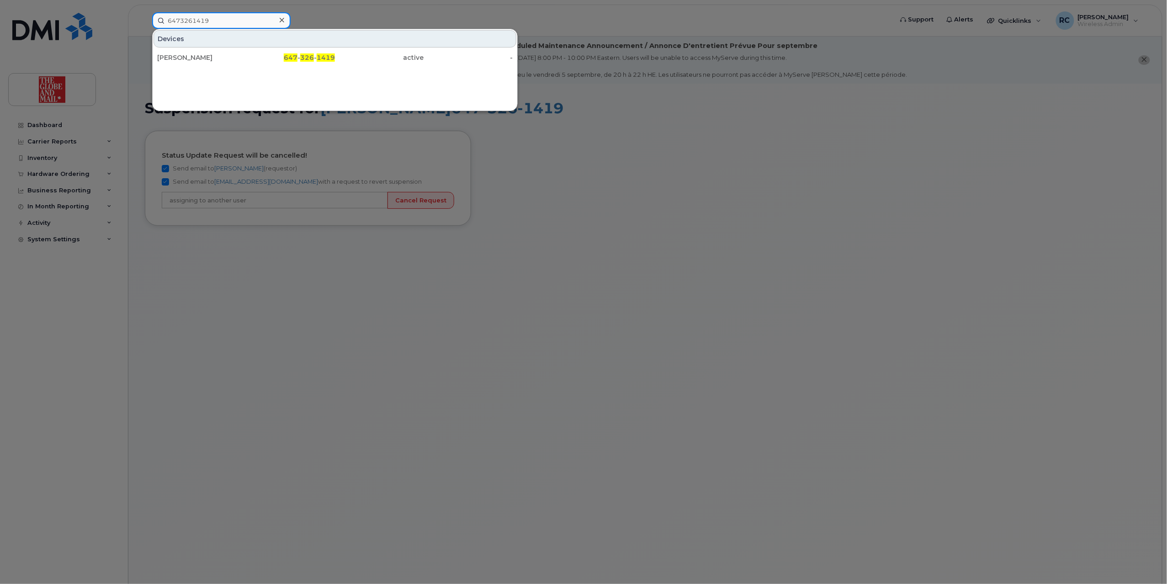
type input "6473261419"
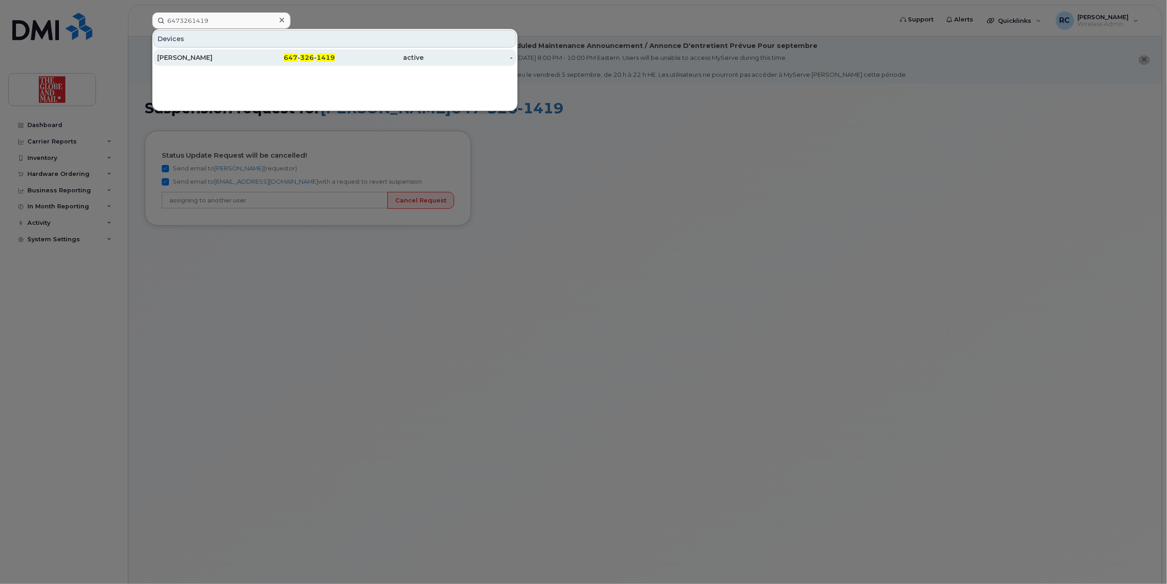
click at [233, 57] on div "[PERSON_NAME]" at bounding box center [201, 57] width 89 height 9
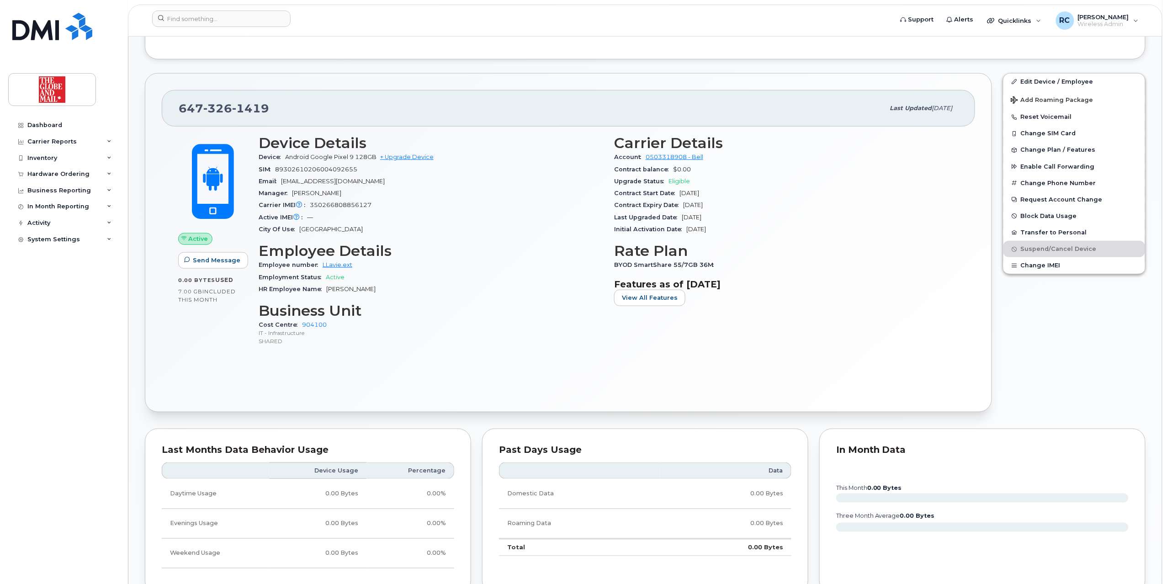
scroll to position [366, 0]
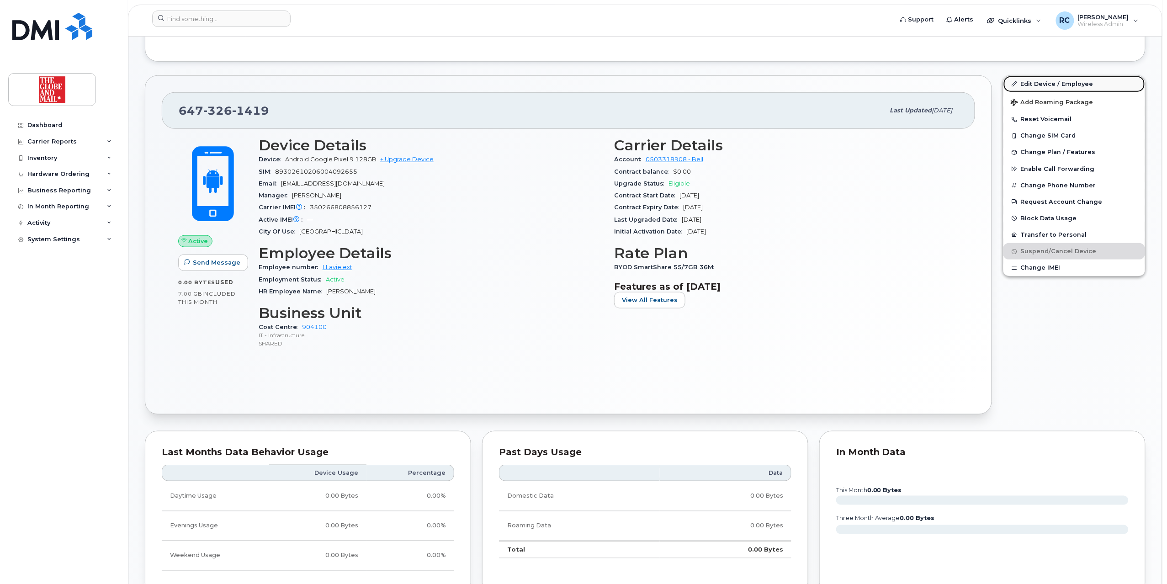
click at [1071, 86] on link "Edit Device / Employee" at bounding box center [1075, 84] width 142 height 16
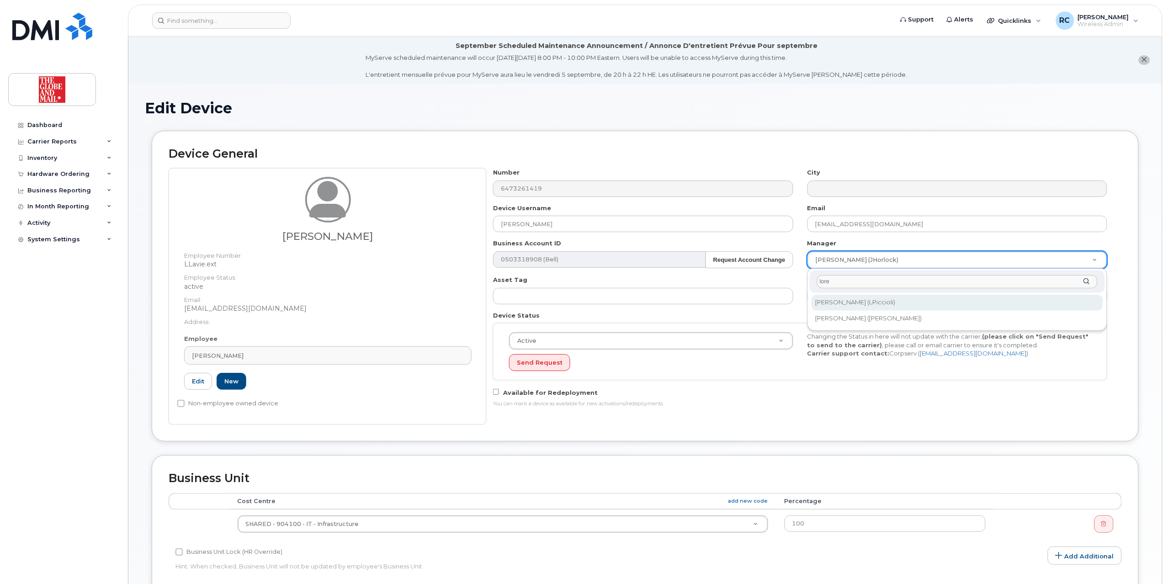
type input "lore"
type input "90595"
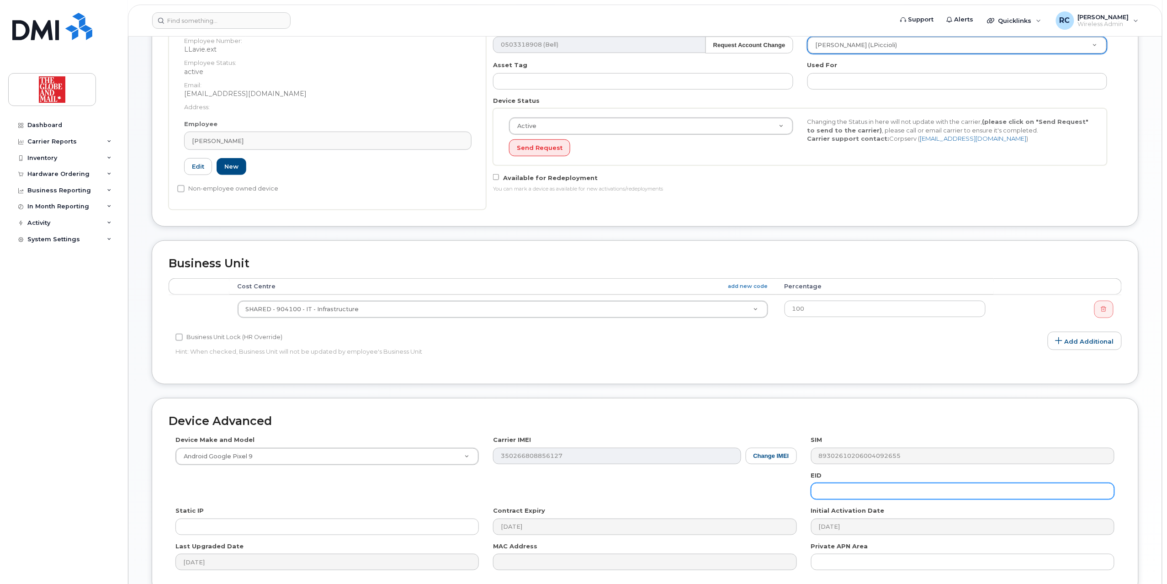
scroll to position [303, 0]
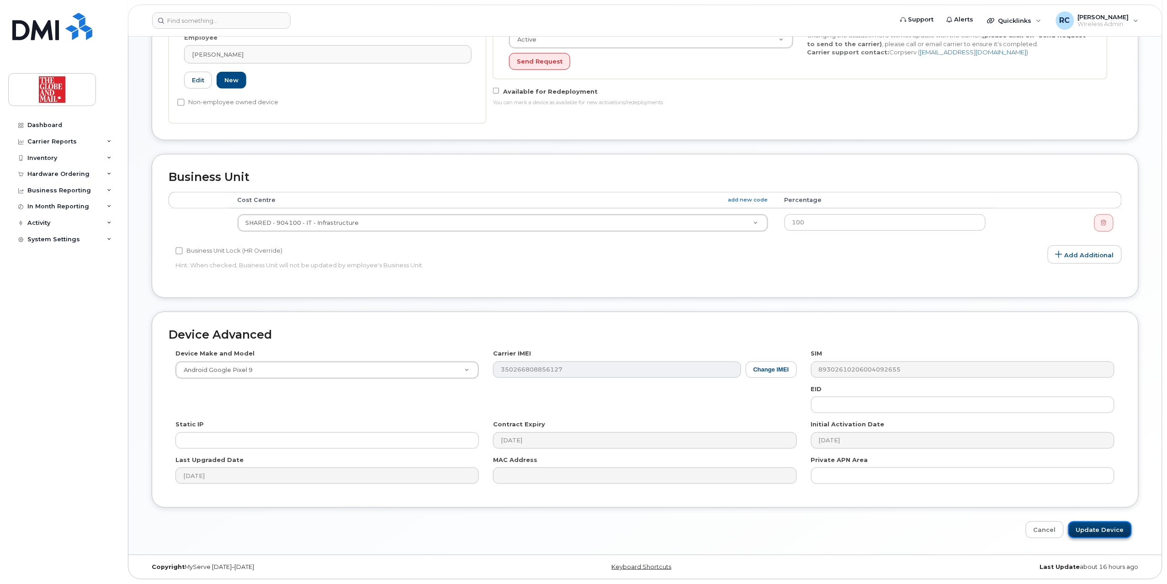
click at [1116, 529] on input "Update Device" at bounding box center [1101, 529] width 64 height 17
type input "Saving..."
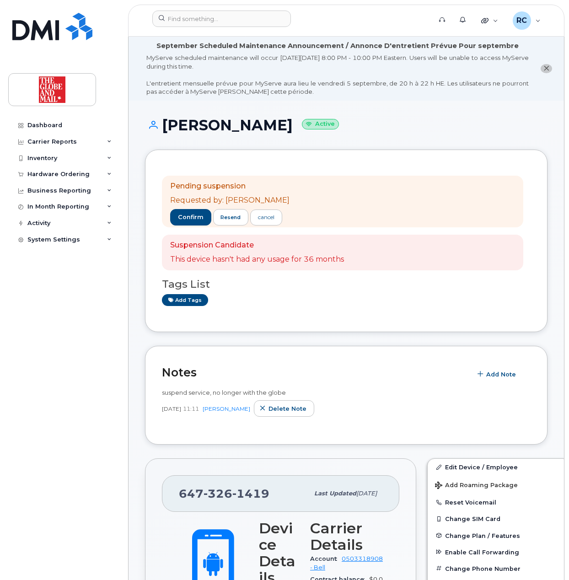
drag, startPoint x: 270, startPoint y: 490, endPoint x: 172, endPoint y: 496, distance: 98.0
click at [172, 496] on div "[PHONE_NUMBER] Last updated [DATE]" at bounding box center [280, 493] width 237 height 37
copy span "[PHONE_NUMBER]"
